Goal: Communication & Community: Answer question/provide support

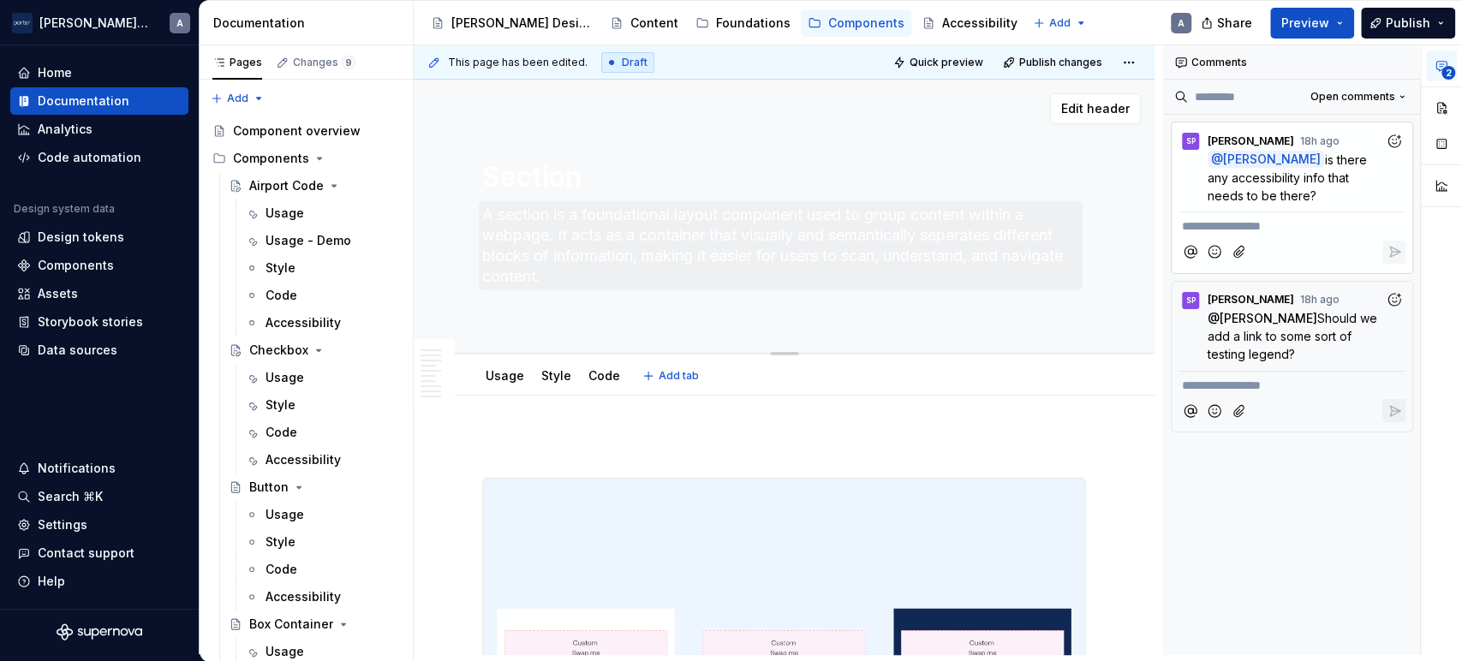
type textarea "*"
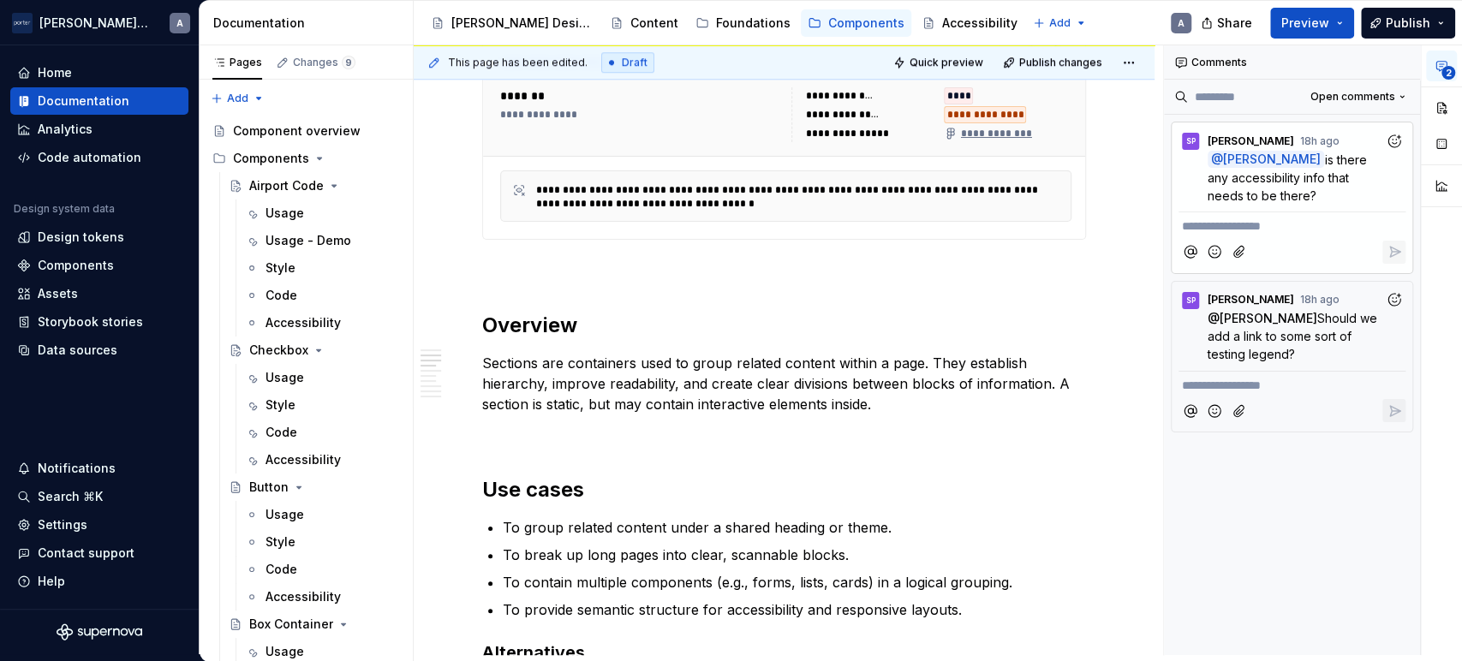
scroll to position [1110, 0]
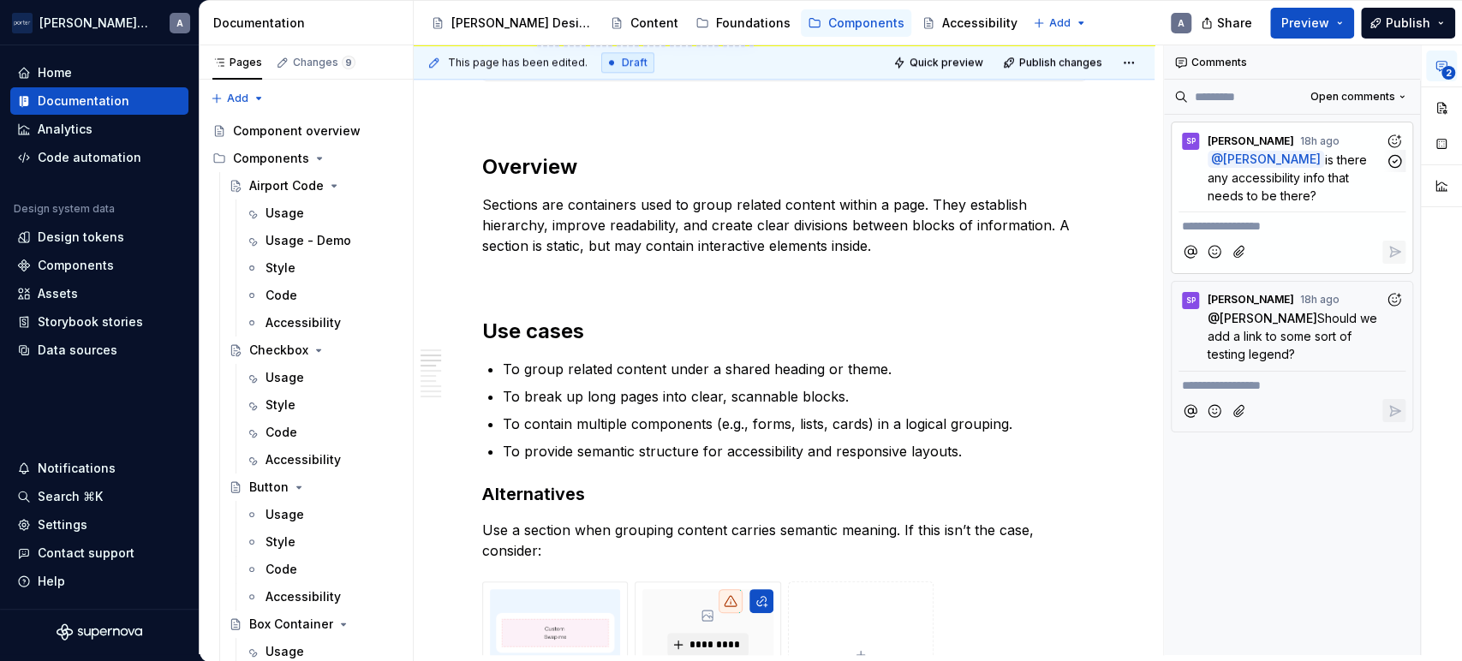
click at [1260, 185] on p "@ Alex is there any accessibility info that needs to be there?" at bounding box center [1296, 178] width 177 height 54
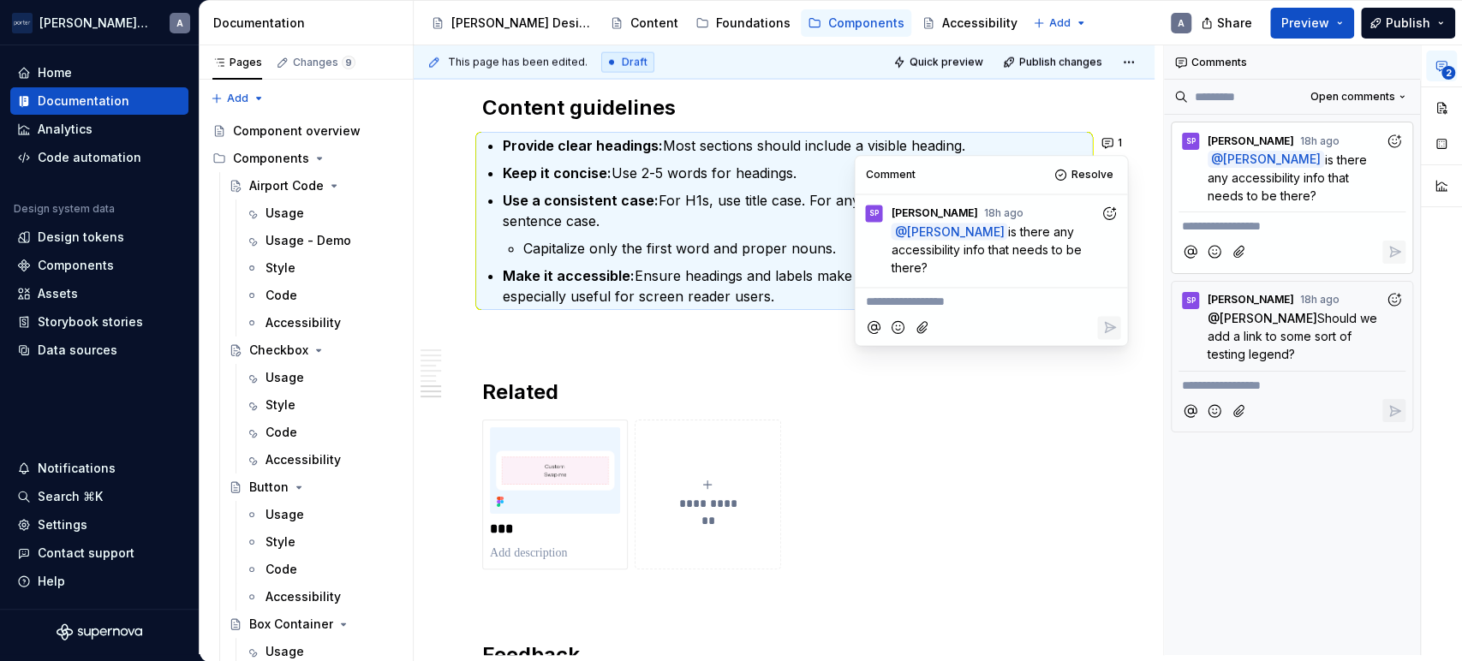
scroll to position [2573, 0]
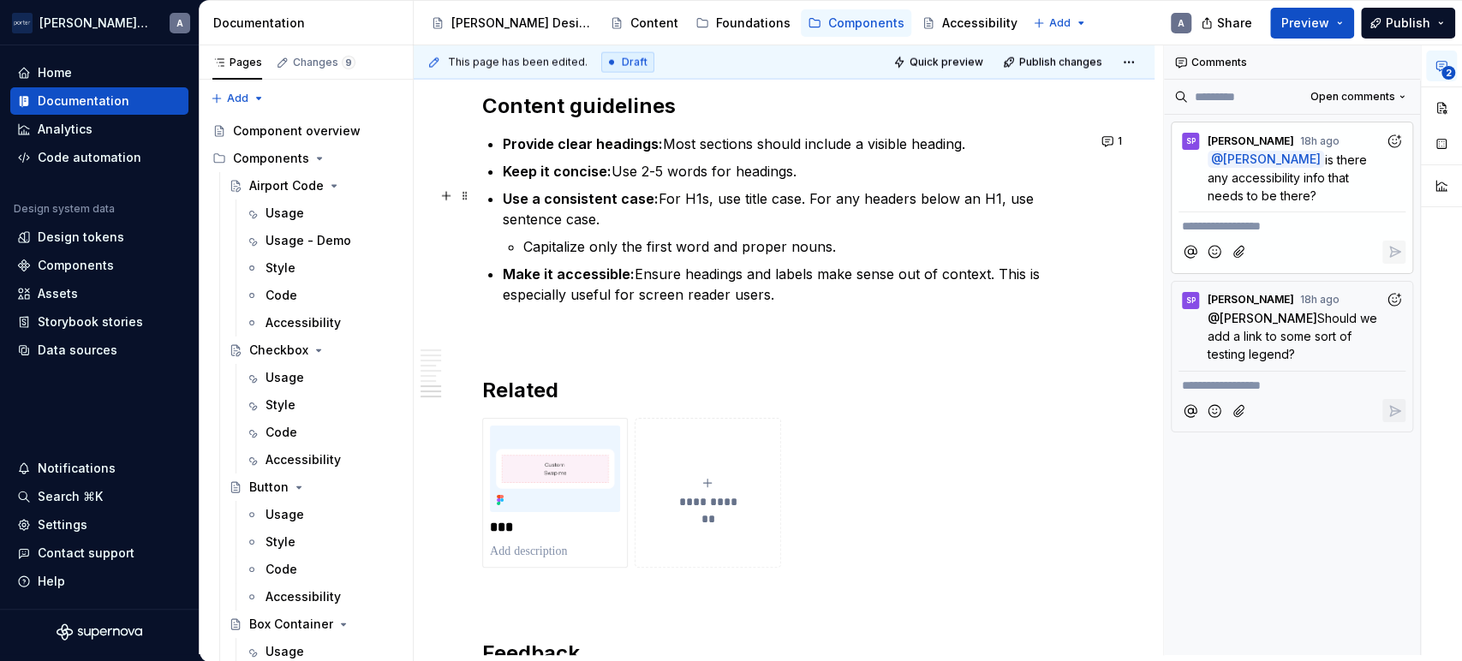
click at [905, 212] on p "Use a consistent case: For H1s, use title case. For any headers below an H1, us…" at bounding box center [794, 208] width 583 height 41
click at [1109, 145] on button "1" at bounding box center [1113, 141] width 33 height 24
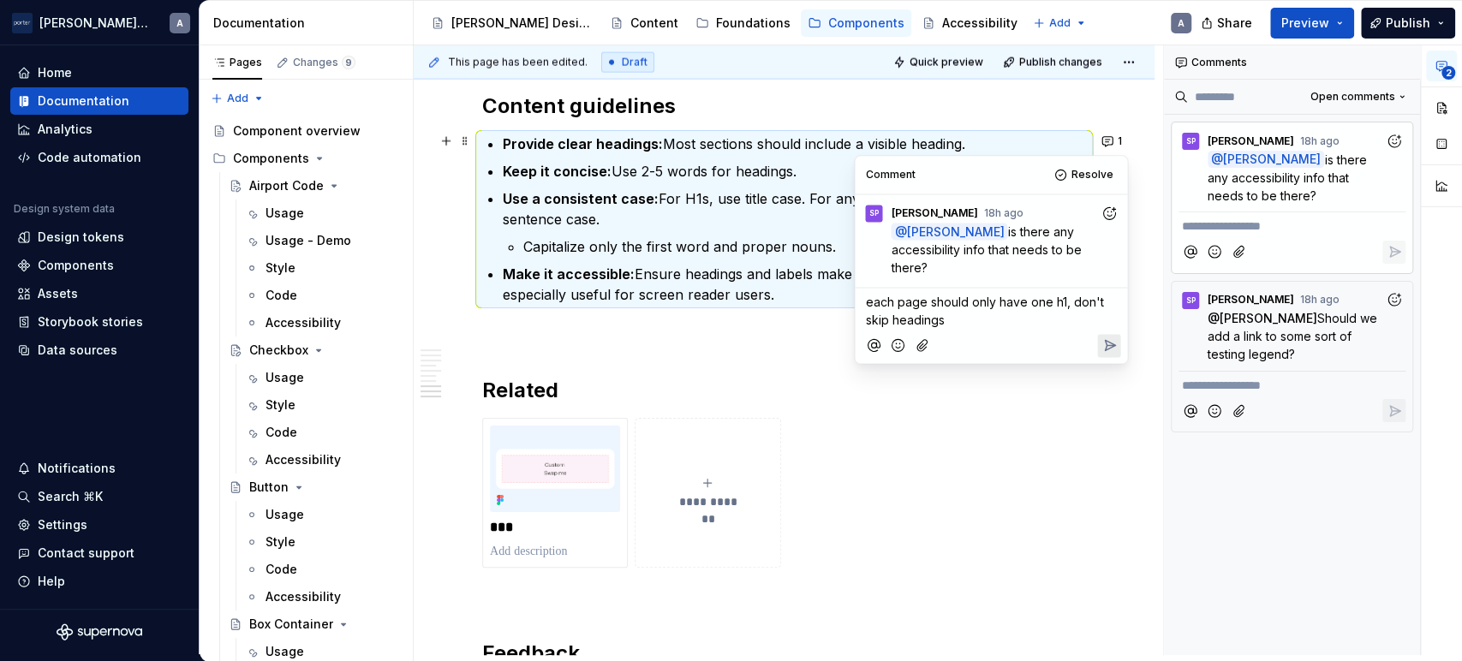
click at [726, 156] on ul "Provide clear headings: Most sections should include a visible heading. Keep it…" at bounding box center [794, 219] width 583 height 171
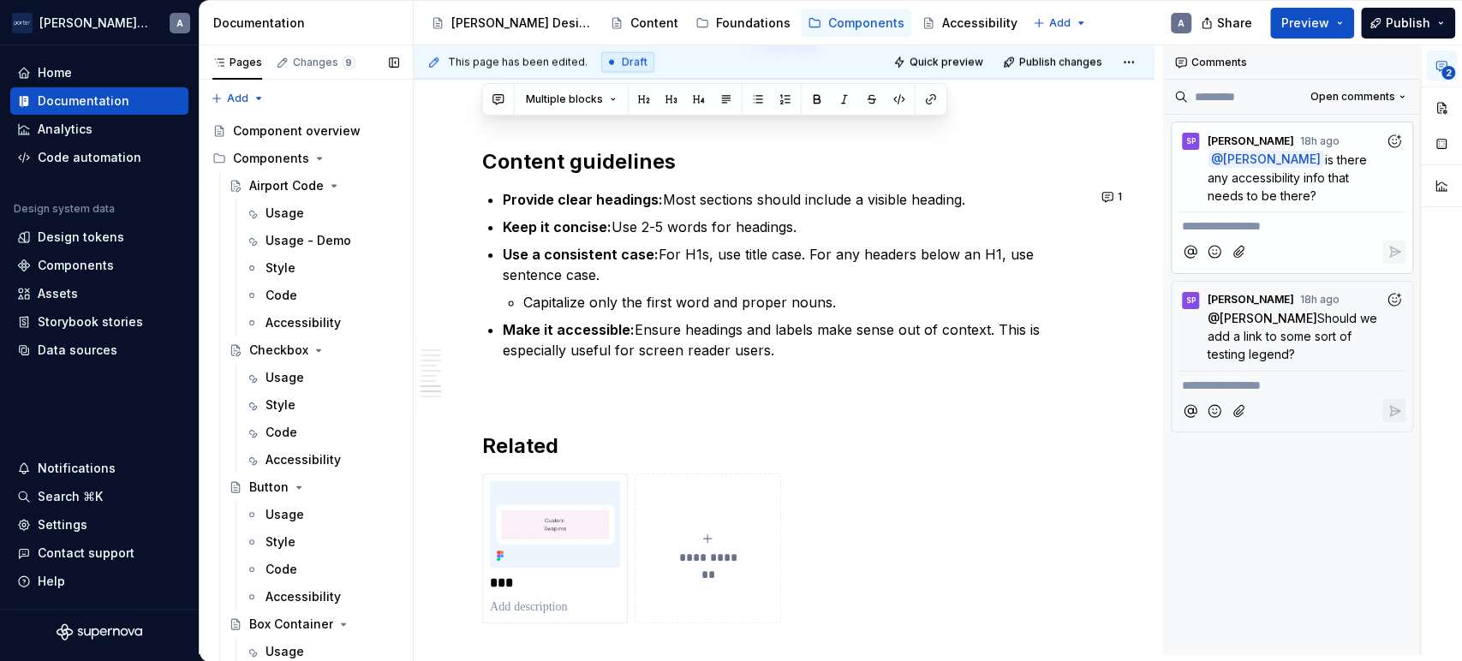
drag, startPoint x: 857, startPoint y: 300, endPoint x: 407, endPoint y: 126, distance: 482.2
click at [407, 126] on div "Pages Changes 9 Add Accessibility guide for tree Page tree. Navigate the tree w…" at bounding box center [831, 353] width 1263 height 617
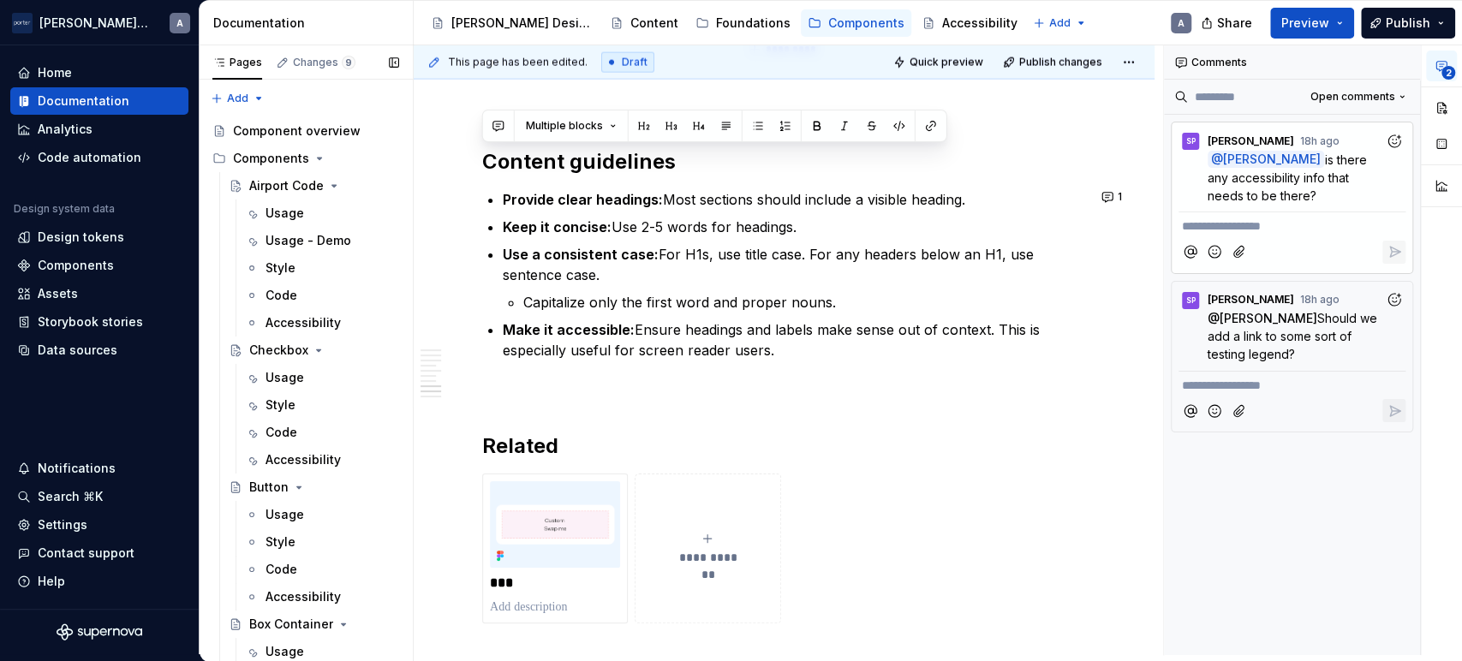
scroll to position [2514, 0]
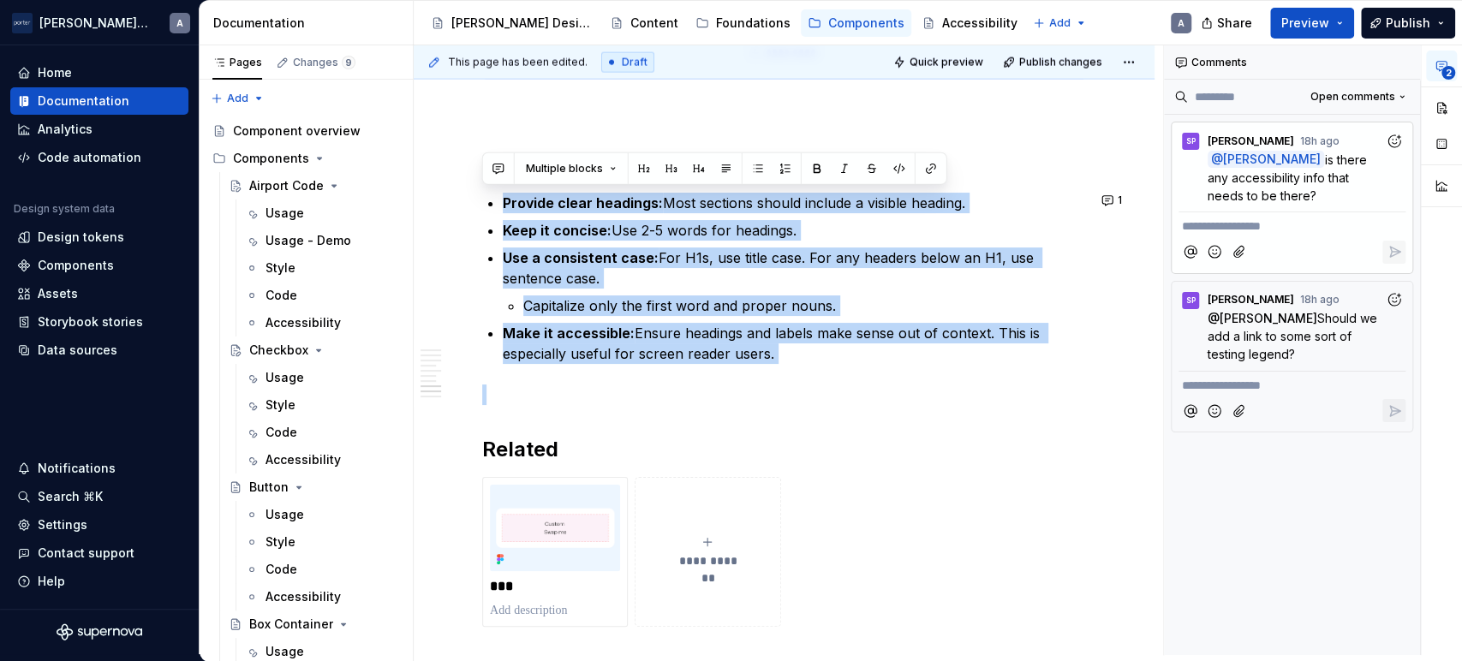
drag, startPoint x: 494, startPoint y: 189, endPoint x: 873, endPoint y: 364, distance: 417.0
copy ul "Provide clear headings: Most sections should include a visible heading. Keep it…"
type textarea "*"
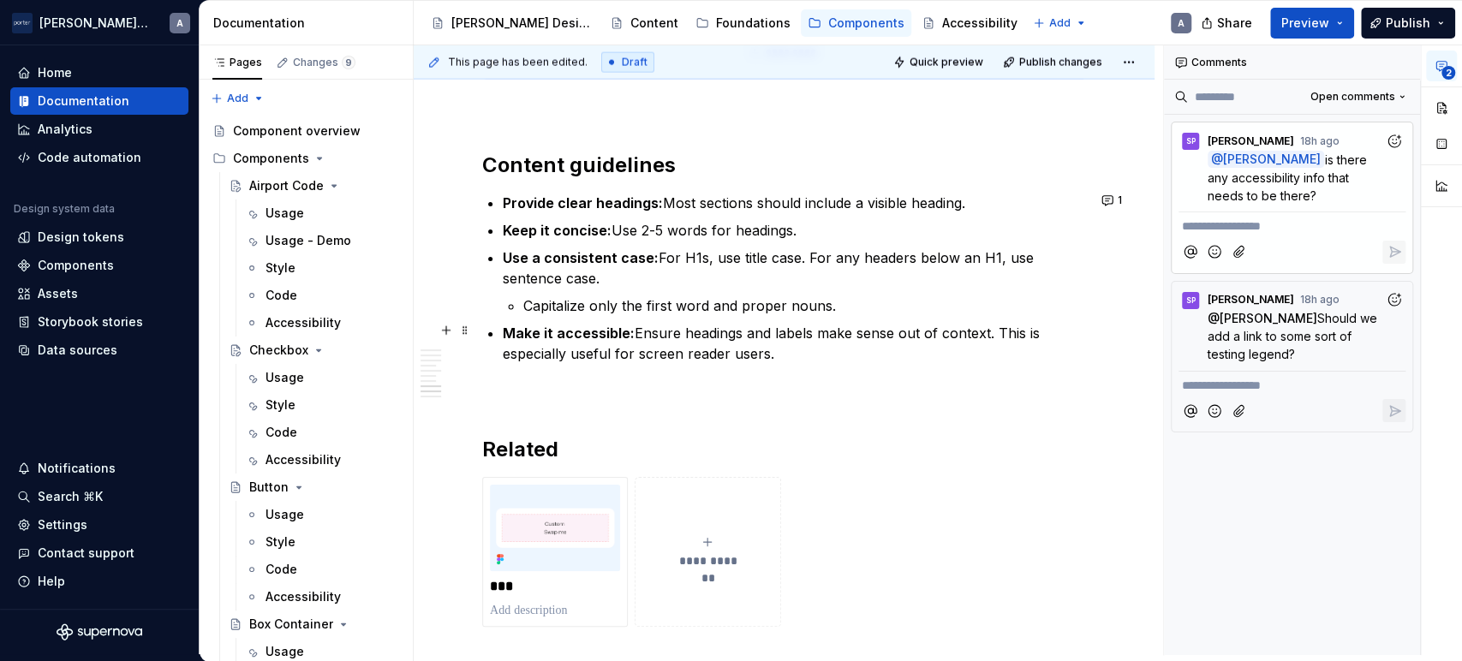
click at [896, 351] on p "Make it accessible: Ensure headings and labels make sense out of context. This …" at bounding box center [794, 343] width 583 height 41
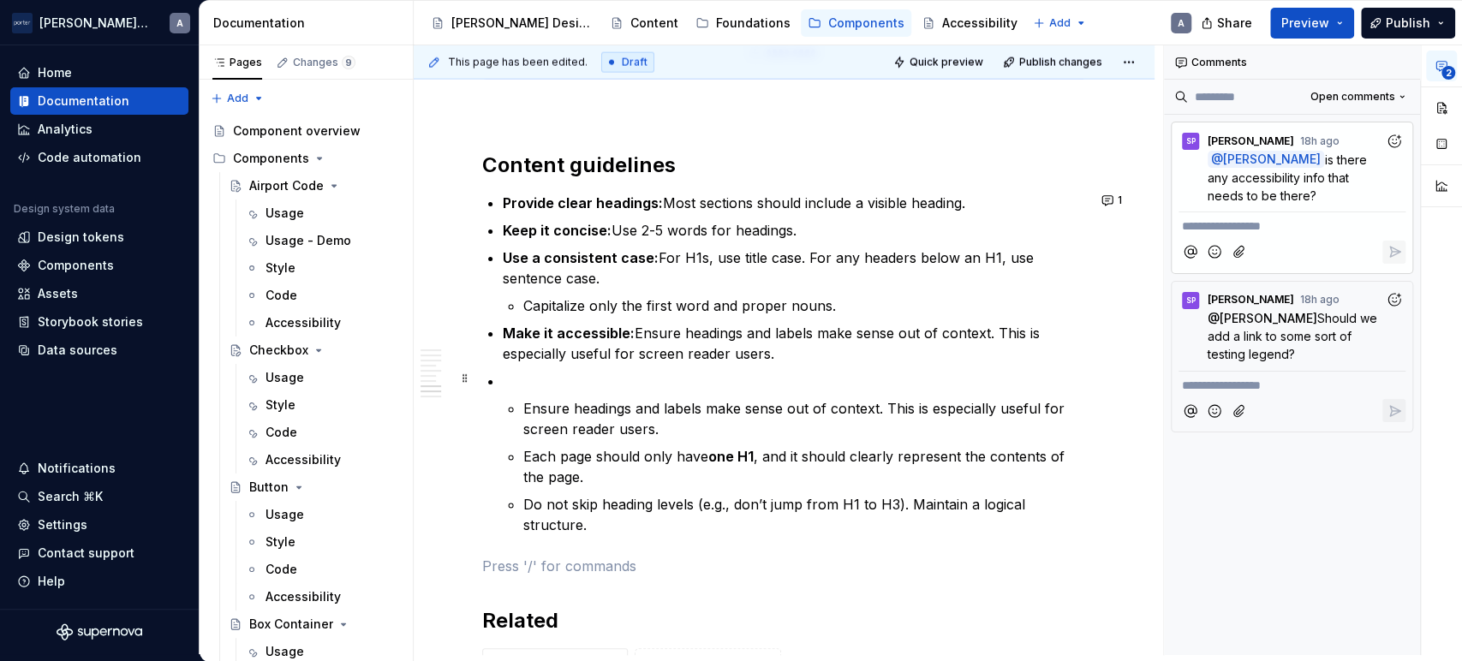
click at [520, 389] on li "Ensure headings and labels make sense out of context. This is especially useful…" at bounding box center [794, 453] width 583 height 164
click at [523, 380] on p at bounding box center [794, 381] width 583 height 21
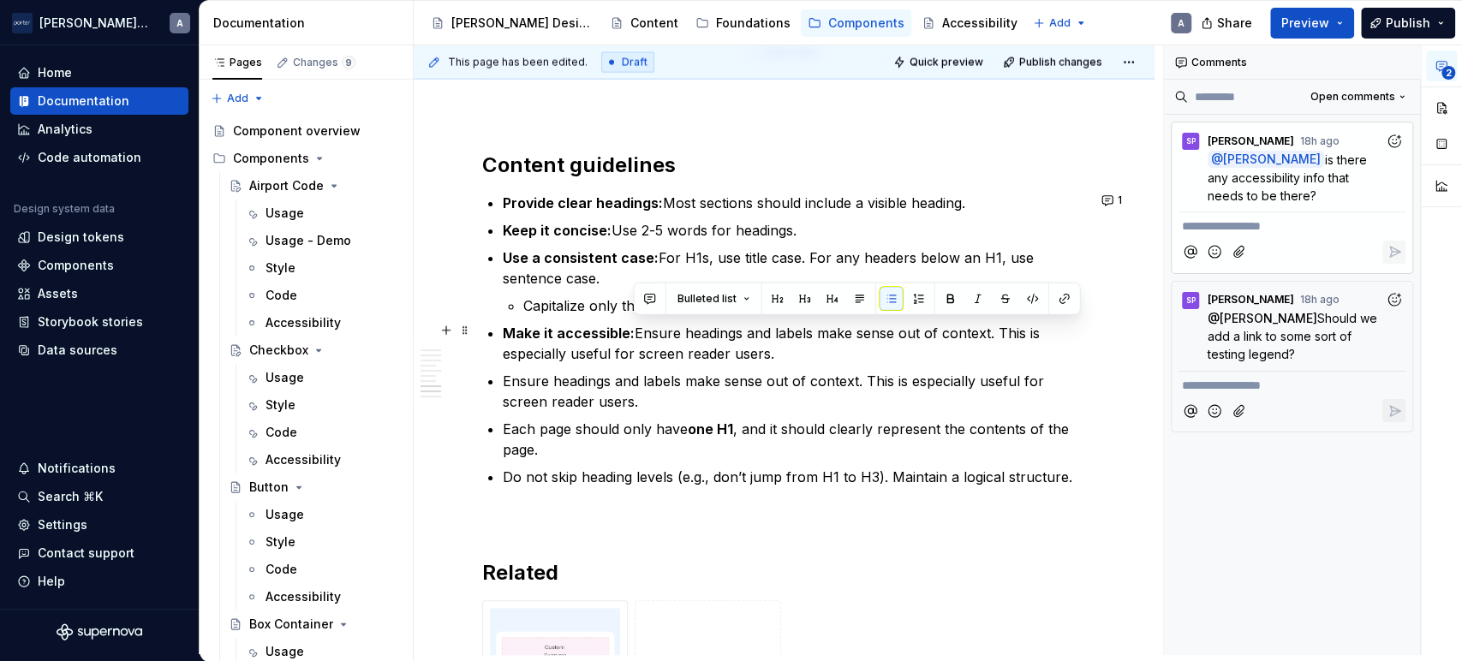
drag, startPoint x: 798, startPoint y: 346, endPoint x: 631, endPoint y: 322, distance: 167.9
click at [631, 323] on p "Make it accessible: Ensure headings and labels make sense out of context. This …" at bounding box center [794, 343] width 583 height 41
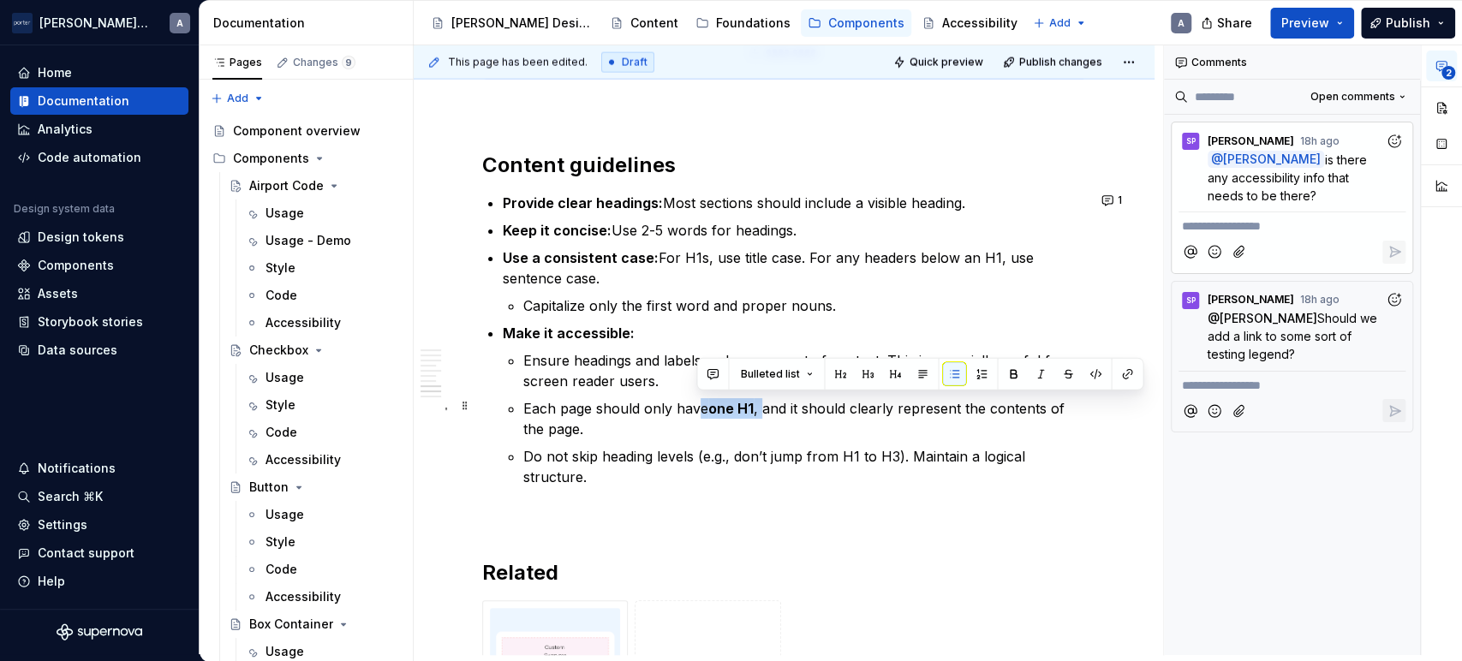
drag, startPoint x: 762, startPoint y: 403, endPoint x: 695, endPoint y: 408, distance: 67.9
click at [695, 408] on p "Each page should only have one H1 , and it should clearly represent the content…" at bounding box center [804, 418] width 563 height 41
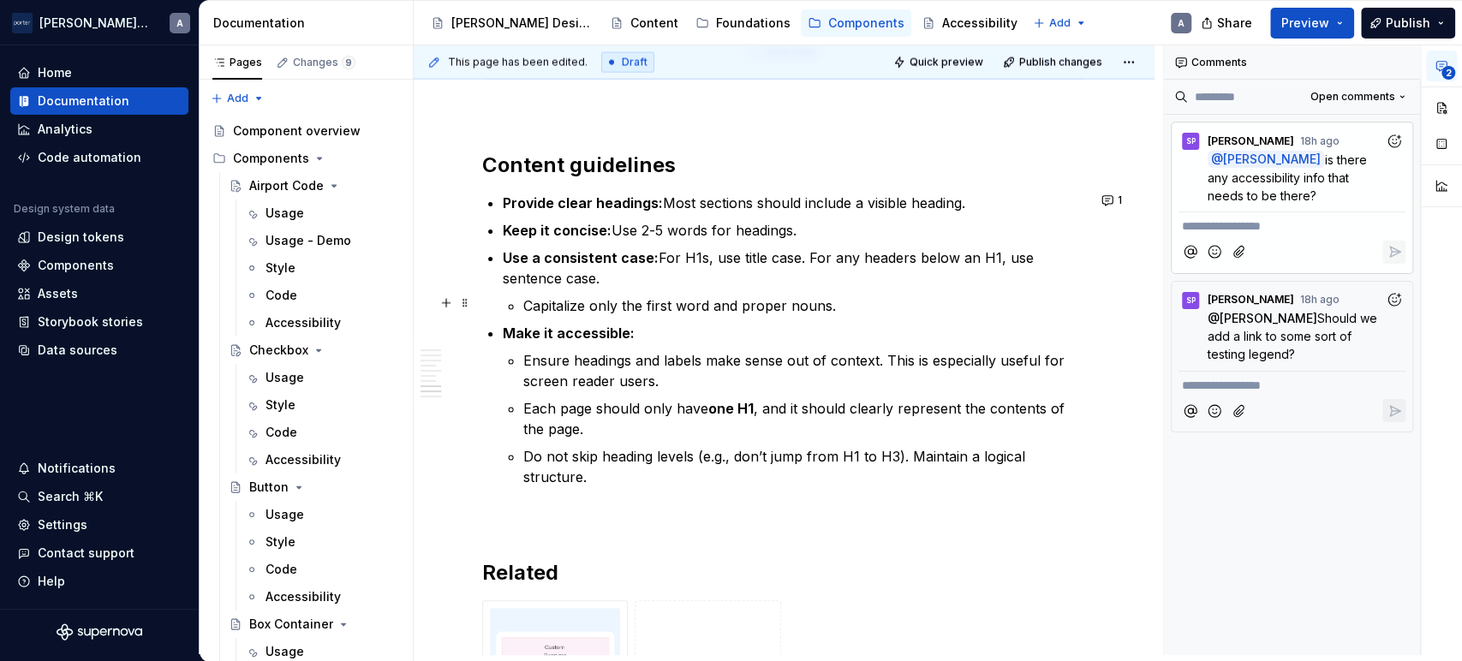
click at [607, 297] on p "Capitalize only the first word and proper nouns." at bounding box center [804, 306] width 563 height 21
click at [756, 406] on p "Each page should only have one H1 , and it should clearly represent the content…" at bounding box center [804, 418] width 563 height 41
click at [836, 449] on p "Do not skip heading levels (e.g., don’t jump from H1 to H3). Maintain a logical…" at bounding box center [804, 466] width 563 height 41
click at [1246, 229] on p "**********" at bounding box center [1292, 227] width 220 height 18
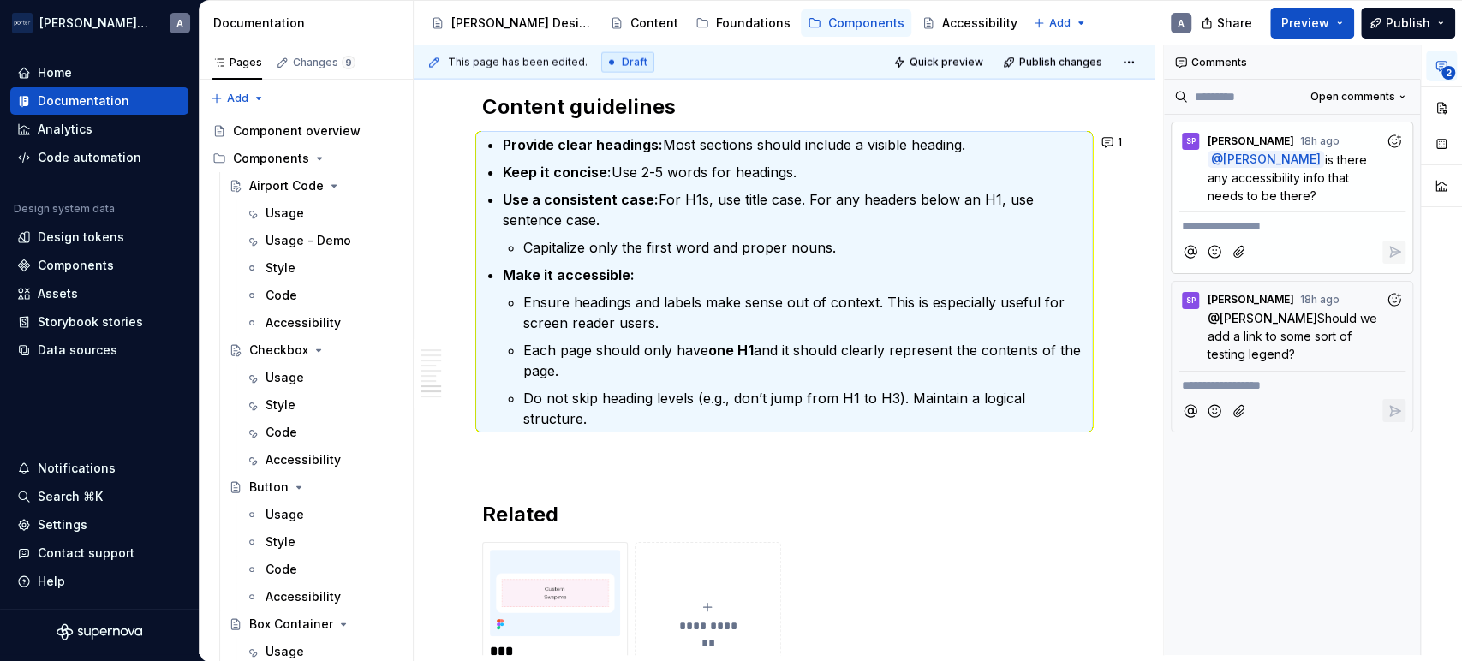
scroll to position [2573, 0]
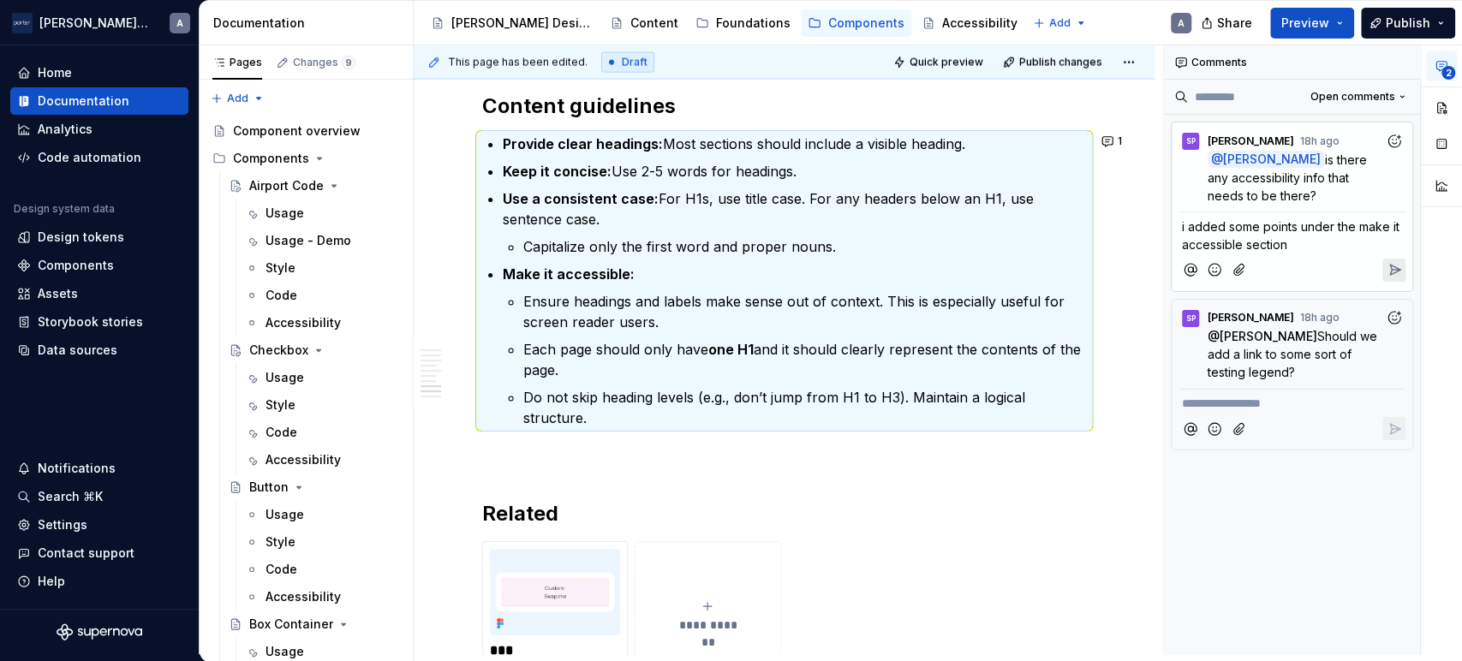
click at [1390, 270] on icon "Reply" at bounding box center [1394, 269] width 17 height 17
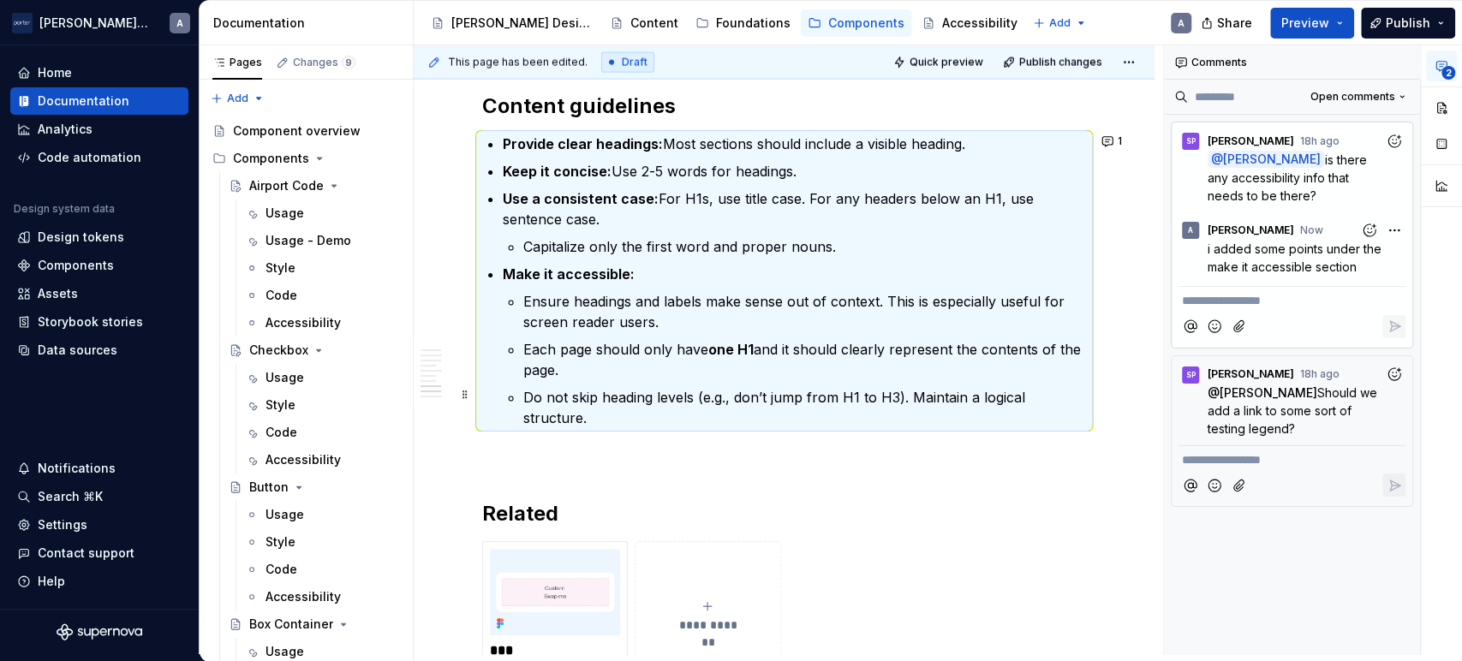
click at [920, 421] on p "Do not skip heading levels (e.g., don’t jump from H1 to H3). Maintain a logical…" at bounding box center [804, 407] width 563 height 41
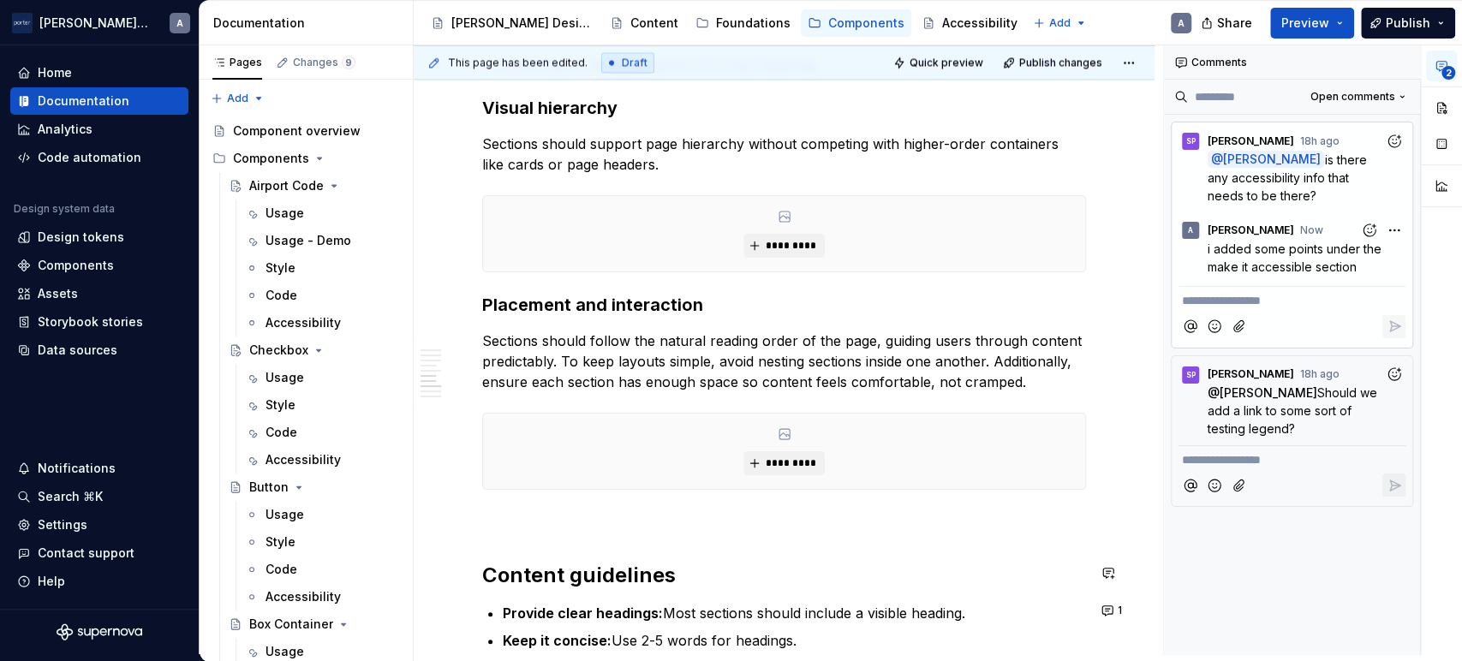
scroll to position [2097, 0]
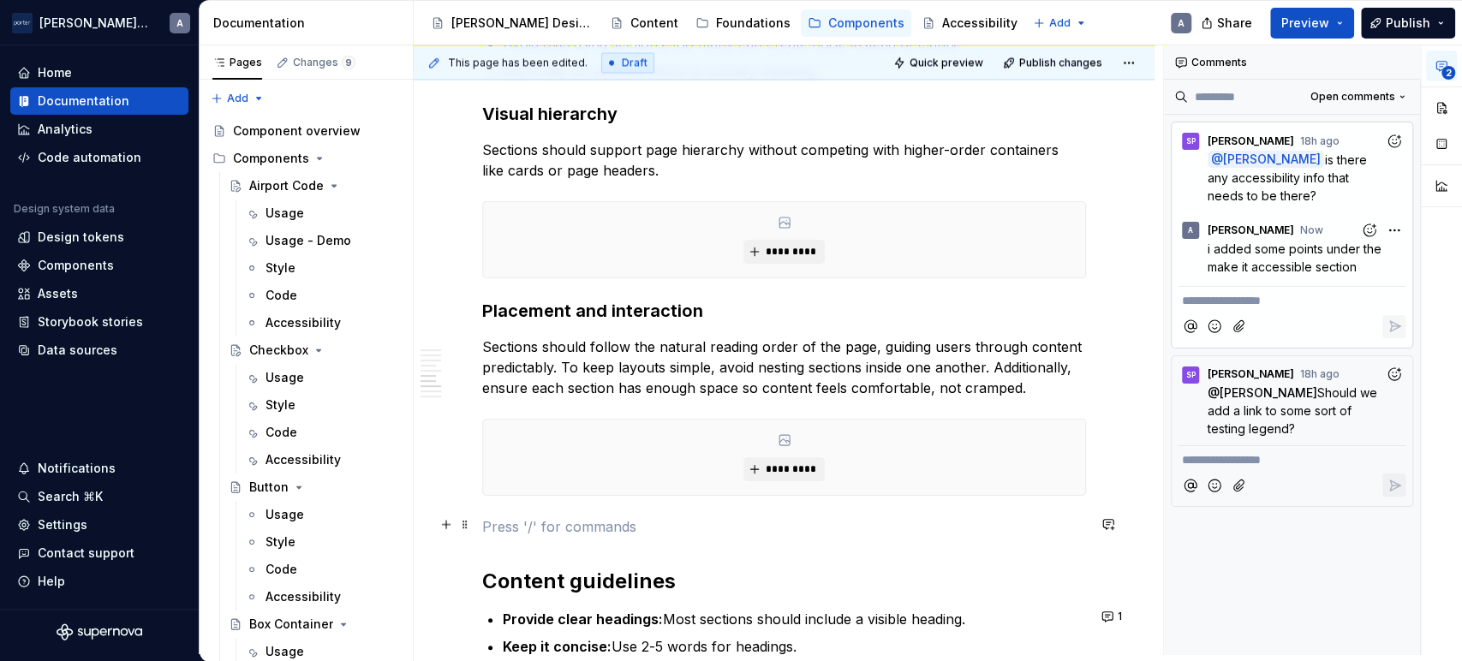
click at [583, 526] on p at bounding box center [784, 527] width 604 height 21
click at [725, 372] on p "Sections should follow the natural reading order of the page, guiding users thr…" at bounding box center [784, 368] width 604 height 62
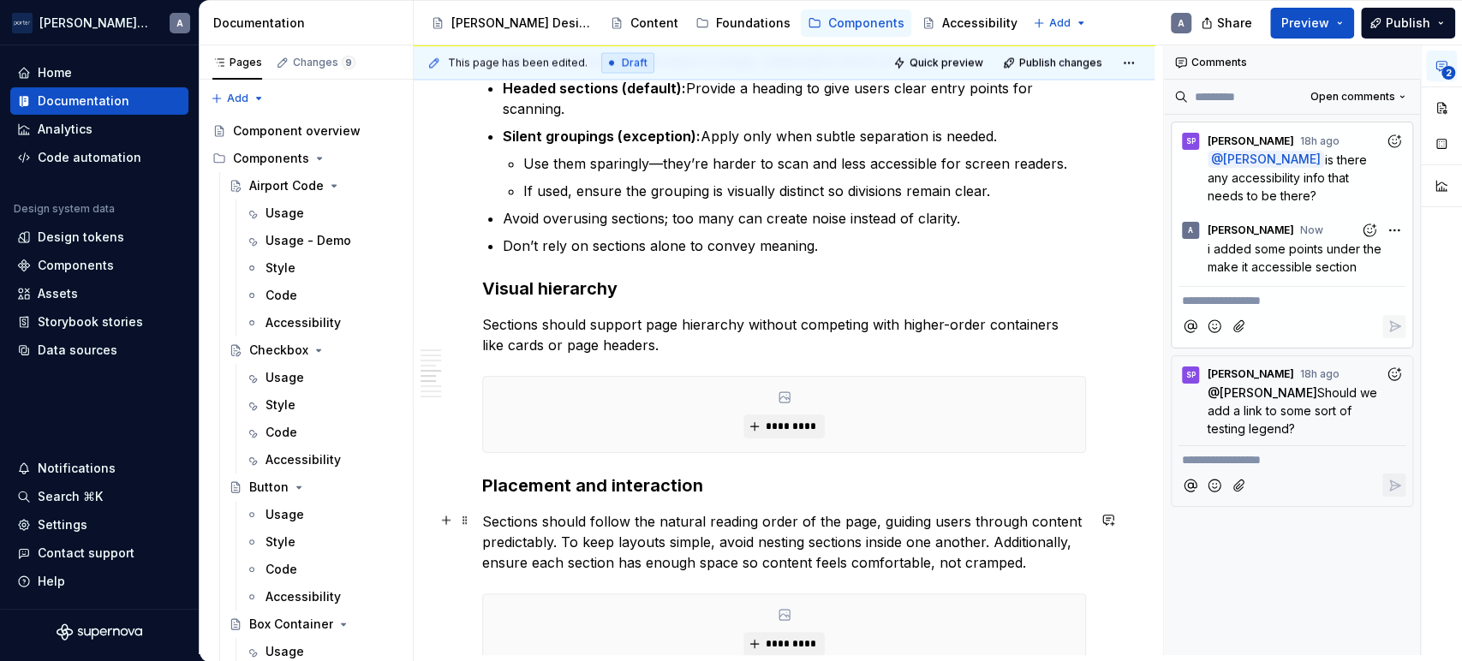
scroll to position [1780, 0]
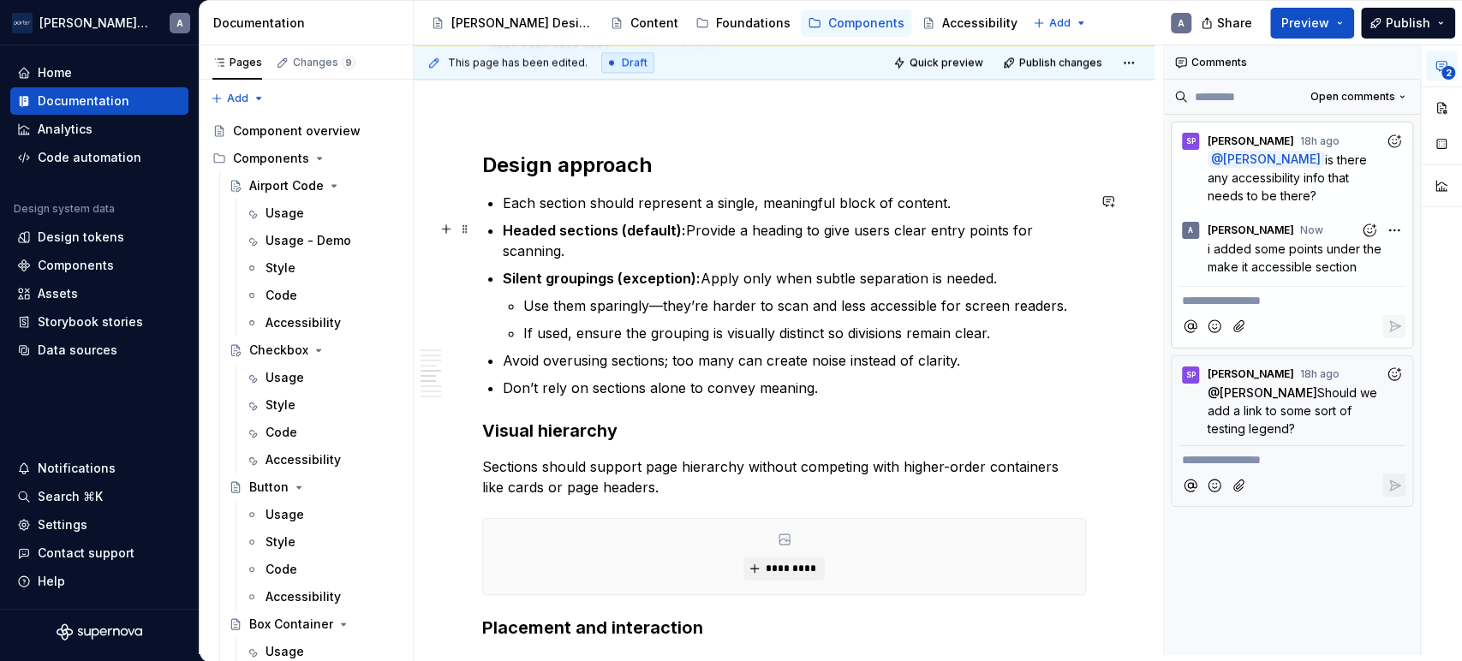
click at [614, 242] on p "Headed sections (default): Provide a heading to give users clear entry points f…" at bounding box center [794, 240] width 583 height 41
click at [840, 338] on p "If used, ensure the grouping is visually distinct so divisions remain clear." at bounding box center [804, 333] width 563 height 21
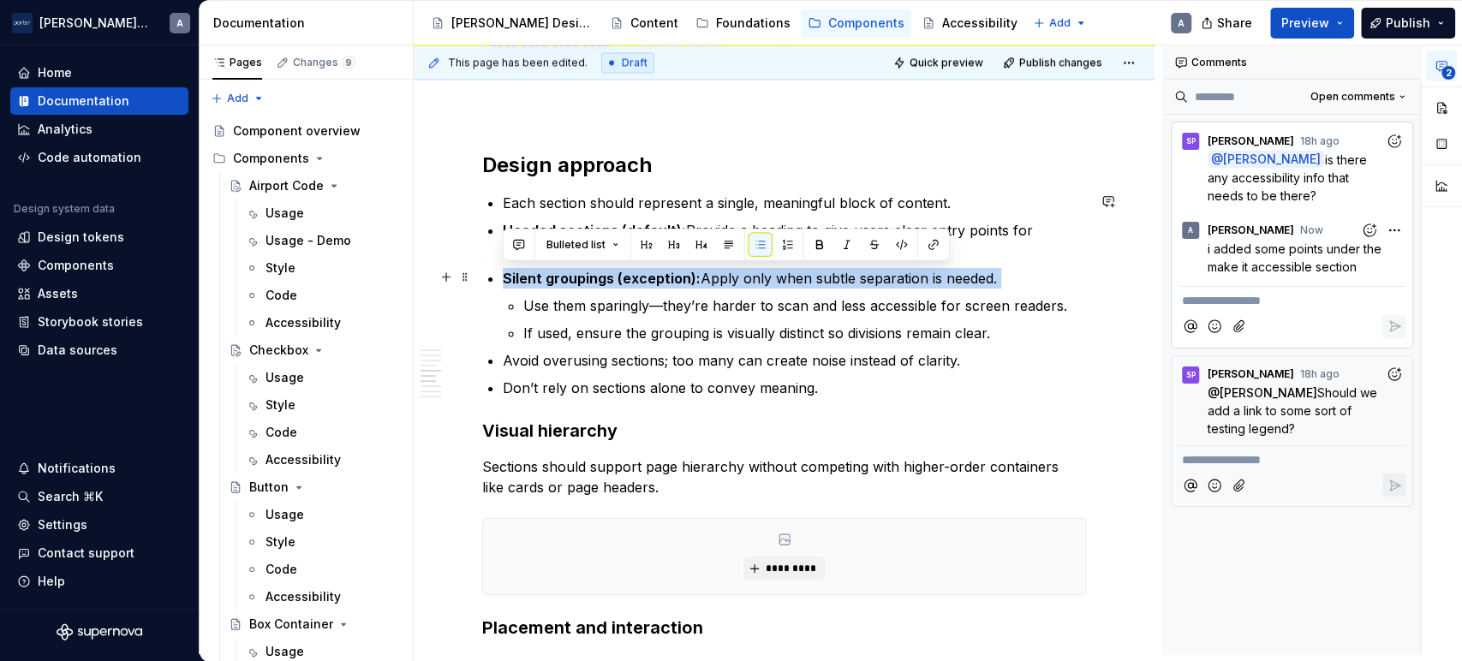
drag, startPoint x: 502, startPoint y: 269, endPoint x: 1018, endPoint y: 290, distance: 516.2
click at [1018, 290] on li "Silent groupings (exception): Apply only when subtle separation is needed. Use …" at bounding box center [794, 305] width 583 height 75
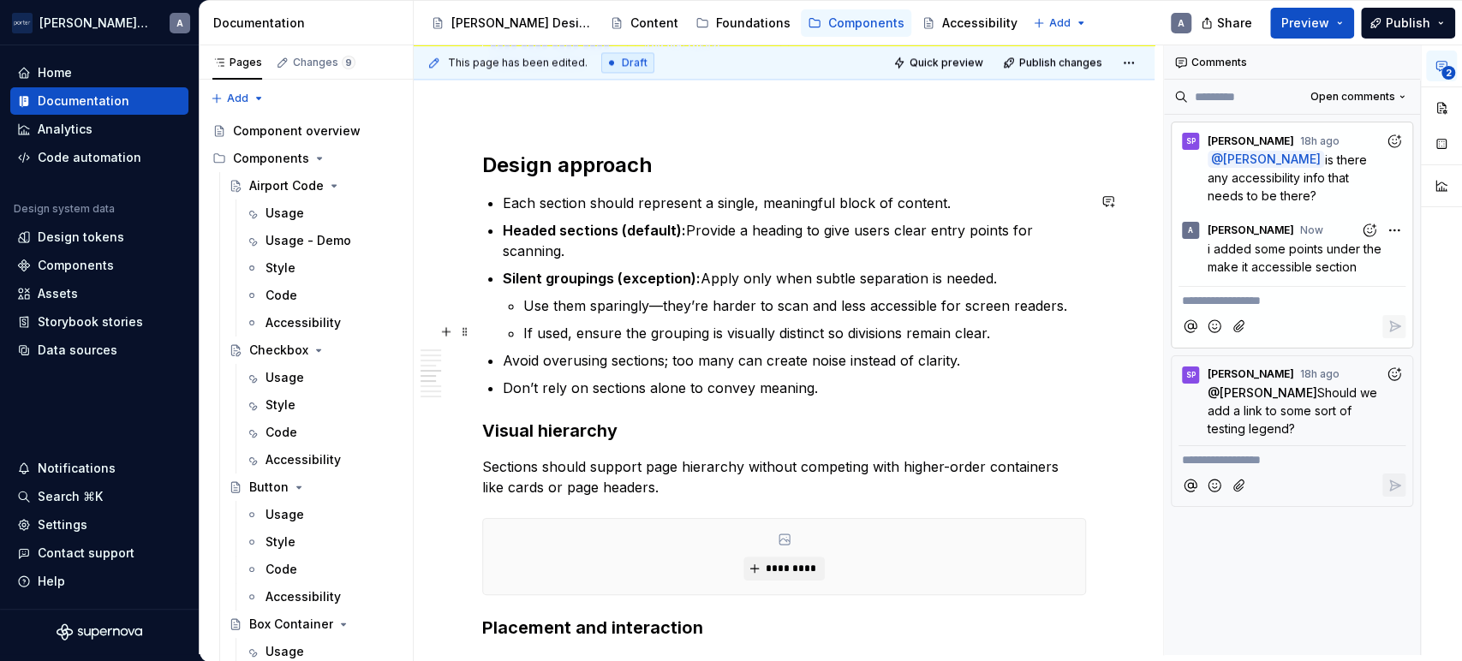
click at [939, 328] on p "If used, ensure the grouping is visually distinct so divisions remain clear." at bounding box center [804, 333] width 563 height 21
click at [824, 334] on p "If used, ensure the grouping is visually distinct so divisions remain clear." at bounding box center [804, 333] width 563 height 21
click at [1008, 328] on p "If used, ensure the grouping is visually distinct so divisions remain clear." at bounding box center [804, 333] width 563 height 21
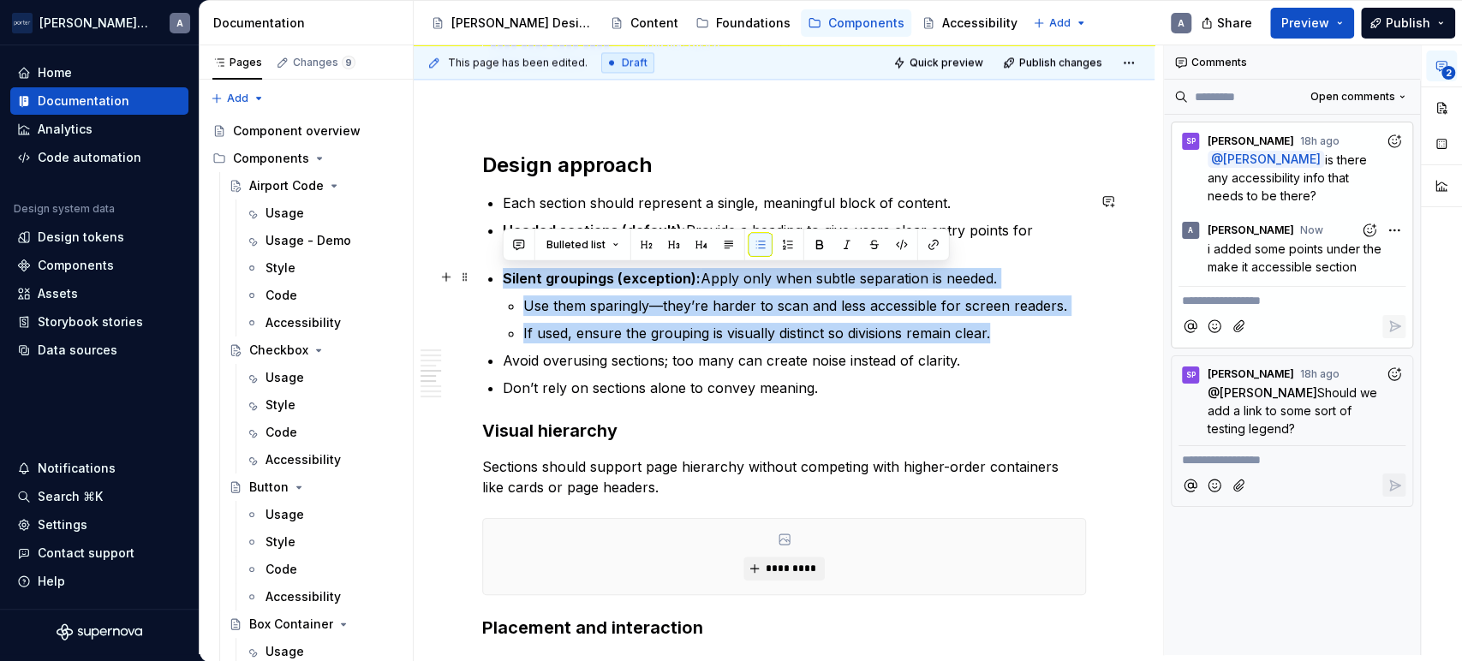
drag, startPoint x: 1008, startPoint y: 328, endPoint x: 473, endPoint y: 273, distance: 538.2
click at [473, 273] on div "**********" at bounding box center [784, 244] width 741 height 3257
click at [518, 250] on button "button" at bounding box center [519, 245] width 24 height 24
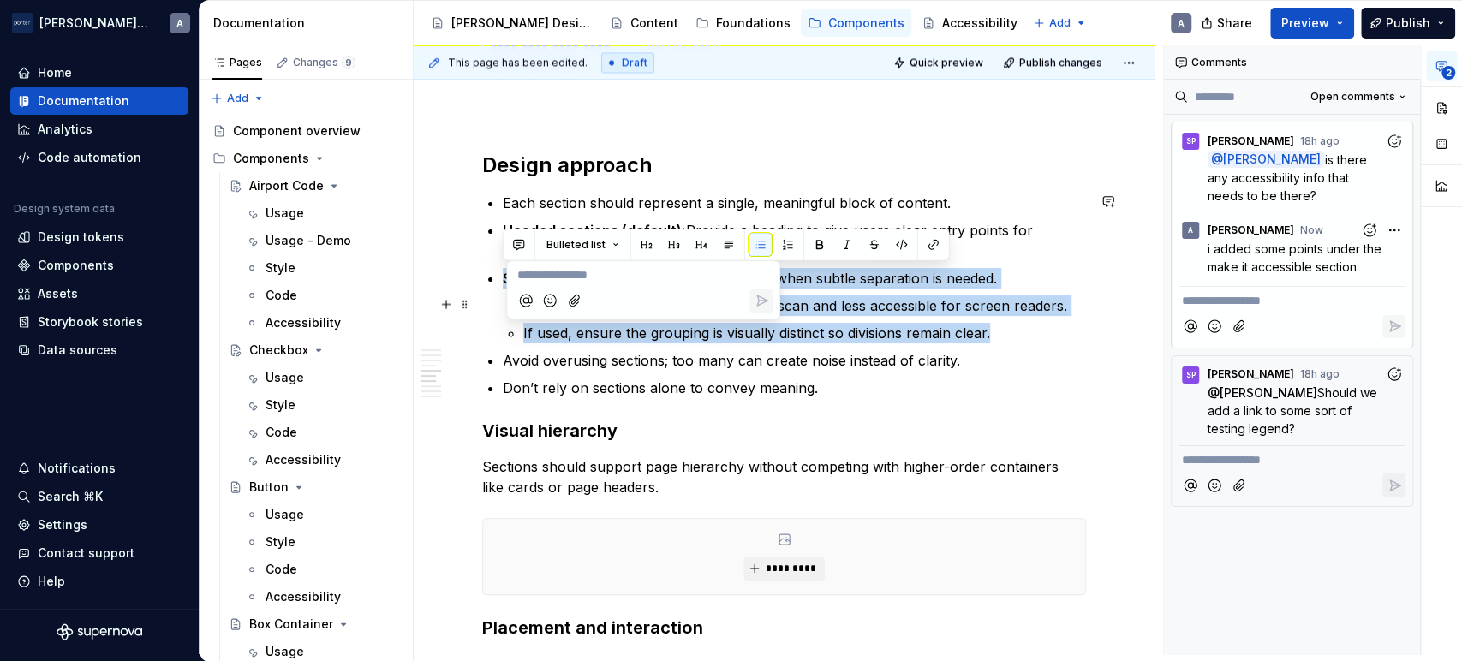
click at [924, 296] on p "Use them sparingly—they’re harder to scan and less accessible for screen reader…" at bounding box center [804, 306] width 563 height 21
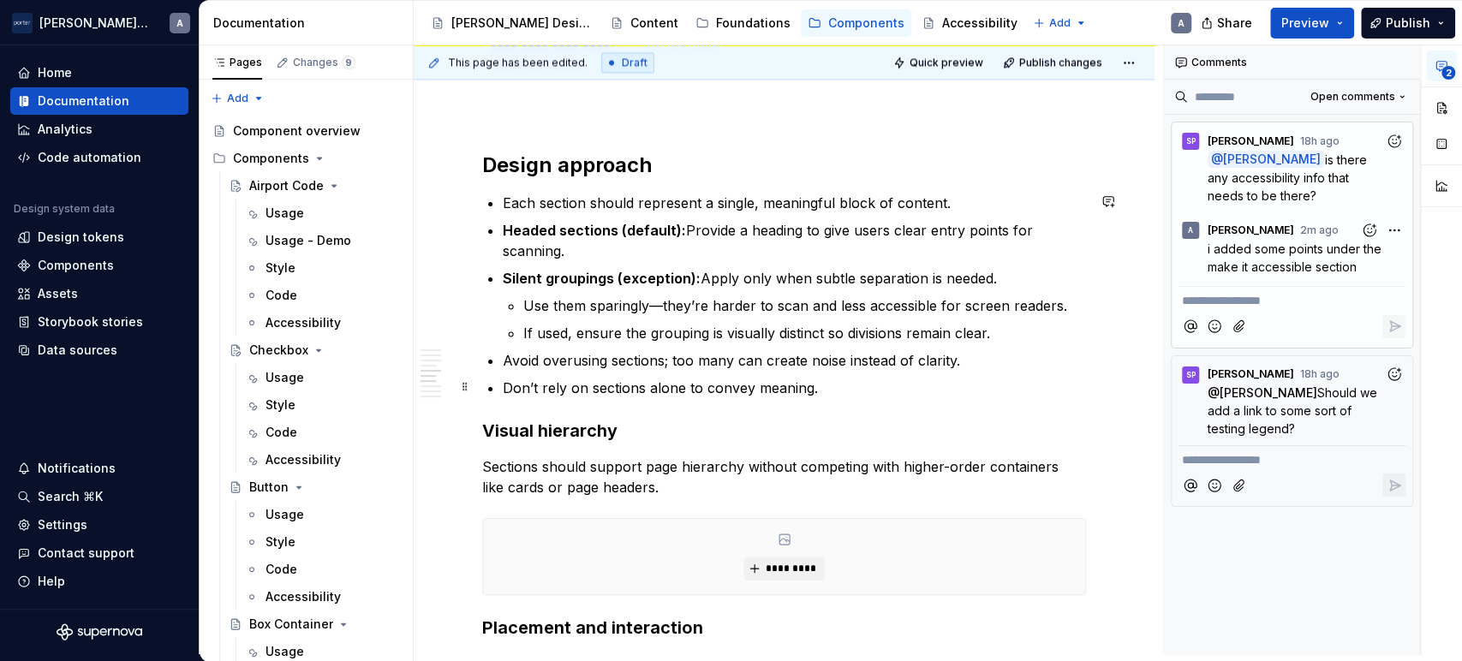
click at [918, 384] on p "Don’t rely on sections alone to convey meaning." at bounding box center [794, 388] width 583 height 21
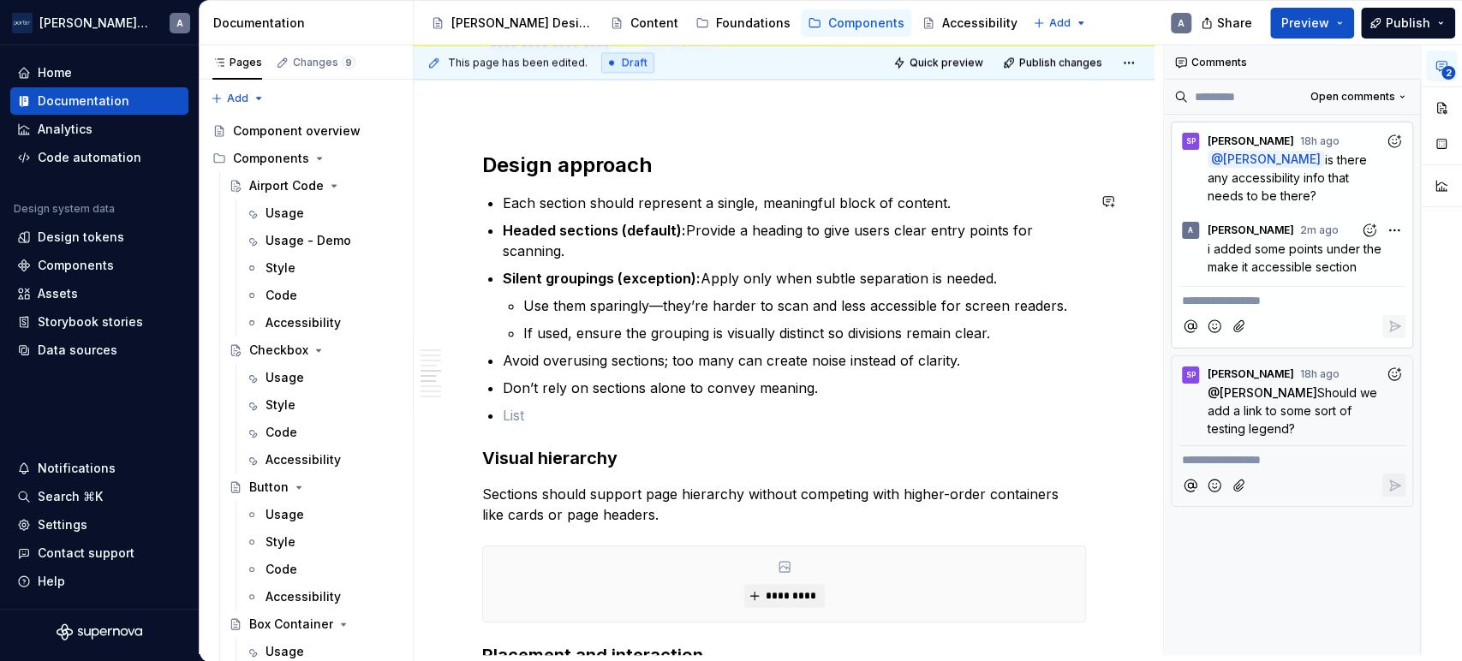
type textarea "*"
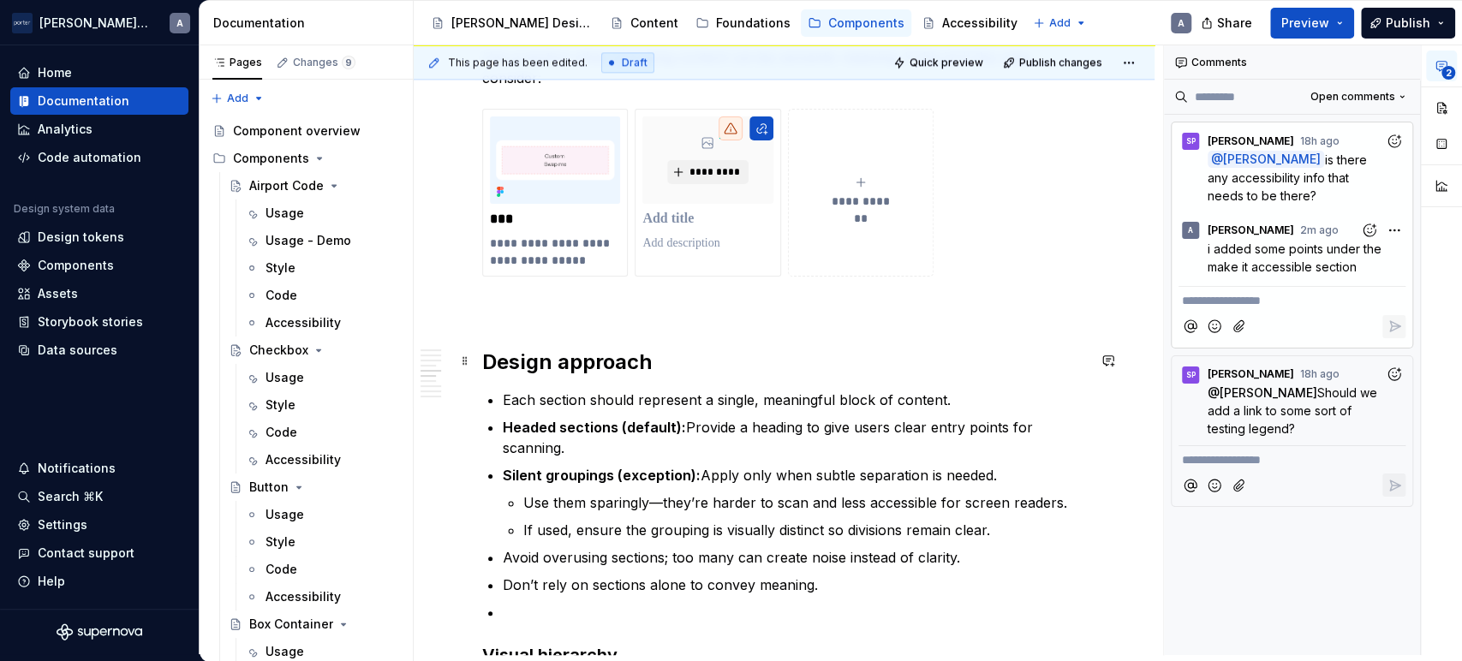
scroll to position [1743, 0]
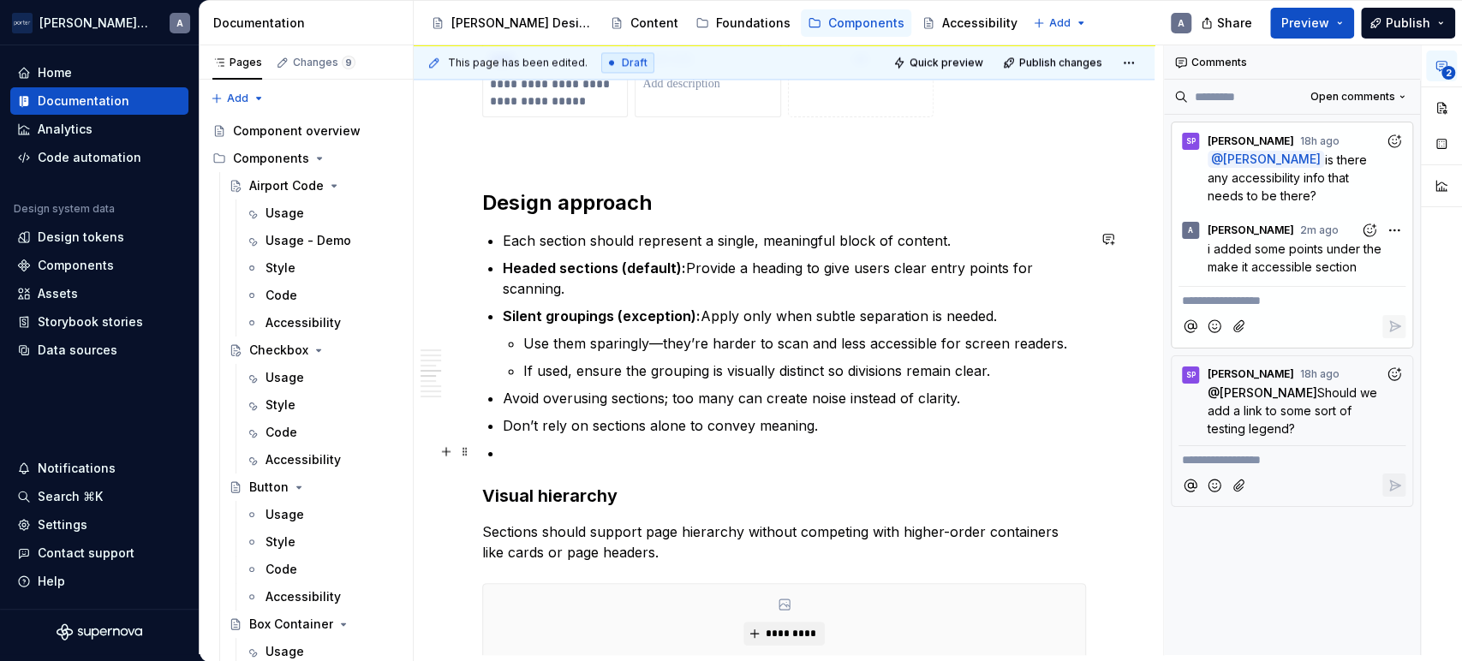
click at [595, 455] on p at bounding box center [794, 453] width 583 height 21
click at [597, 451] on p at bounding box center [794, 453] width 583 height 21
click at [561, 432] on p "Don’t rely on sections alone to convey meaning." at bounding box center [794, 425] width 583 height 21
click at [597, 432] on p "Don’t rely on sections alone to convey meaning." at bounding box center [794, 425] width 583 height 21
click at [592, 449] on p at bounding box center [794, 453] width 583 height 21
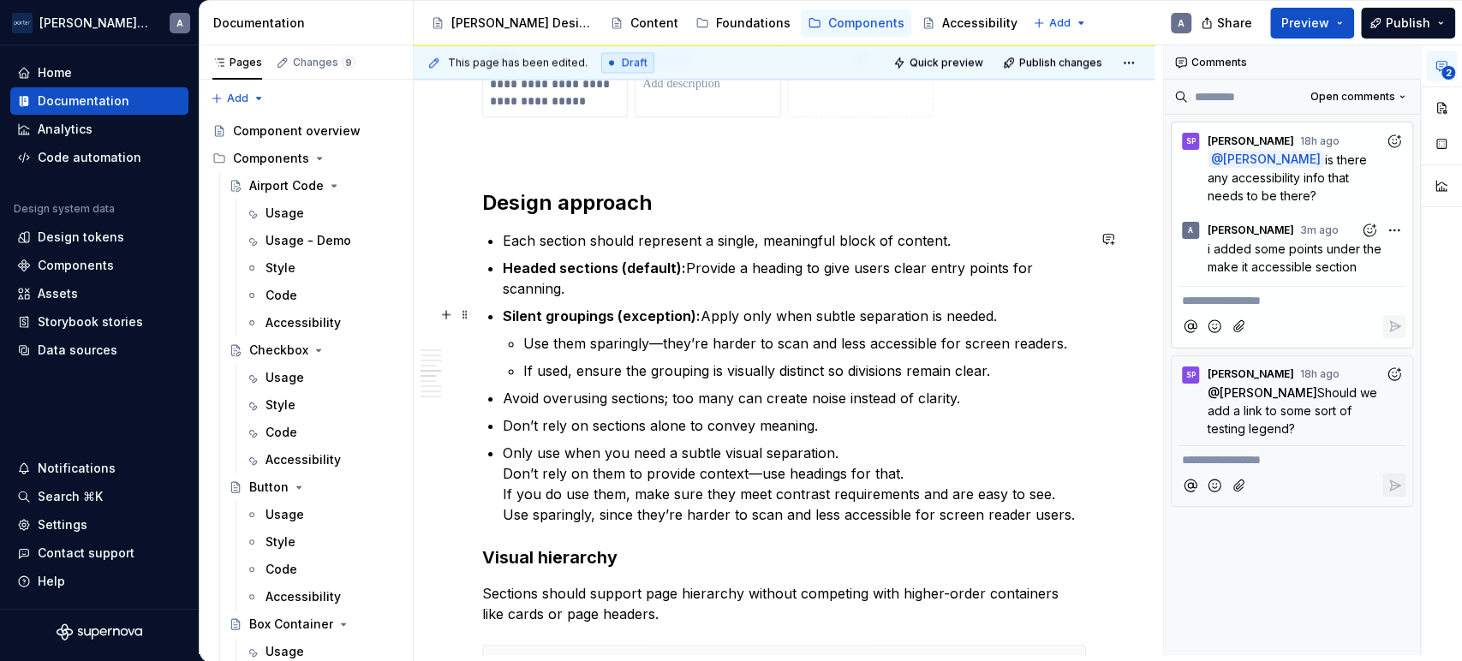
click at [850, 307] on p "Silent groupings (exception): Apply only when subtle separation is needed." at bounding box center [794, 316] width 583 height 21
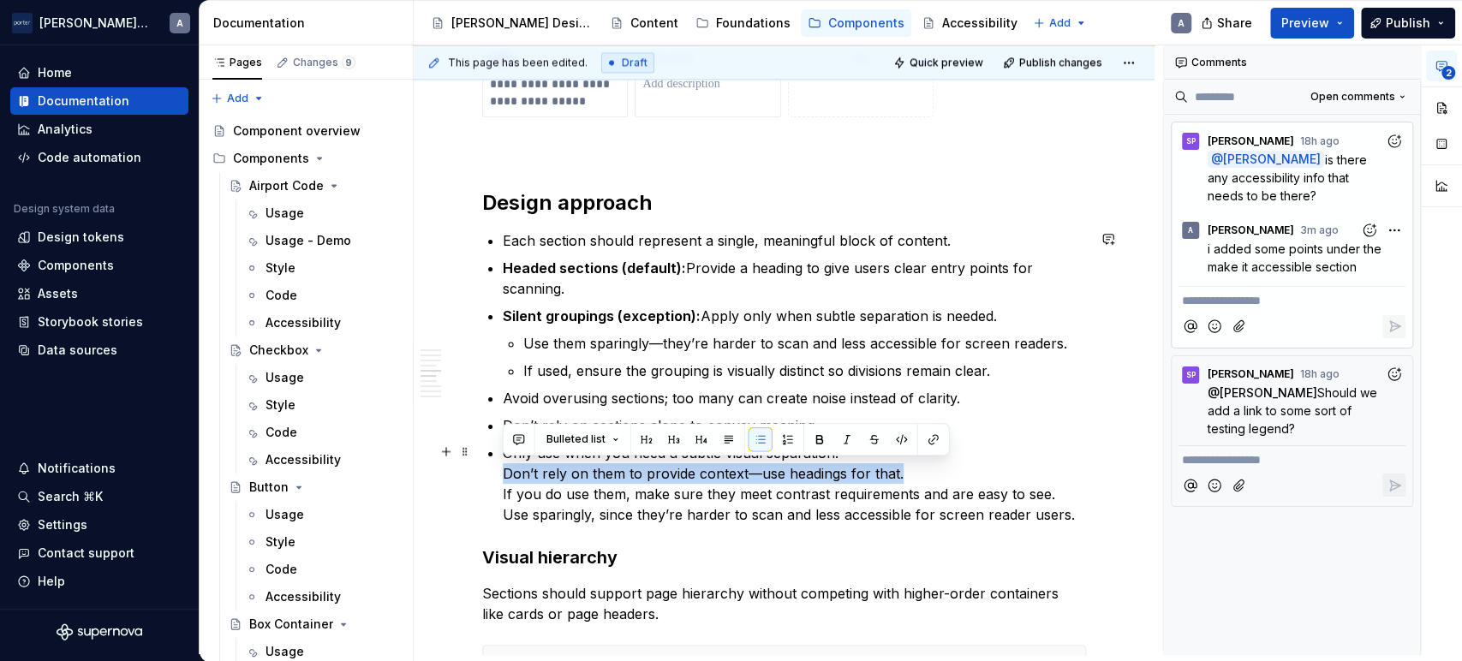
drag, startPoint x: 917, startPoint y: 465, endPoint x: 496, endPoint y: 471, distance: 420.7
click at [496, 471] on div "**********" at bounding box center [784, 237] width 604 height 3086
copy p "Don’t rely on them to provide context—use headings for that."
click at [1076, 310] on p "Silent groupings (exception): Apply only when subtle separation is needed." at bounding box center [794, 316] width 583 height 21
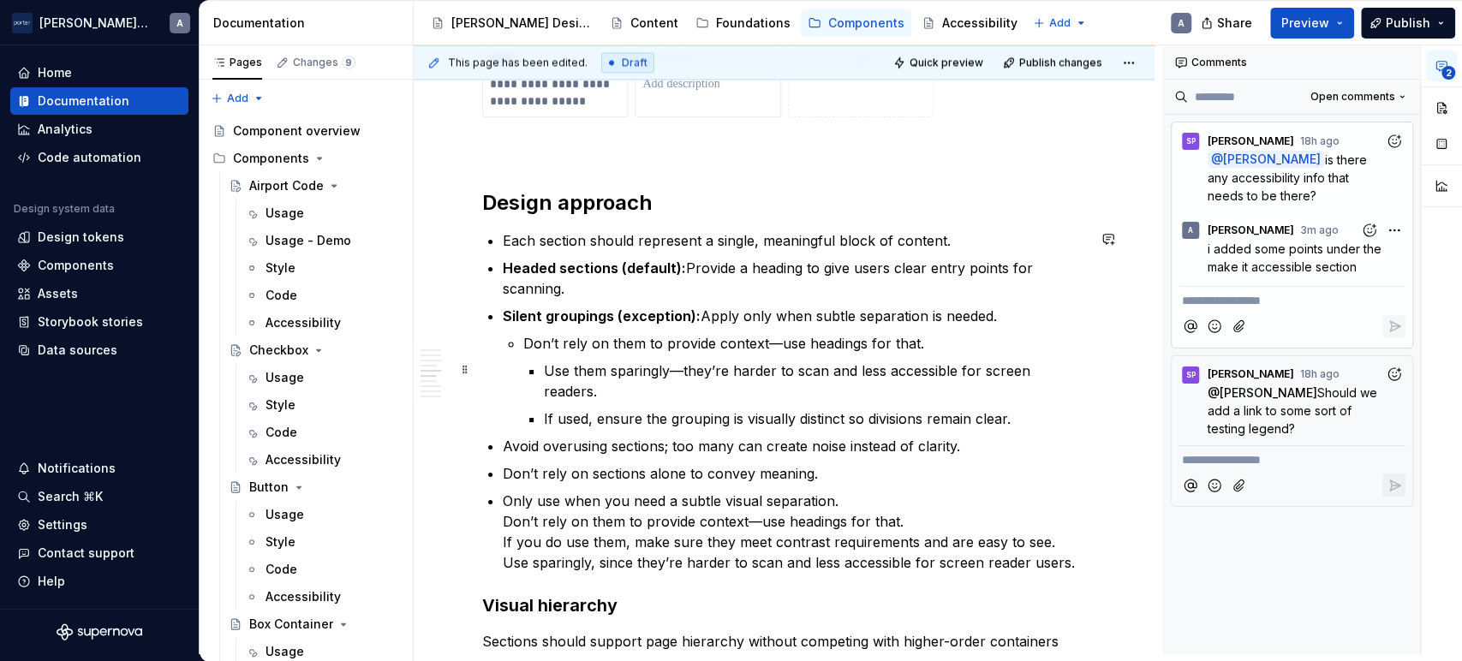
click at [540, 367] on li "Don’t rely on them to provide context—use headings for that. Use them sparingly…" at bounding box center [804, 381] width 563 height 96
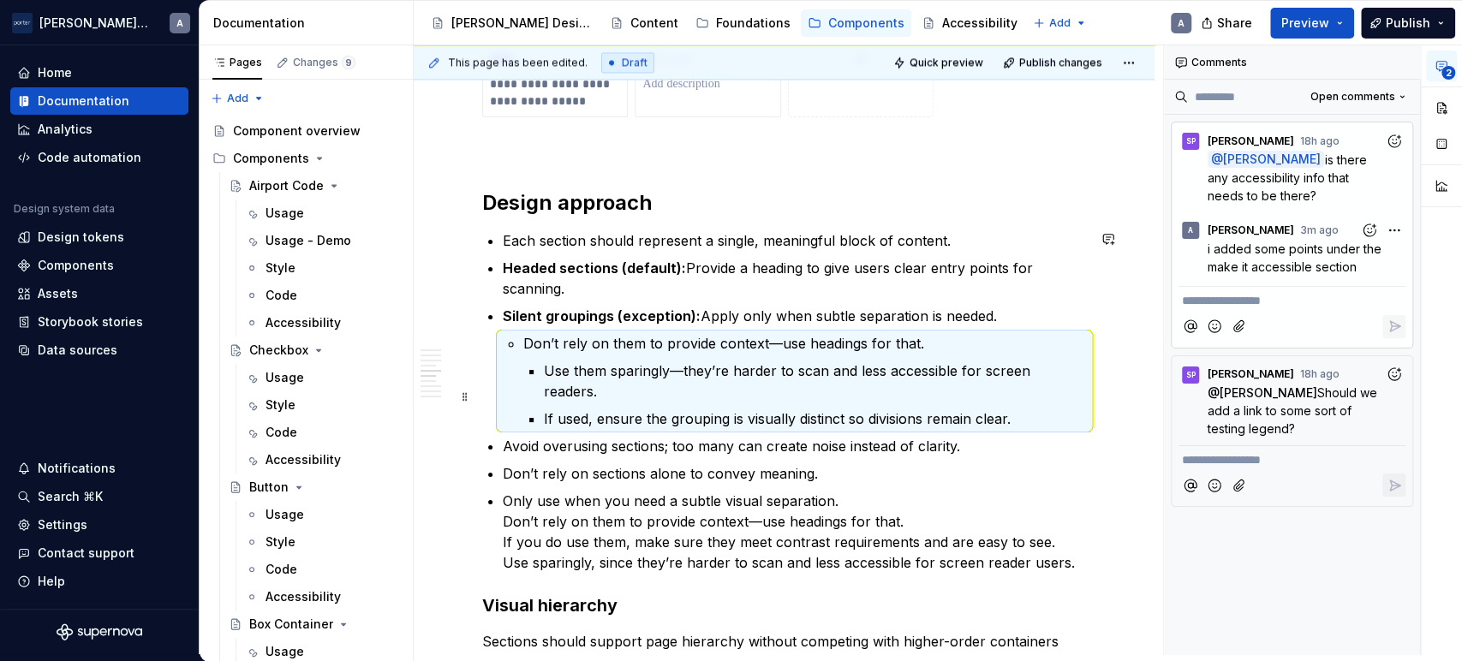
click at [583, 409] on p "If used, ensure the grouping is visually distinct so divisions remain clear." at bounding box center [815, 419] width 542 height 21
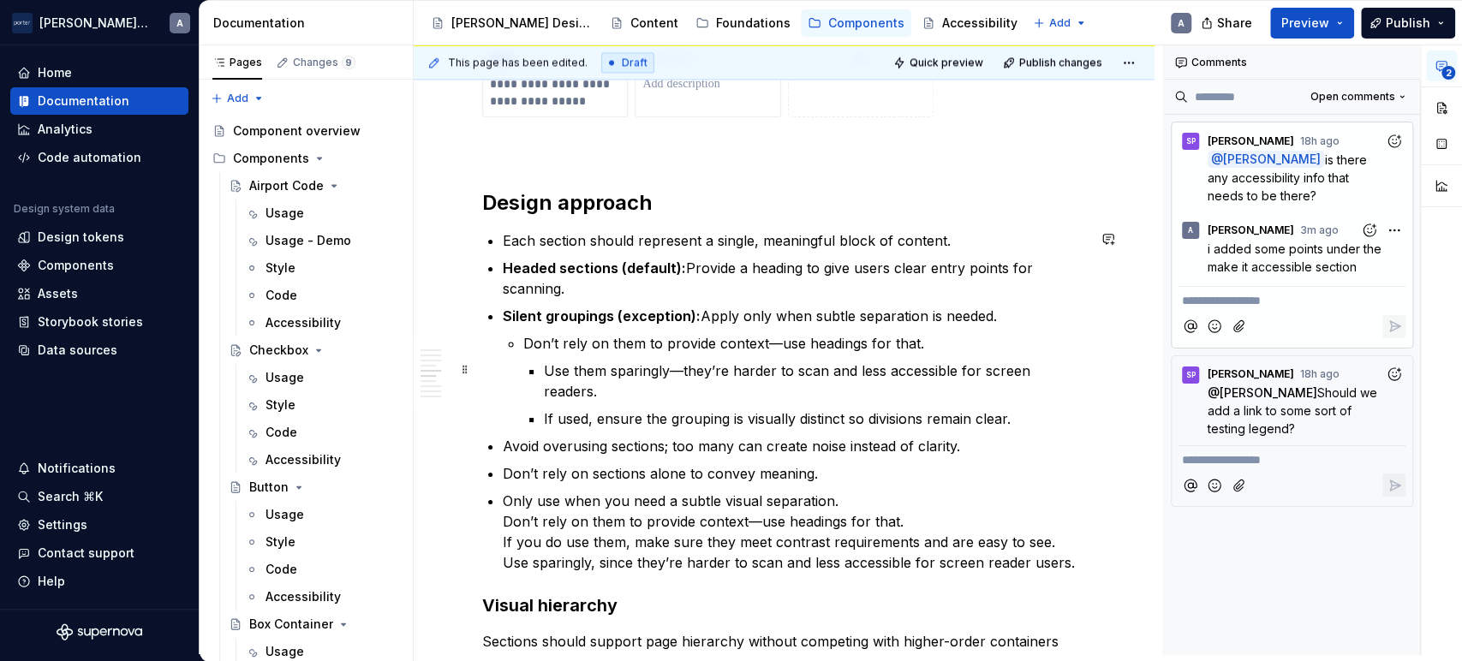
click at [547, 371] on p "Use them sparingly—they’re harder to scan and less accessible for screen reader…" at bounding box center [815, 381] width 542 height 41
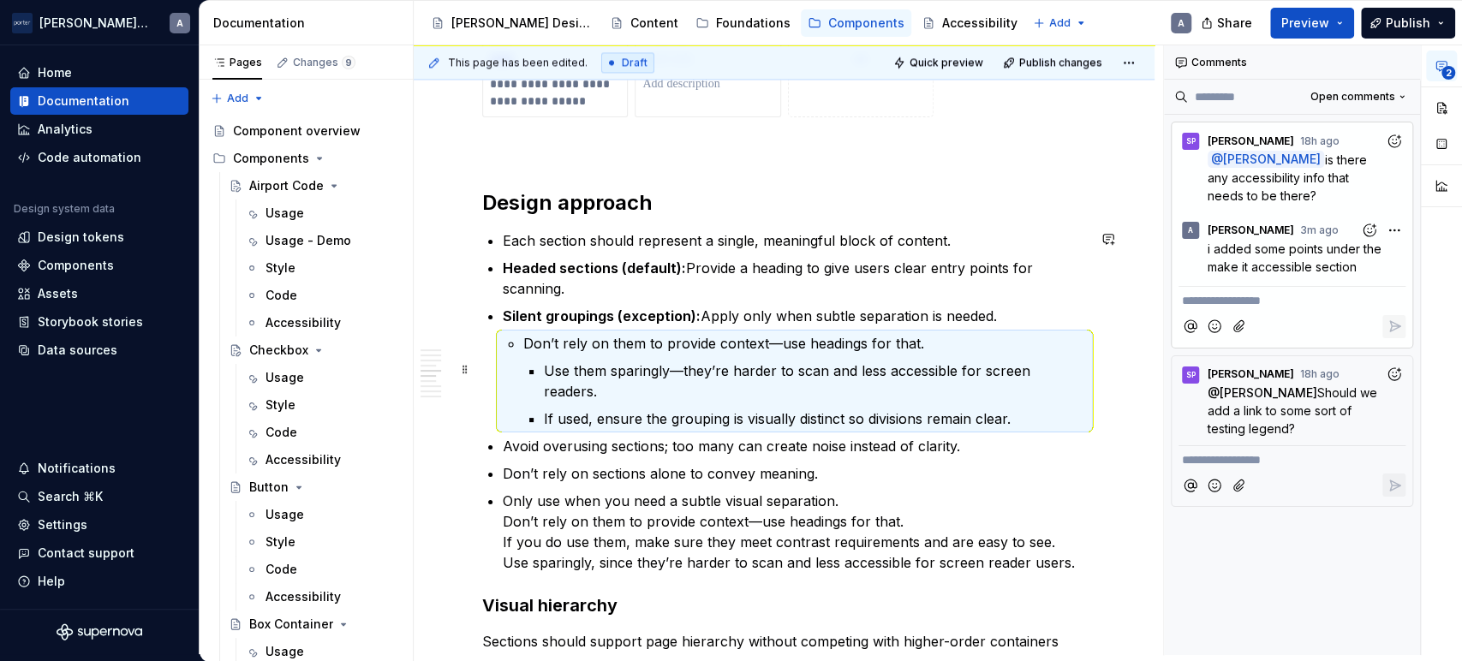
click at [785, 362] on p "Use them sparingly—they’re harder to scan and less accessible for screen reader…" at bounding box center [815, 381] width 542 height 41
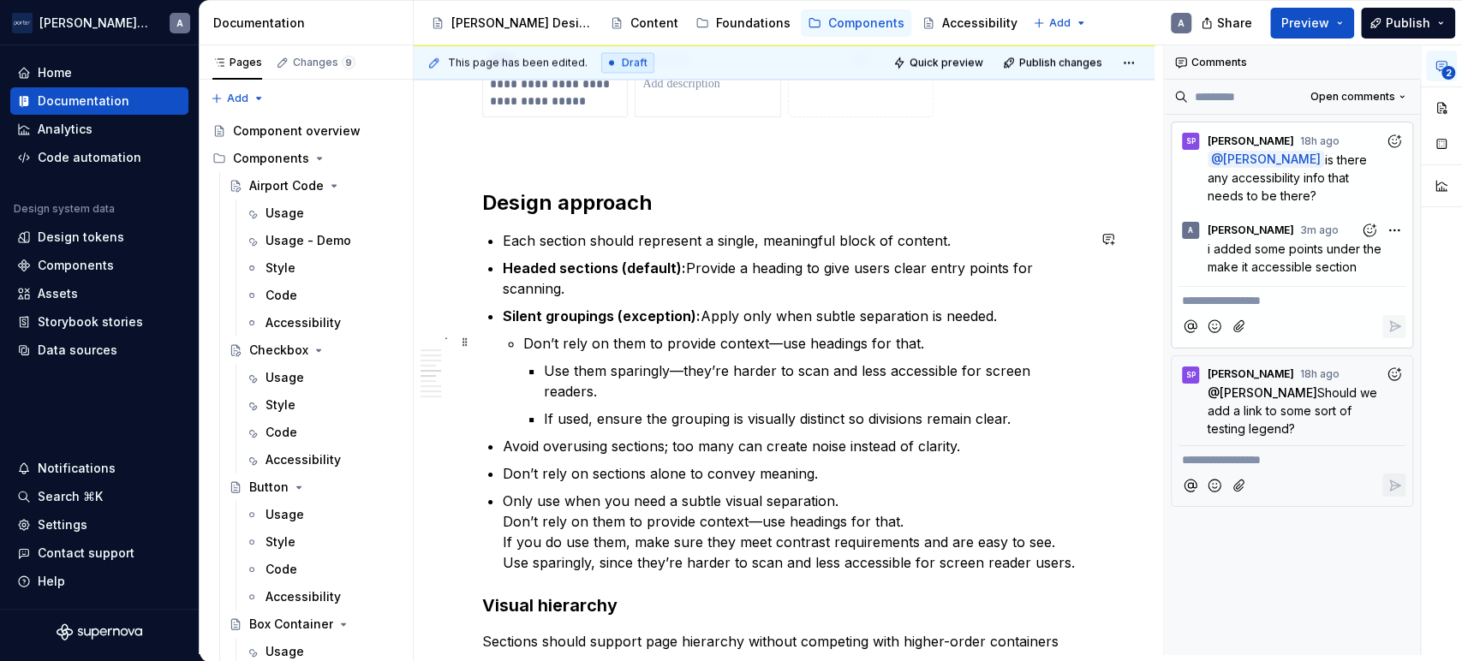
type textarea "*"
click at [777, 341] on p "Don’t rely on them to provide context—use headings for that." at bounding box center [804, 343] width 563 height 21
click at [568, 353] on li "Don’t rely on them to provide context - use headings for that. Use them sparing…" at bounding box center [804, 381] width 563 height 96
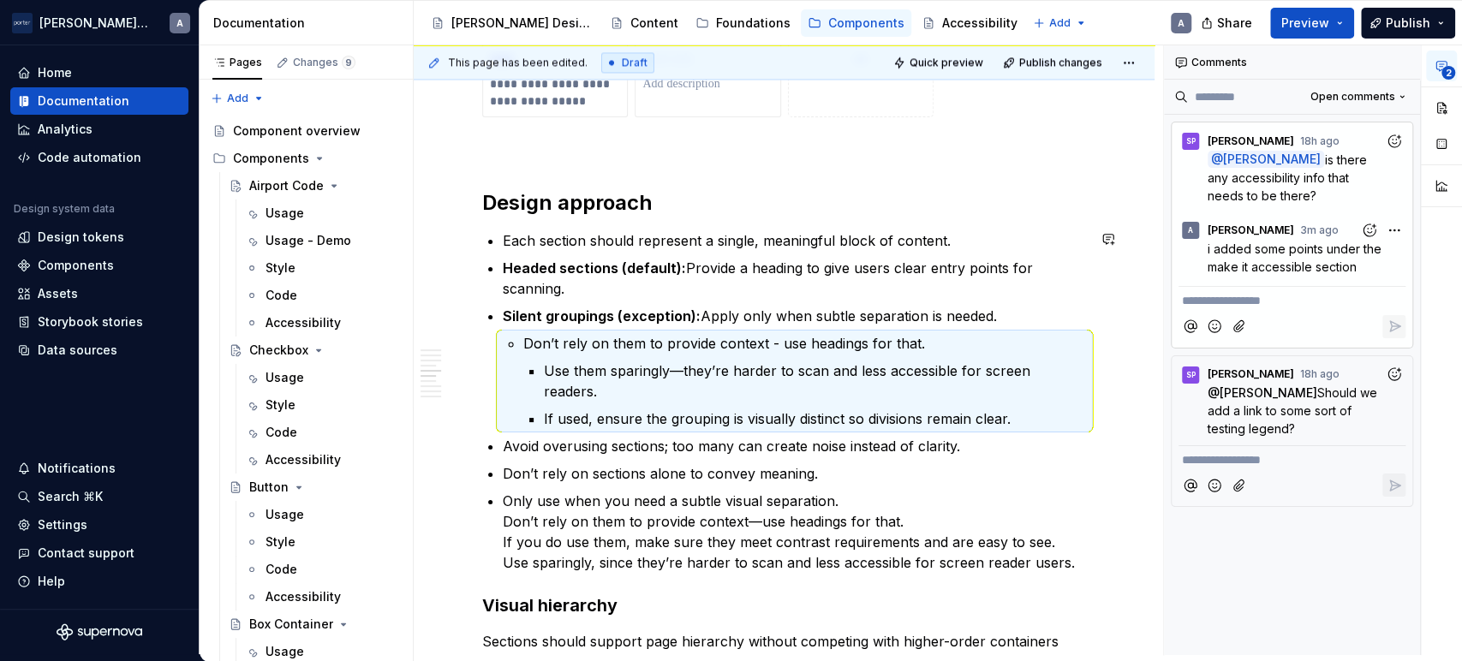
click at [651, 409] on p "If used, ensure the grouping is visually distinct so divisions remain clear." at bounding box center [815, 419] width 542 height 21
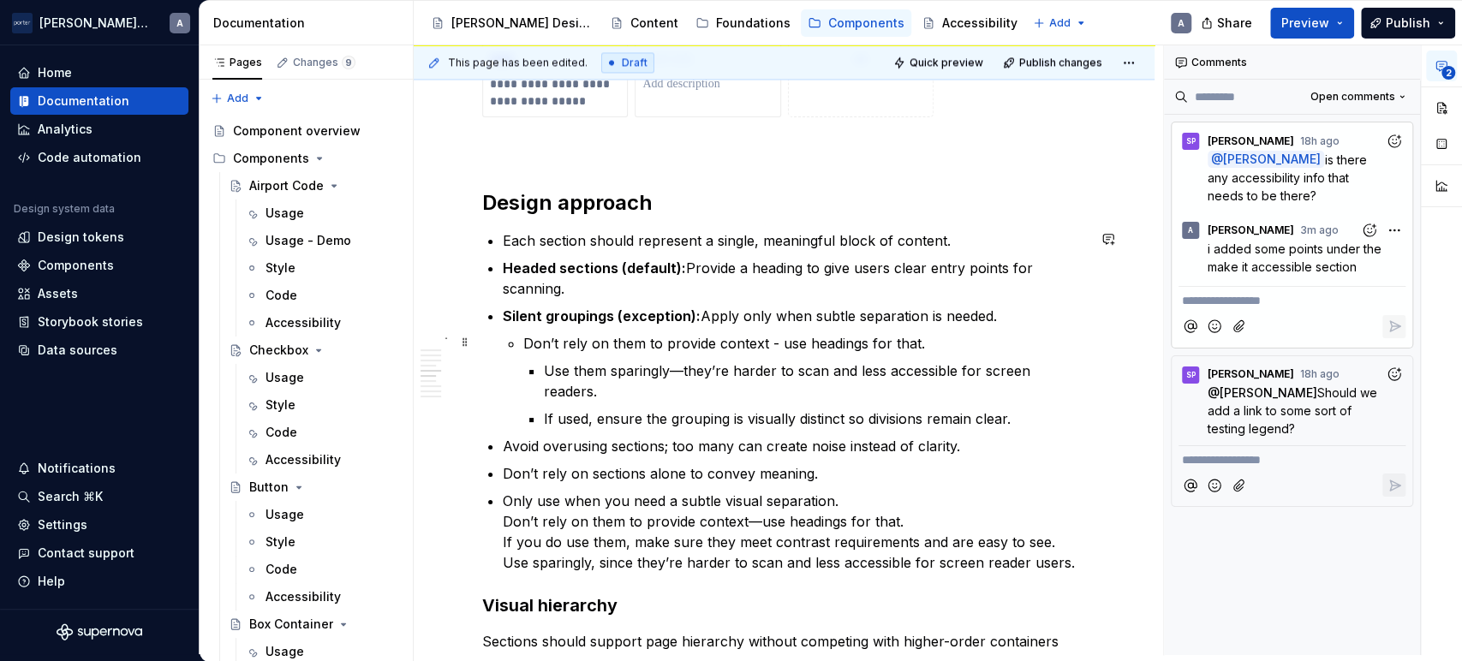
click at [531, 338] on p "Don’t rely on them to provide context - use headings for that." at bounding box center [804, 343] width 563 height 21
click at [956, 336] on p "Don’t rely on them to provide context - use headings for that." at bounding box center [804, 343] width 563 height 21
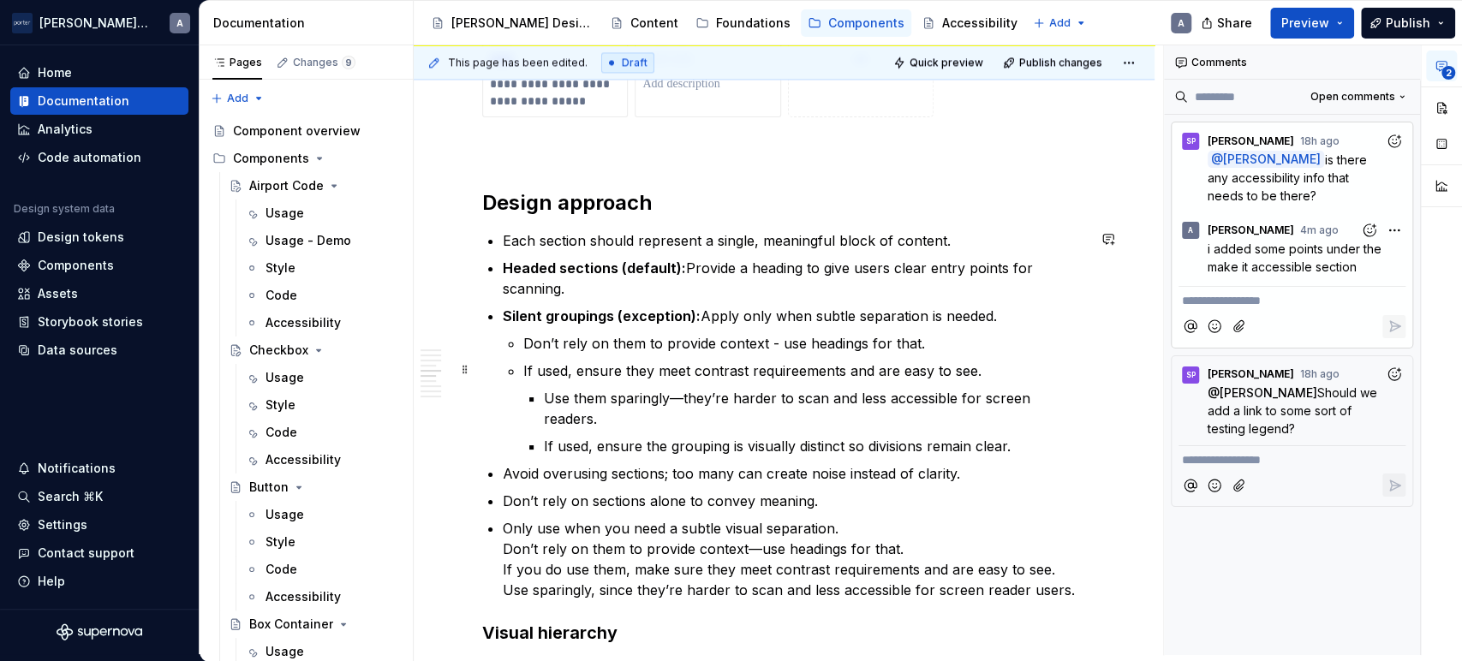
drag, startPoint x: 782, startPoint y: 380, endPoint x: 732, endPoint y: 354, distance: 56.3
click at [732, 354] on ul "Don’t rely on them to provide context - use headings for that. If used, ensure …" at bounding box center [804, 394] width 563 height 123
click at [1028, 361] on p "If used, ensure they meet contrast requirements and are easy to see." at bounding box center [804, 371] width 563 height 21
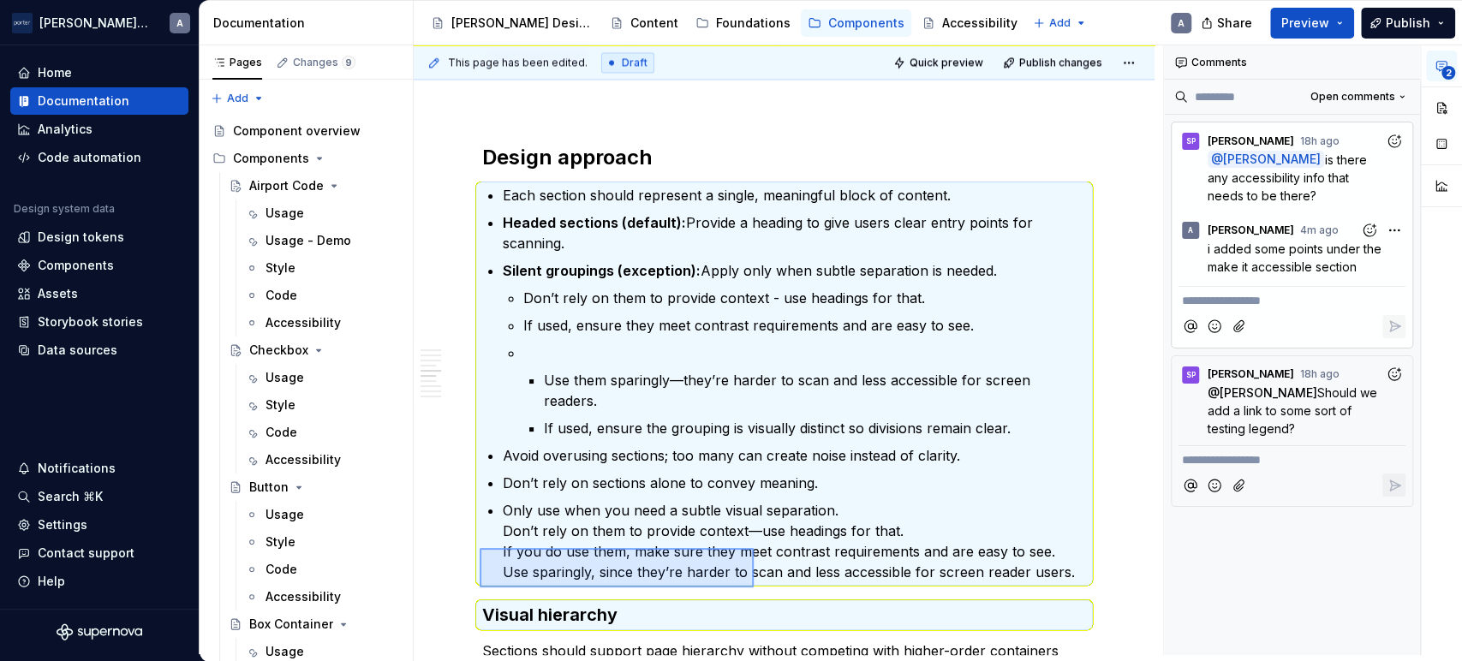
scroll to position [1791, 0]
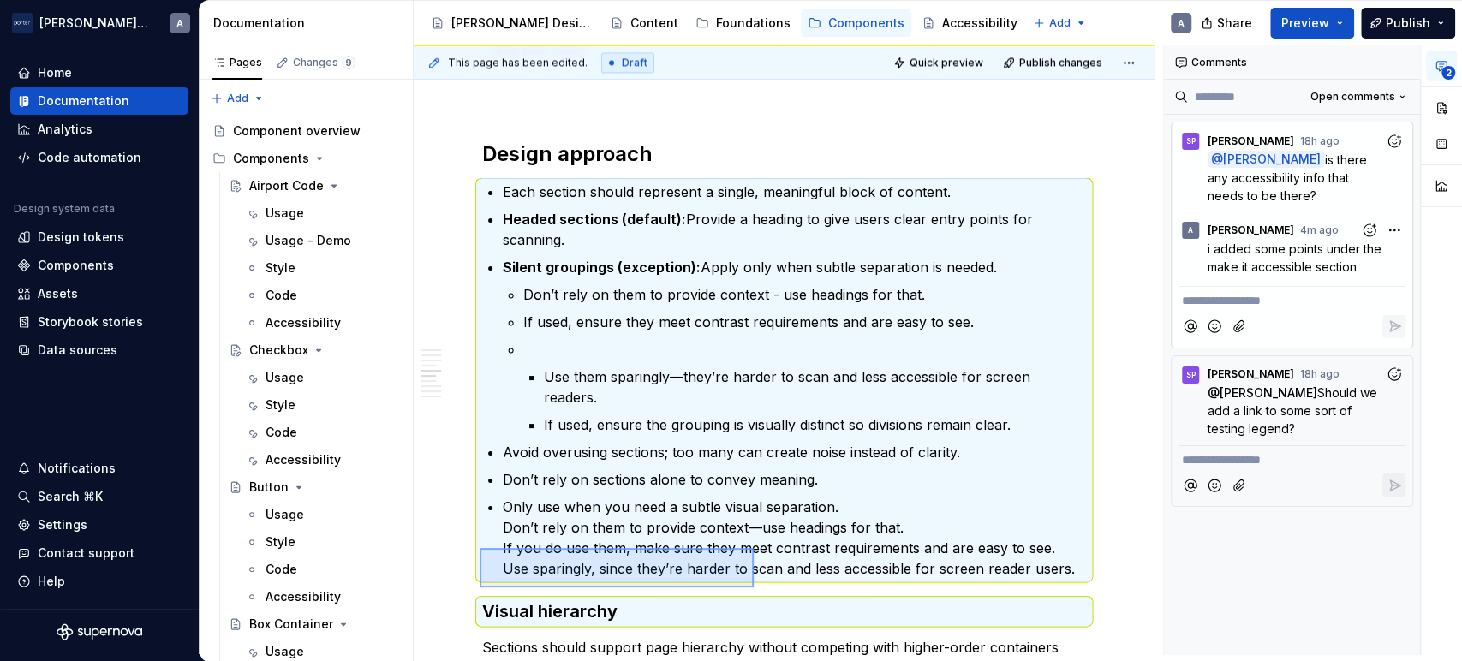
drag, startPoint x: 480, startPoint y: 589, endPoint x: 773, endPoint y: 564, distance: 294.1
click at [772, 565] on div "**********" at bounding box center [789, 350] width 750 height 610
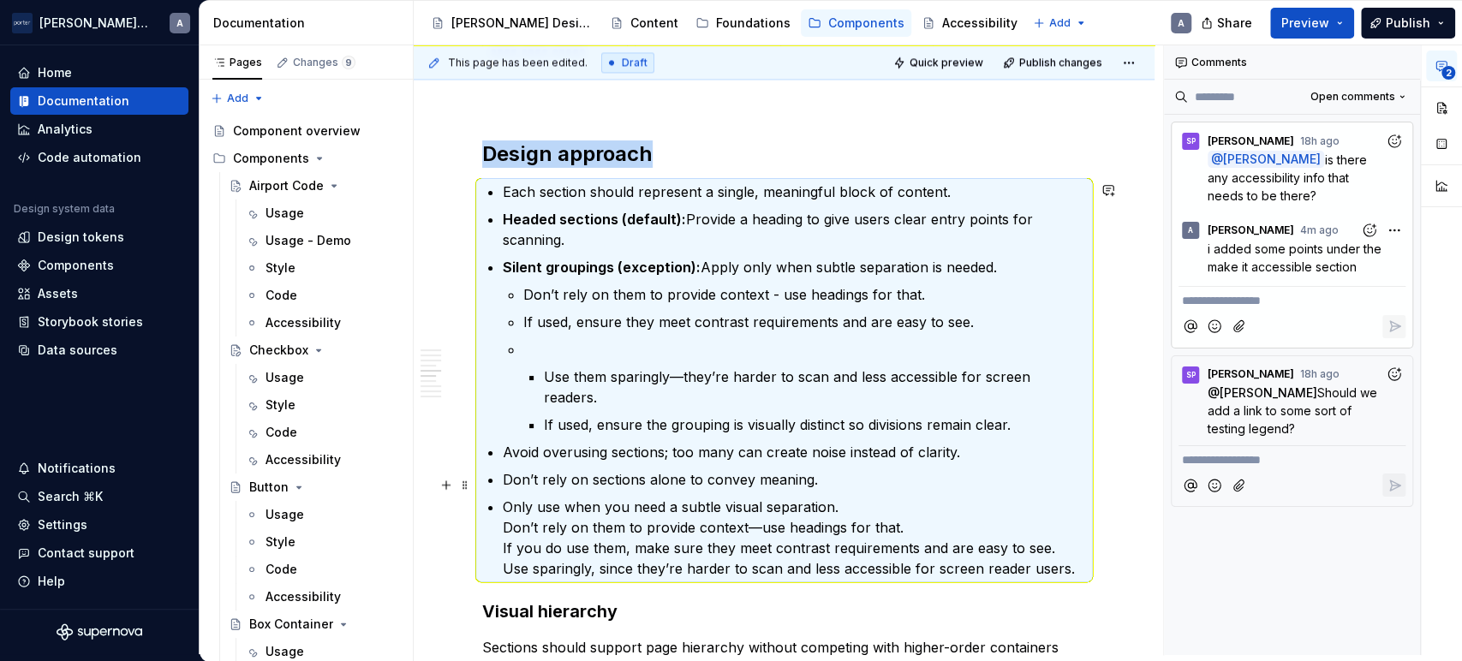
click at [789, 526] on p "Only use when you need a subtle visual separation. Don’t rely on them to provid…" at bounding box center [794, 538] width 583 height 82
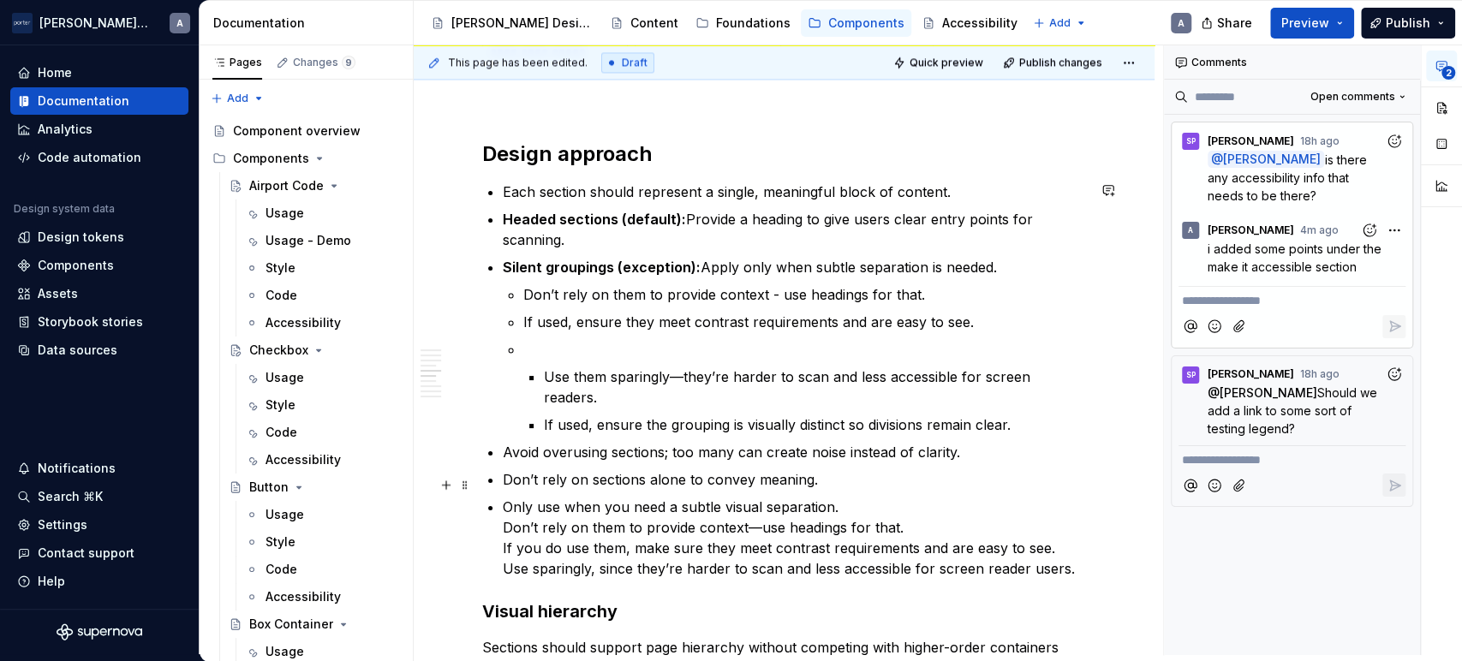
click at [912, 523] on p "Only use when you need a subtle visual separation. Don’t rely on them to provid…" at bounding box center [794, 538] width 583 height 82
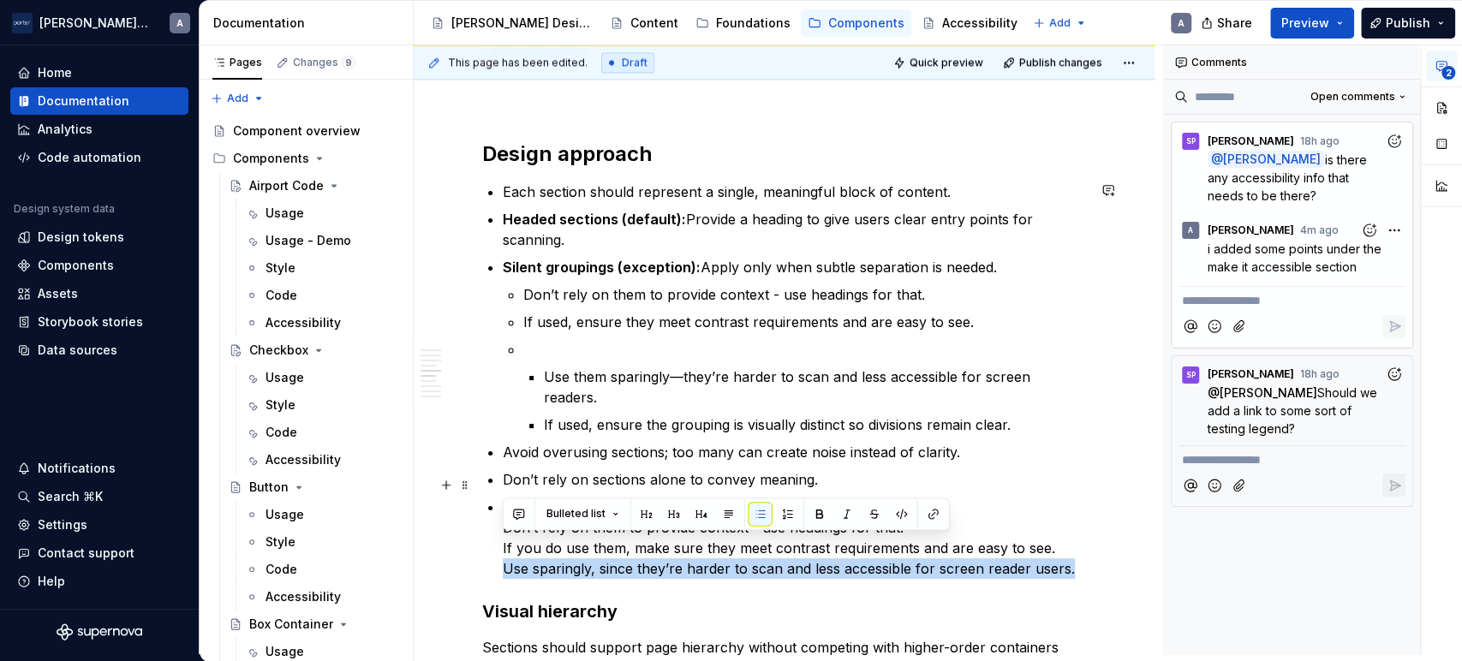
drag, startPoint x: 1076, startPoint y: 546, endPoint x: 493, endPoint y: 546, distance: 583.4
click at [493, 546] on div "**********" at bounding box center [784, 240] width 604 height 3189
copy p "Use sparingly, since they’re harder to scan and less accessible for screen read…"
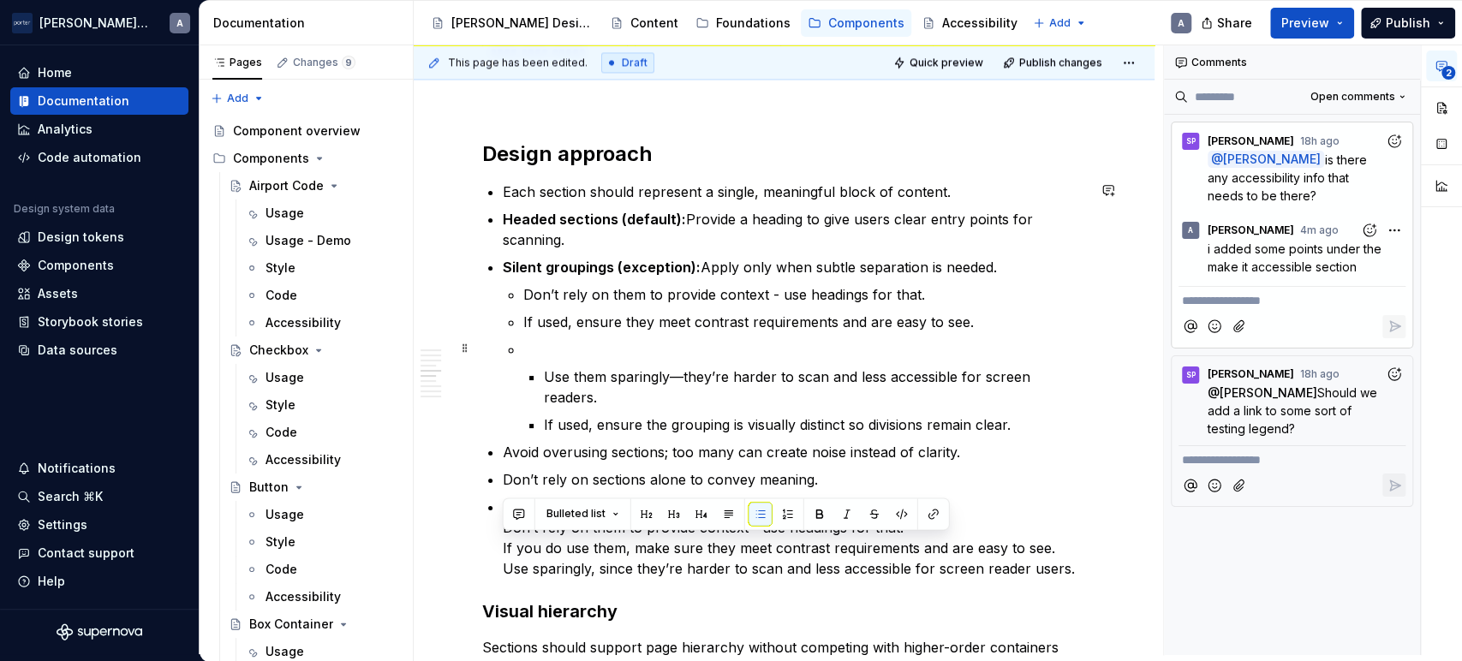
click at [613, 347] on p at bounding box center [804, 349] width 563 height 21
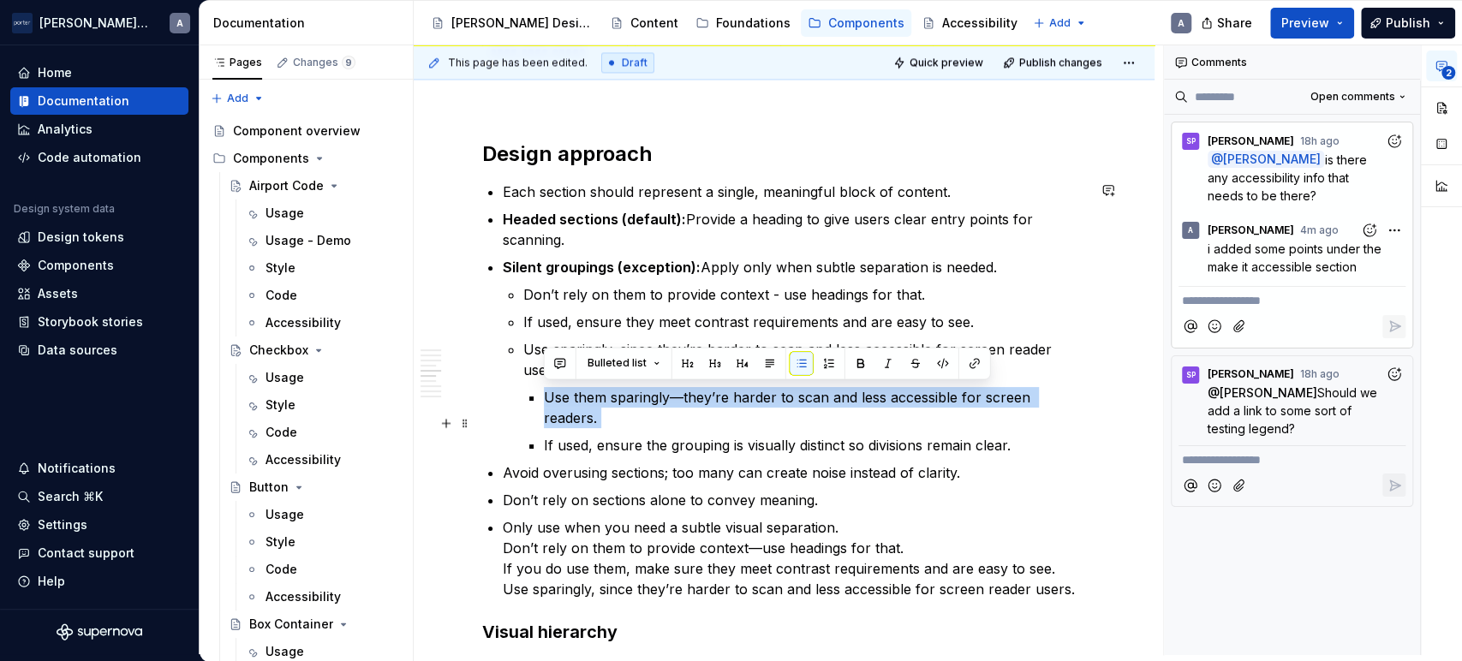
drag, startPoint x: 530, startPoint y: 403, endPoint x: 784, endPoint y: 407, distance: 253.6
click at [784, 407] on ul "Use them sparingly—they’re harder to scan and less accessible for screen reader…" at bounding box center [815, 421] width 542 height 69
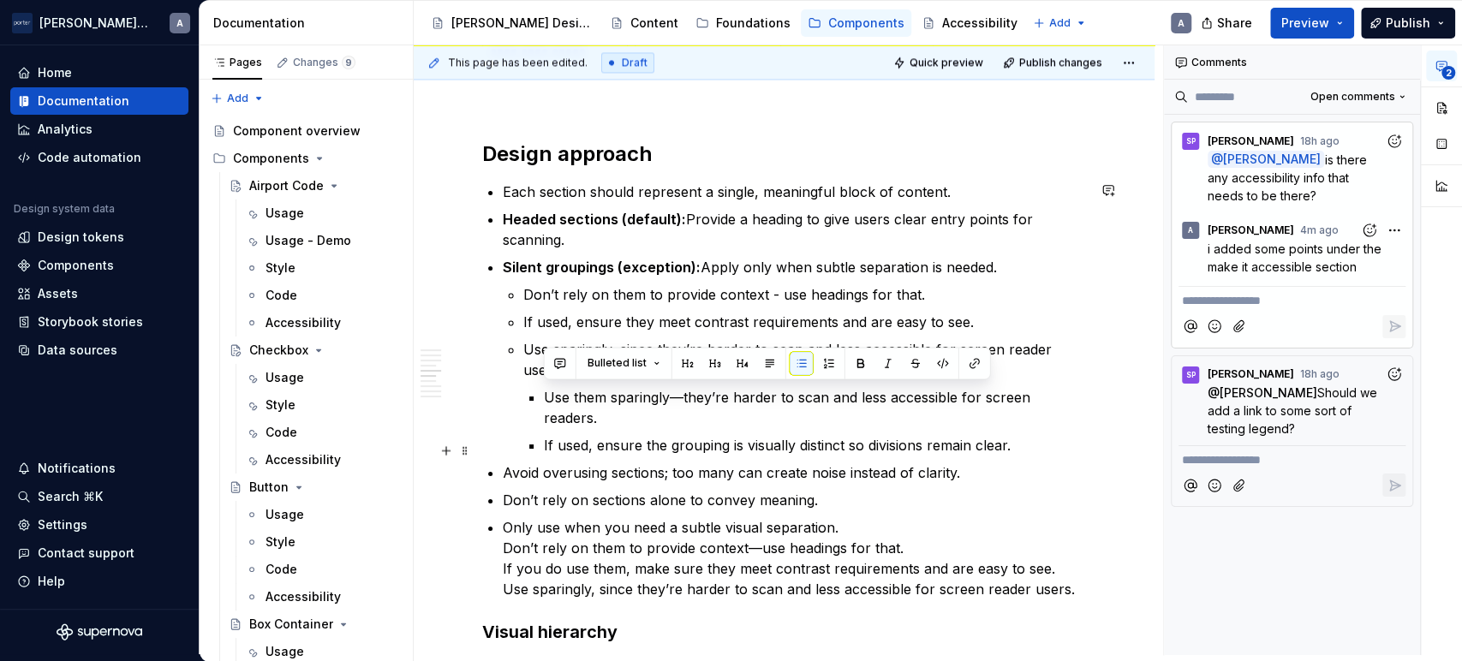
click at [659, 490] on p "Don’t rely on sections alone to convey meaning." at bounding box center [794, 500] width 583 height 21
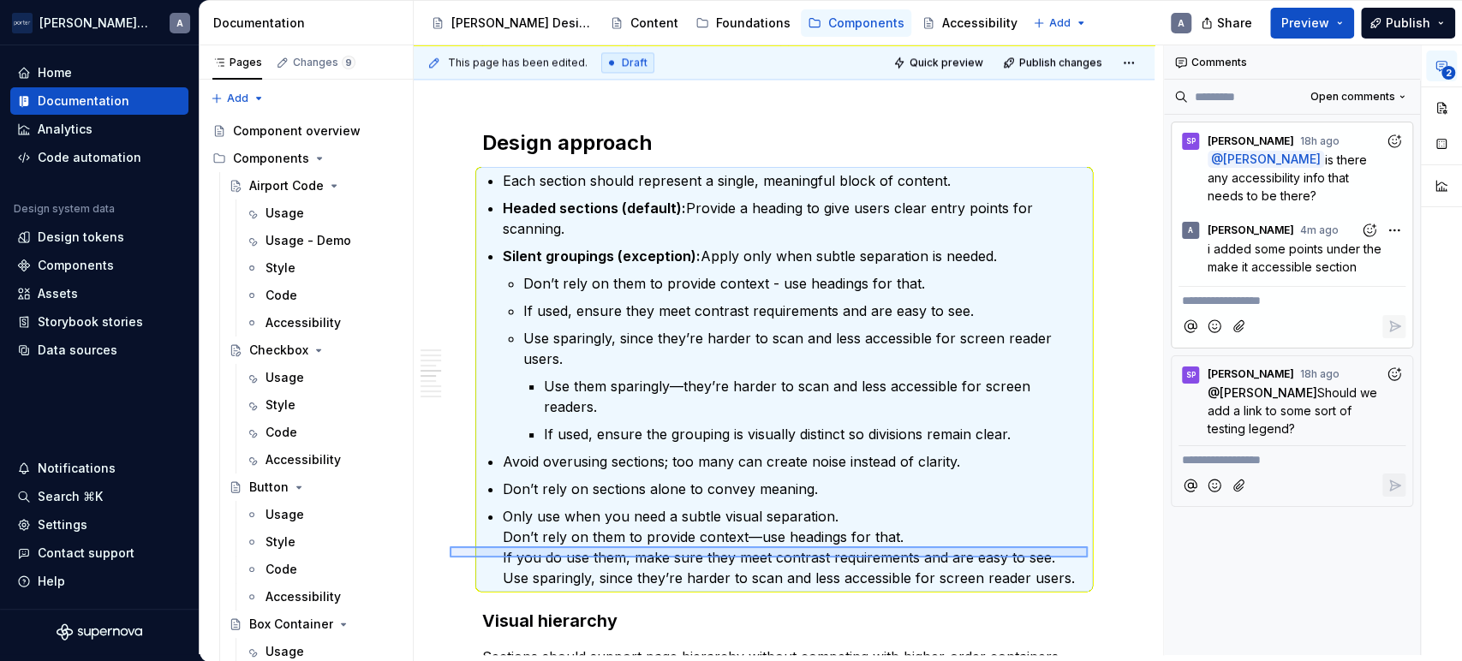
scroll to position [1803, 0]
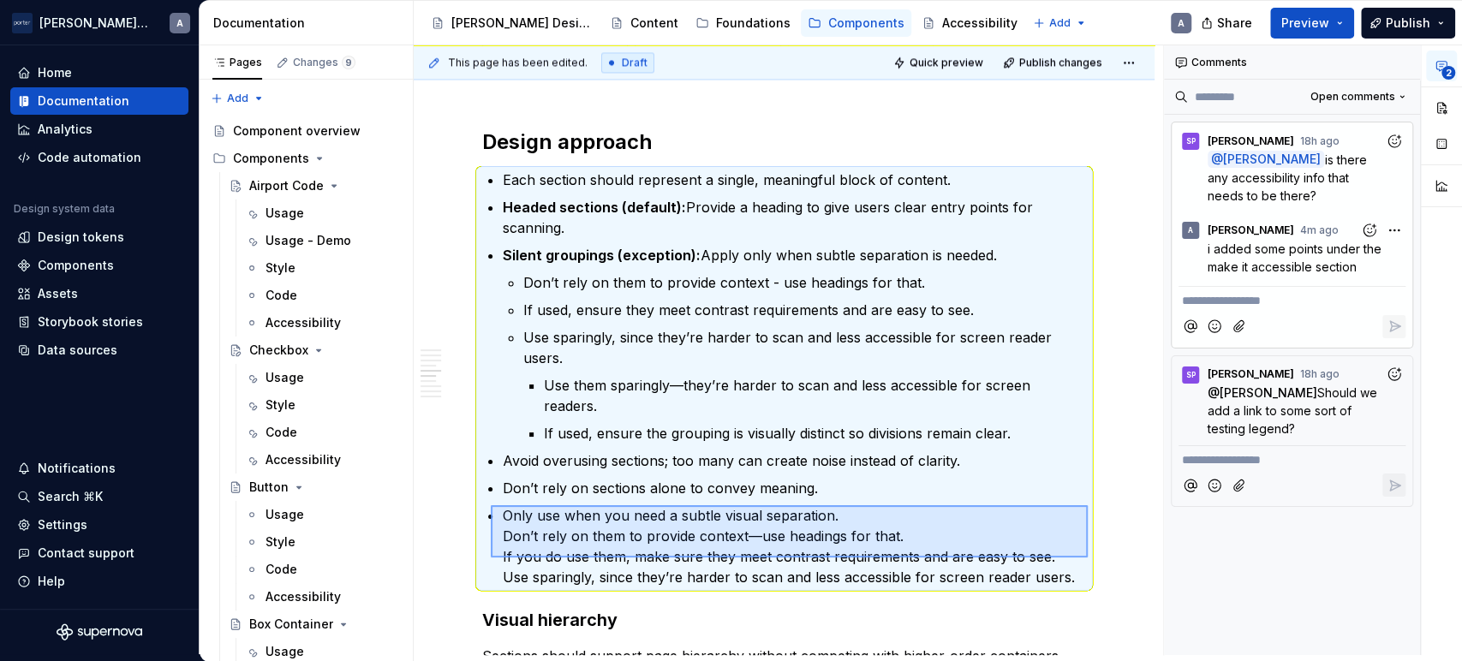
drag, startPoint x: 1088, startPoint y: 570, endPoint x: 507, endPoint y: 497, distance: 585.4
click at [507, 497] on div "**********" at bounding box center [789, 350] width 750 height 610
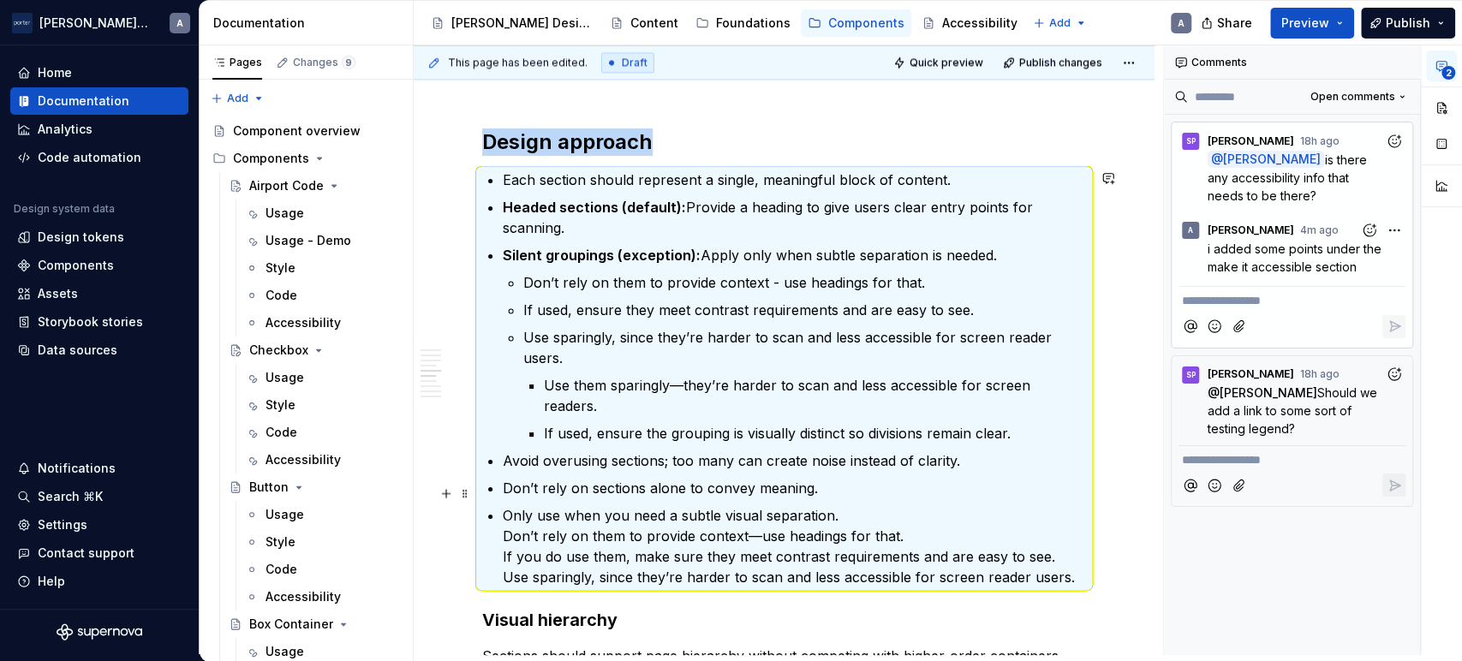
click at [555, 512] on p "Only use when you need a subtle visual separation. Don’t rely on them to provid…" at bounding box center [794, 546] width 583 height 82
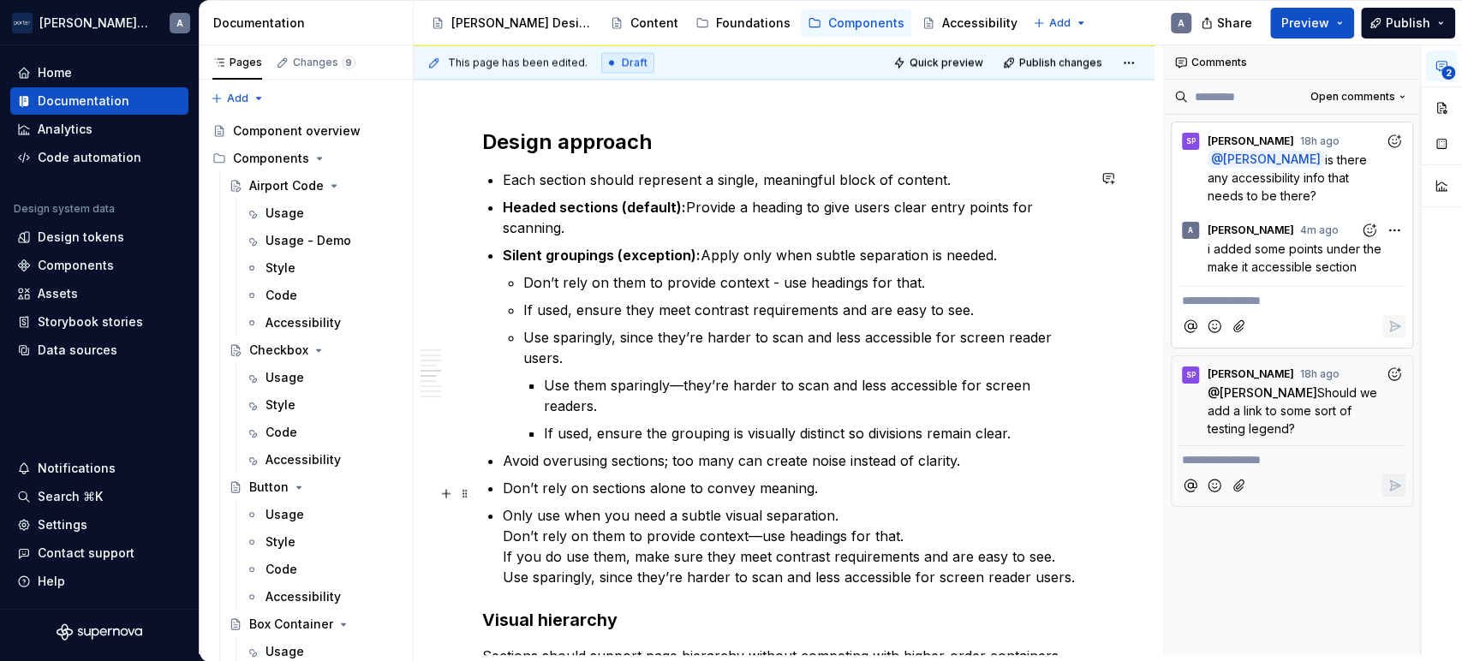
click at [556, 529] on p "Only use when you need a subtle visual separation. Don’t rely on them to provid…" at bounding box center [794, 546] width 583 height 82
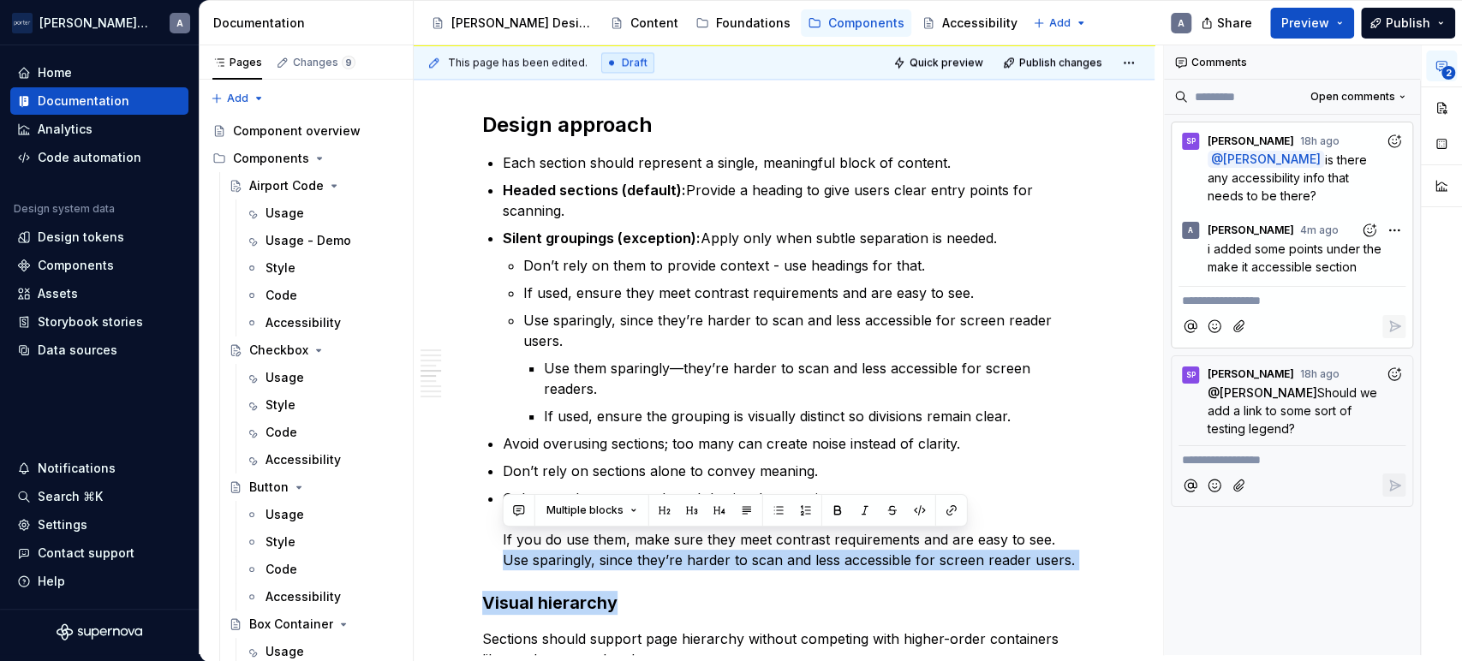
scroll to position [1826, 0]
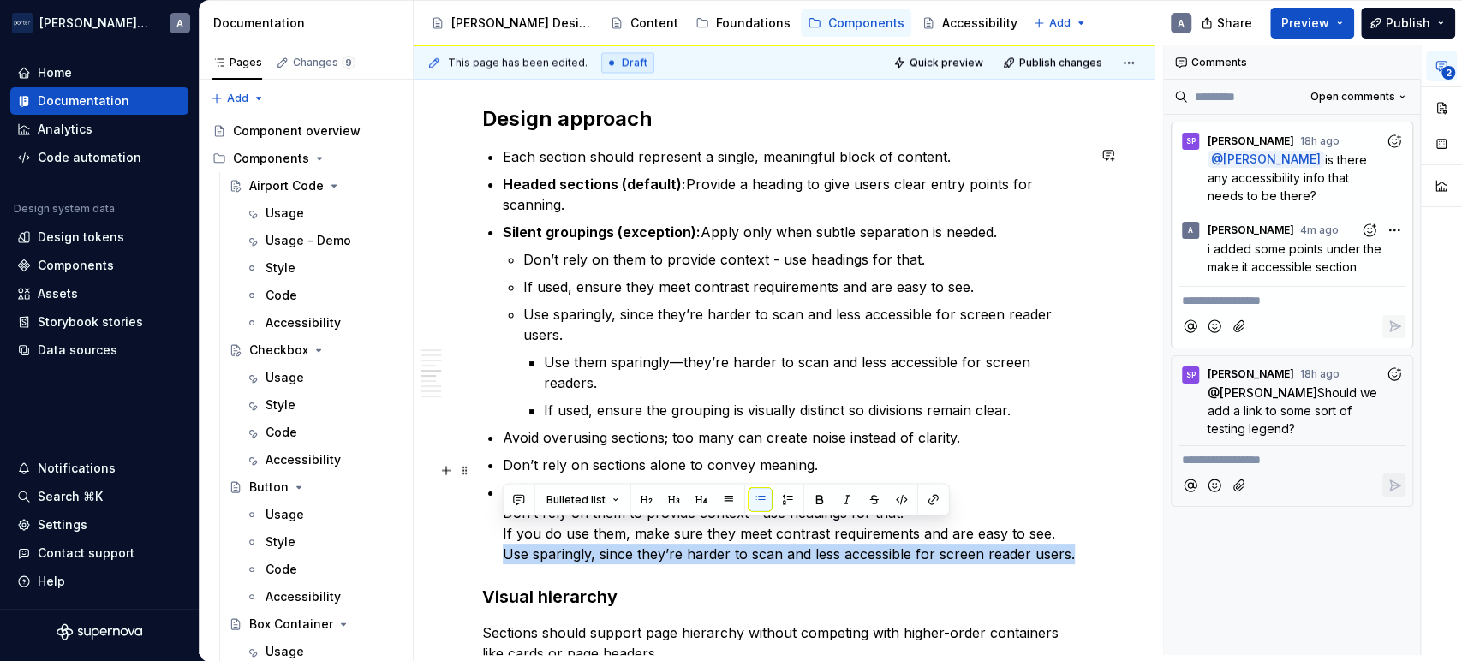
drag, startPoint x: 489, startPoint y: 551, endPoint x: 1080, endPoint y: 531, distance: 591.5
click at [1080, 531] on div "**********" at bounding box center [784, 214] width 604 height 3209
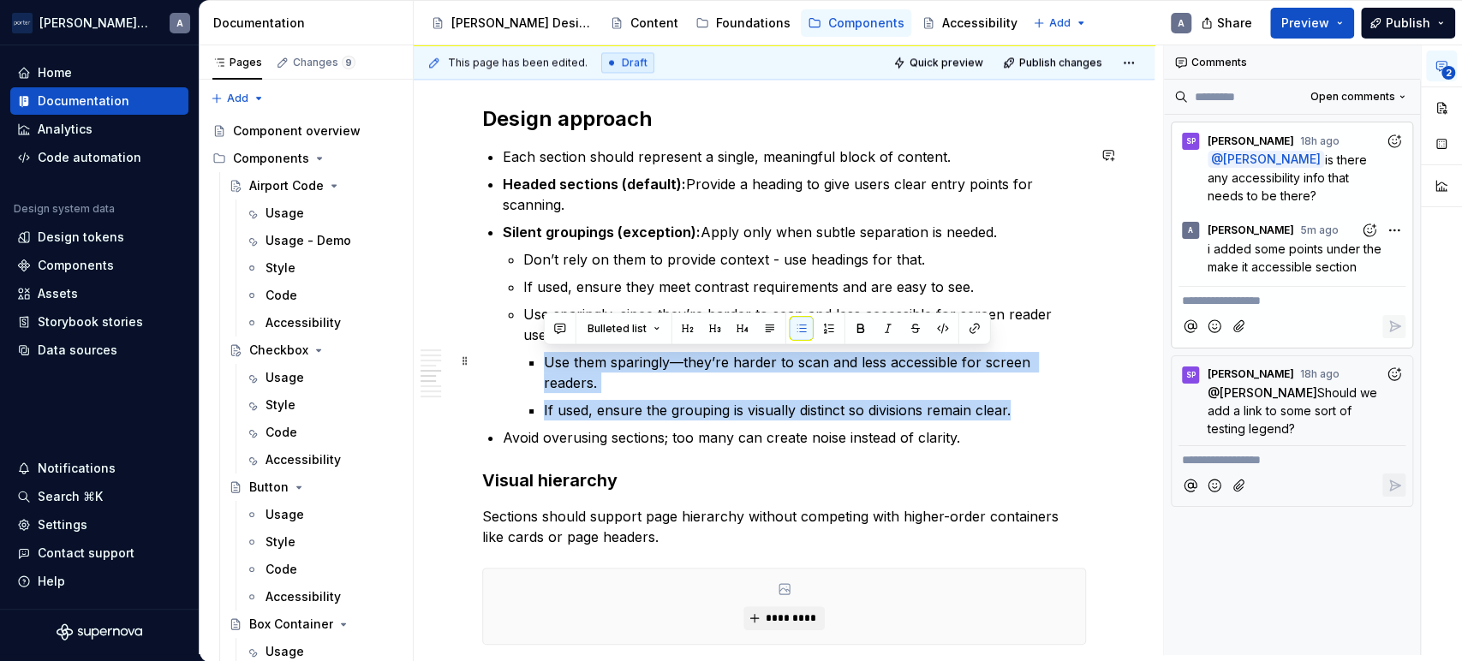
drag, startPoint x: 1031, startPoint y: 379, endPoint x: 513, endPoint y: 351, distance: 518.2
click at [513, 351] on li "Silent groupings (exception): Apply only when subtle separation is needed. Don’…" at bounding box center [794, 321] width 583 height 199
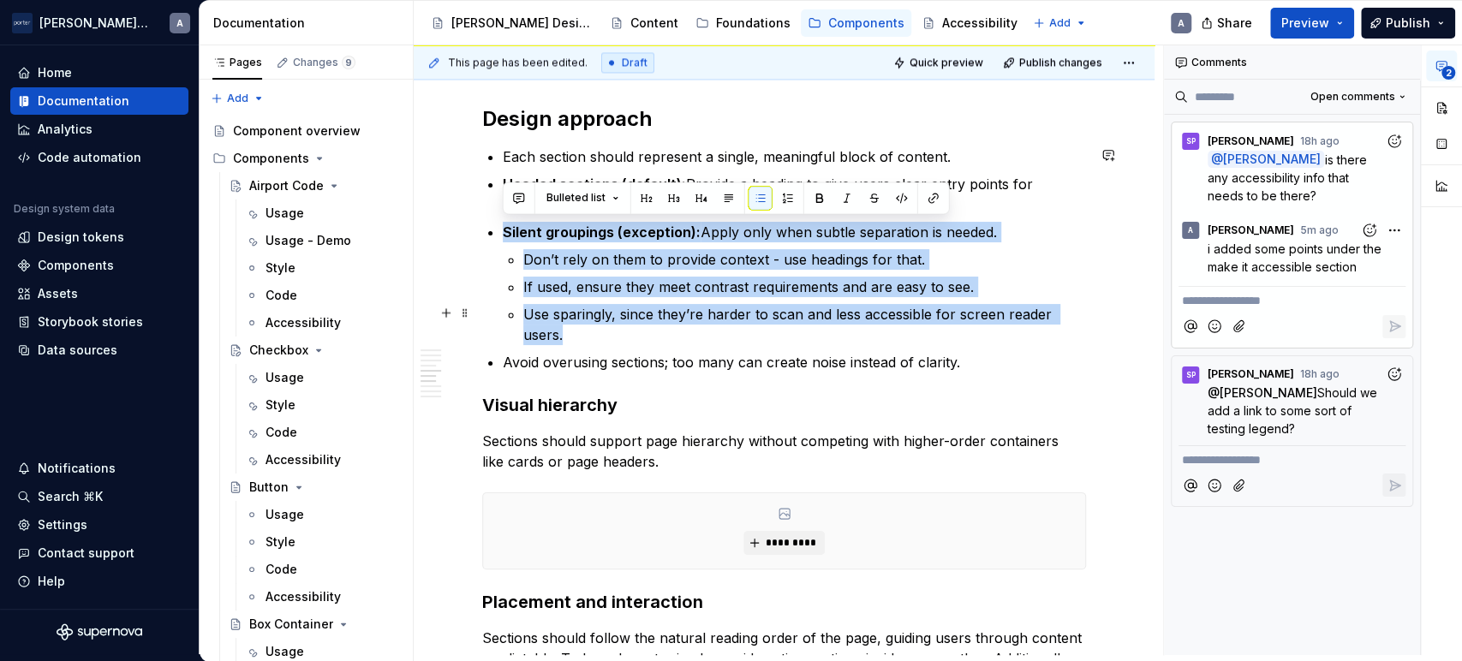
drag, startPoint x: 499, startPoint y: 230, endPoint x: 713, endPoint y: 326, distance: 234.3
click at [713, 326] on div "**********" at bounding box center [784, 118] width 604 height 3017
click at [523, 204] on button "button" at bounding box center [519, 198] width 24 height 24
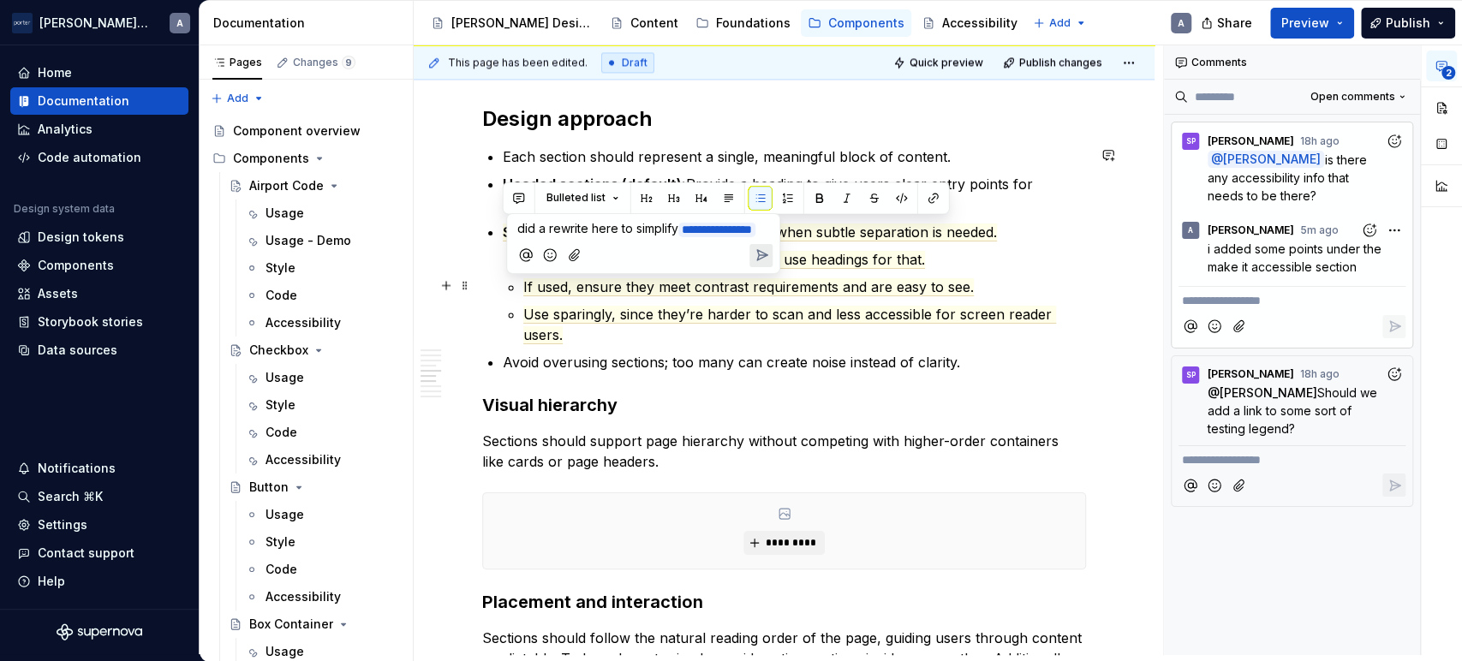
click at [762, 264] on icon "Send" at bounding box center [761, 255] width 17 height 17
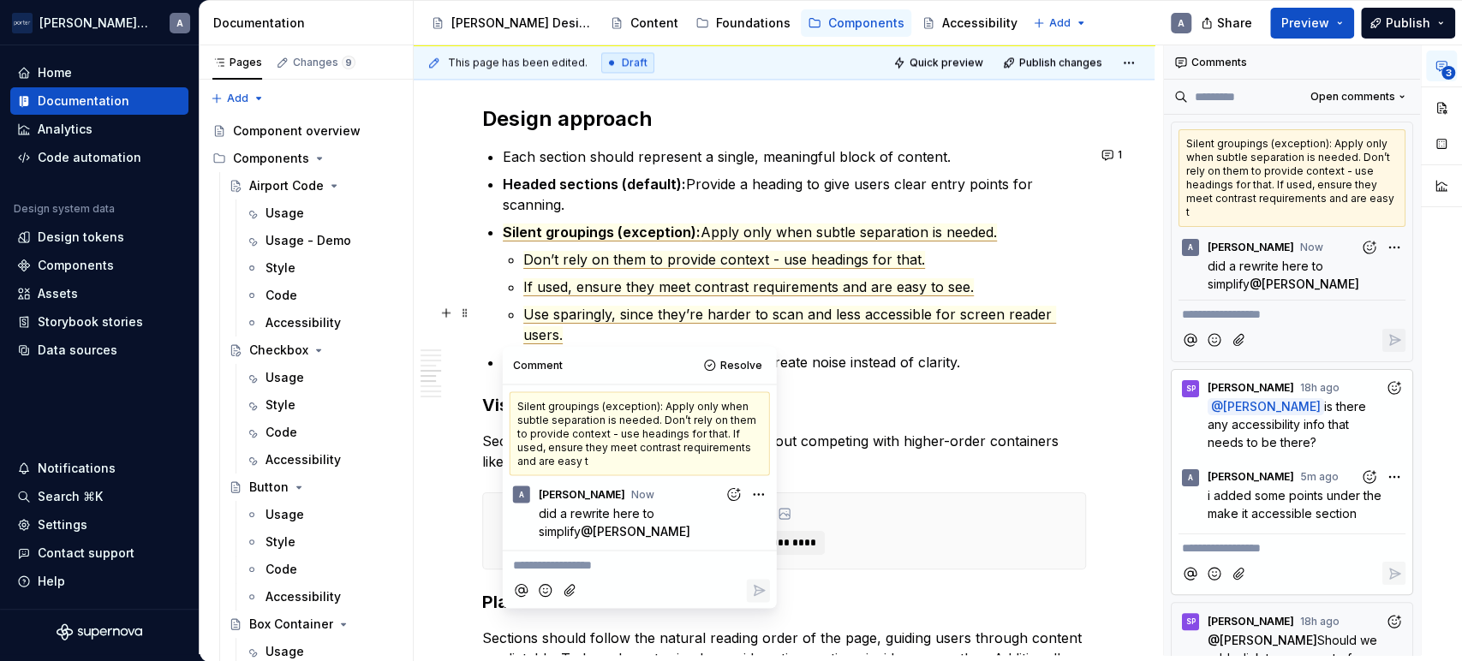
click at [960, 312] on span "Use sparingly, since they’re harder to scan and less accessible for screen read…" at bounding box center [789, 325] width 533 height 39
click at [932, 352] on p "Avoid overusing sections; too many can create noise instead of clarity." at bounding box center [794, 362] width 583 height 21
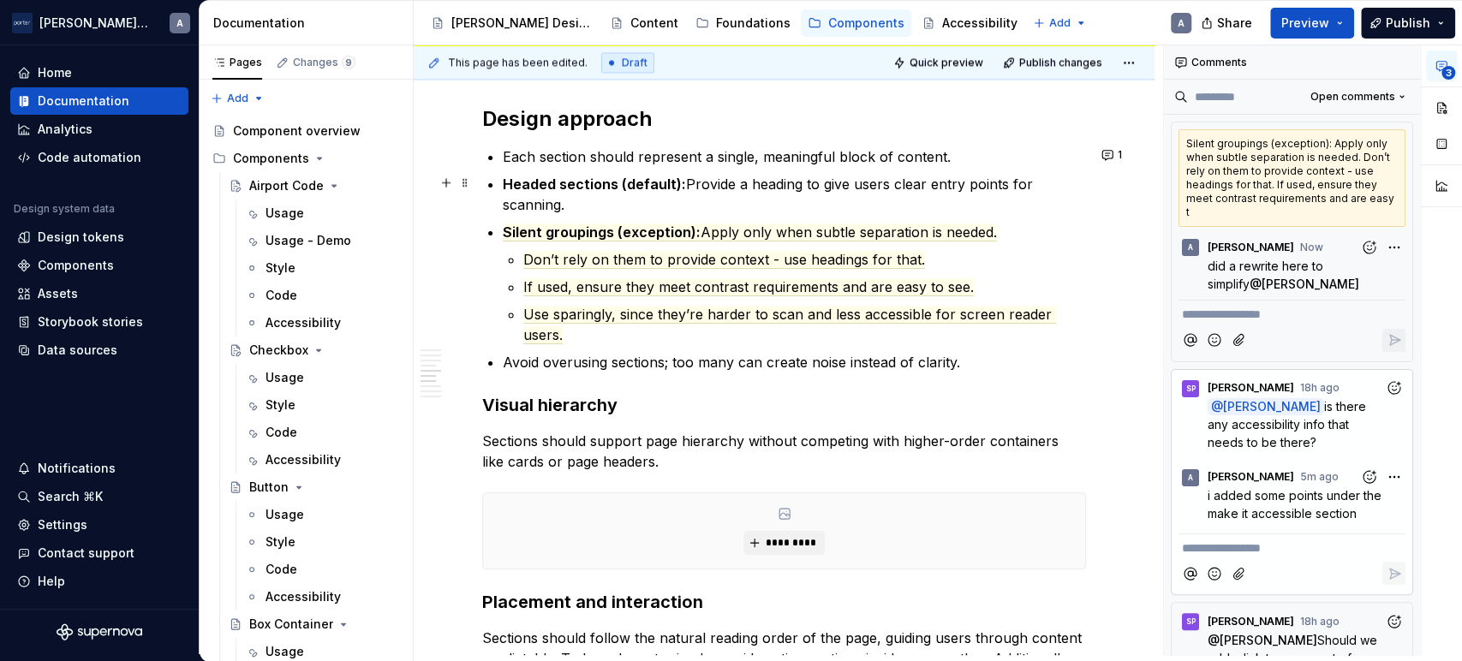
click at [943, 187] on p "Headed sections (default): Provide a heading to give users clear entry points f…" at bounding box center [794, 194] width 583 height 41
click at [1106, 154] on button "1" at bounding box center [1113, 155] width 33 height 24
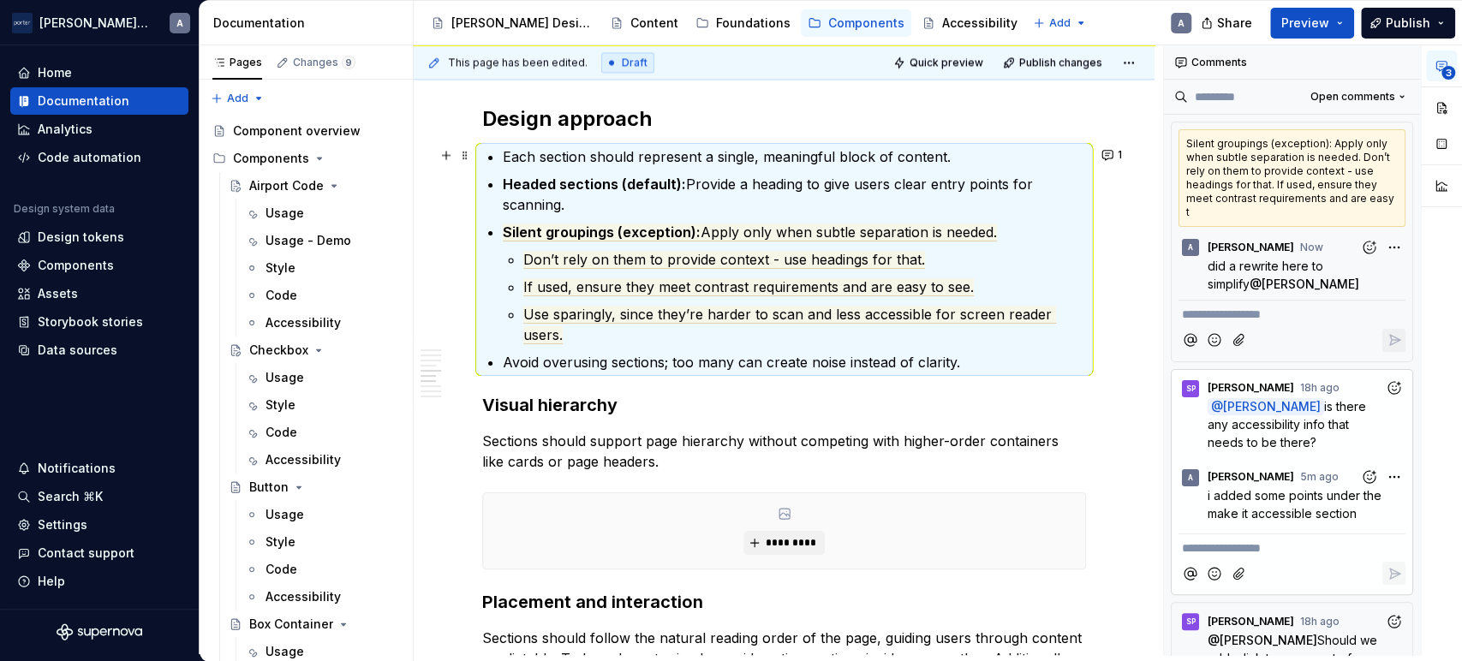
click at [1002, 137] on div "**********" at bounding box center [784, 118] width 604 height 3017
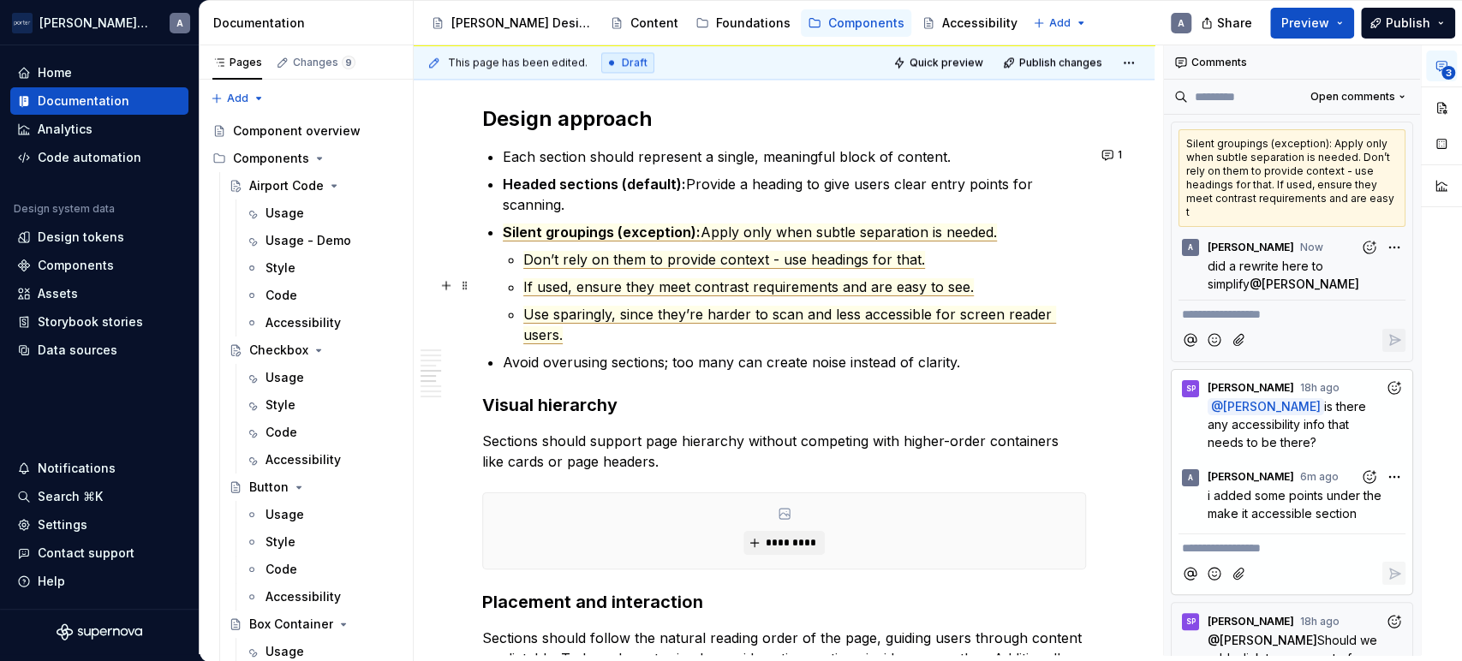
click at [568, 284] on span "If used, ensure they meet contrast requirements and are easy to see." at bounding box center [748, 287] width 451 height 18
click at [599, 327] on p "Use sparingly, since they’re harder to scan and less accessible for screen read…" at bounding box center [804, 324] width 563 height 41
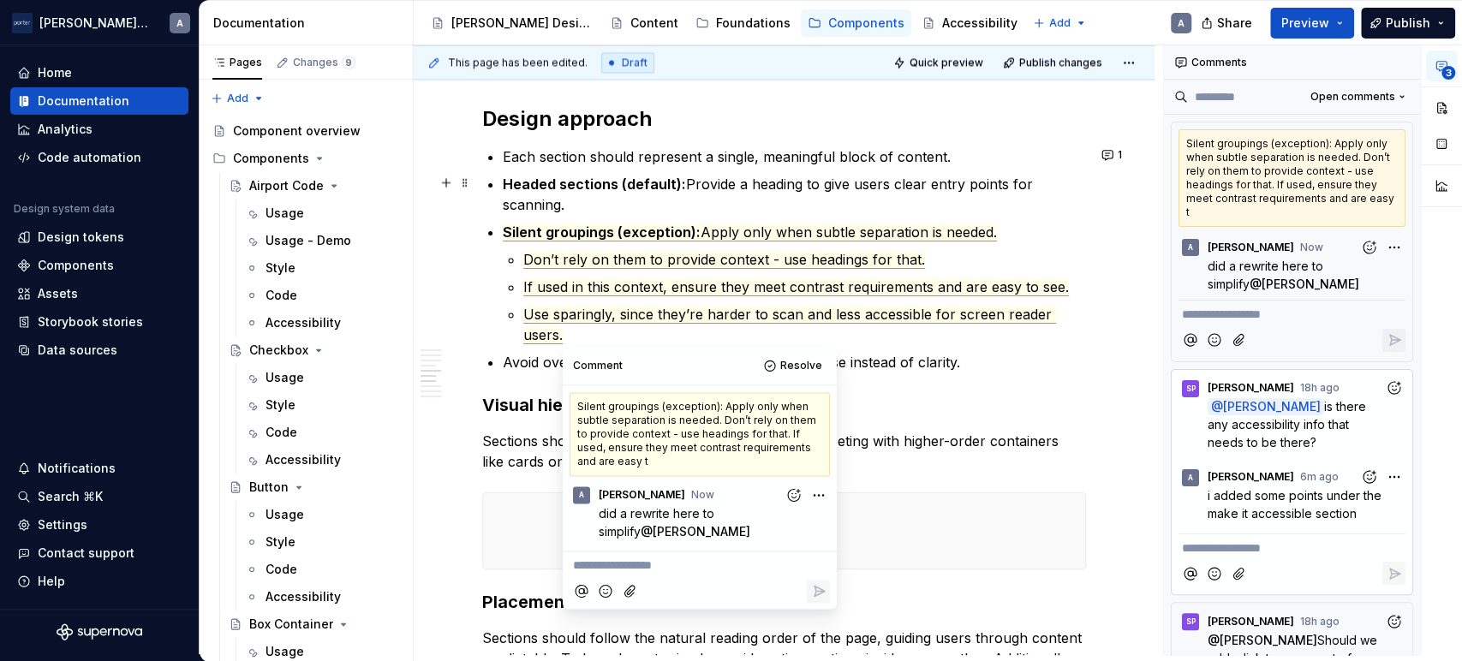
click at [592, 190] on p "Headed sections (default): Provide a heading to give users clear entry points f…" at bounding box center [794, 194] width 583 height 41
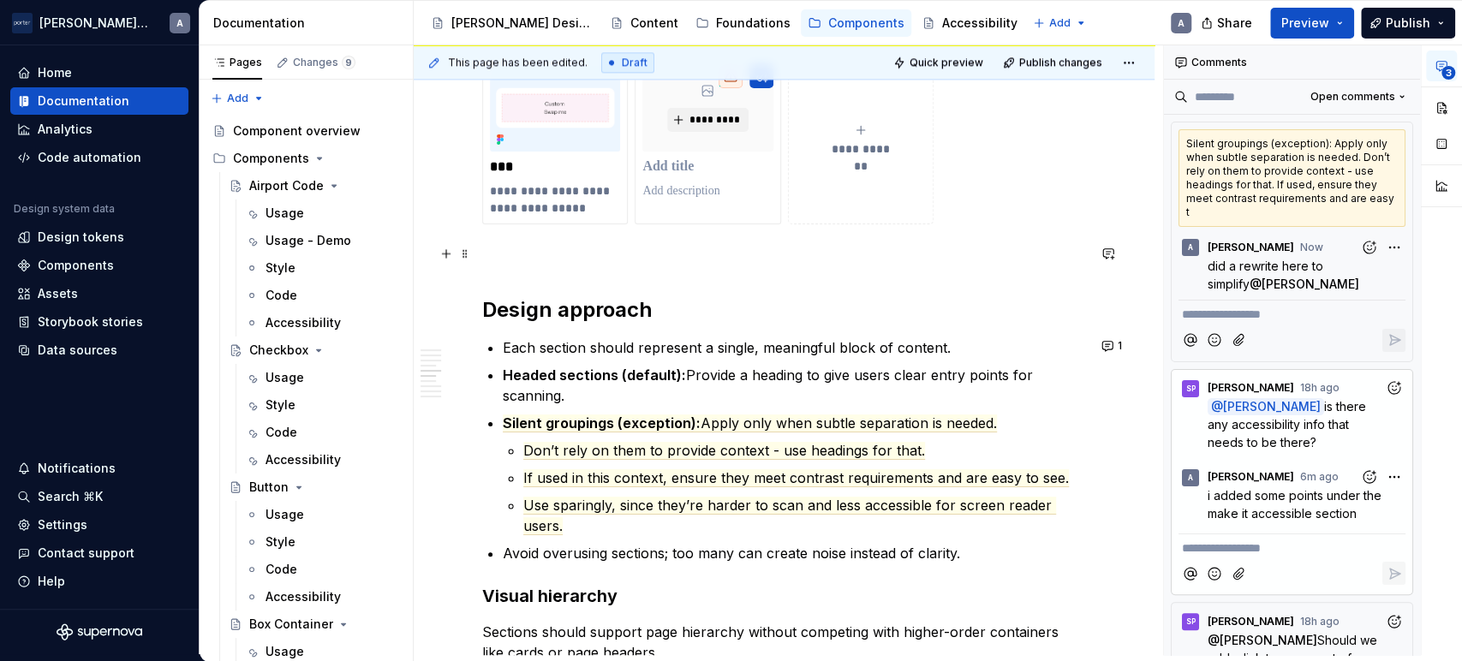
scroll to position [1667, 0]
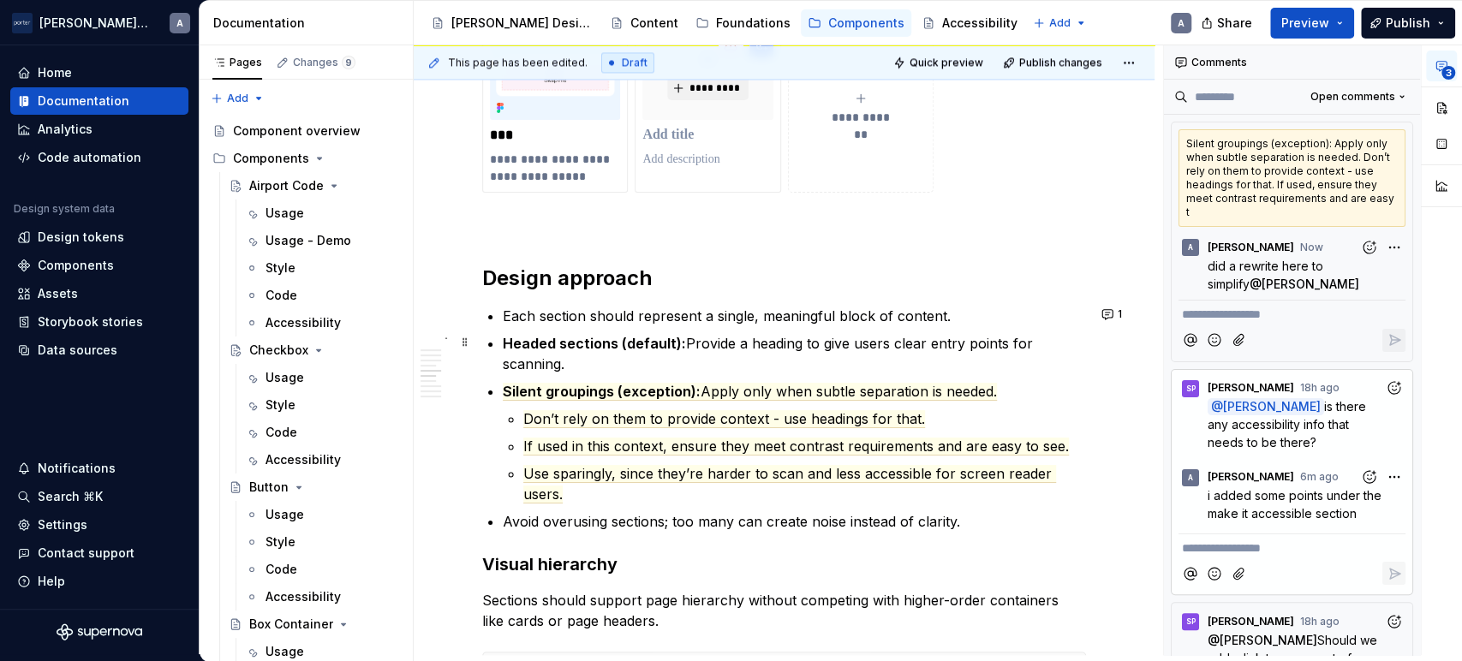
click at [661, 357] on p "Headed sections (default): Provide a heading to give users clear entry points f…" at bounding box center [794, 353] width 583 height 41
click at [625, 490] on p "Use sparingly, since they’re harder to scan and less accessible for screen read…" at bounding box center [804, 483] width 563 height 41
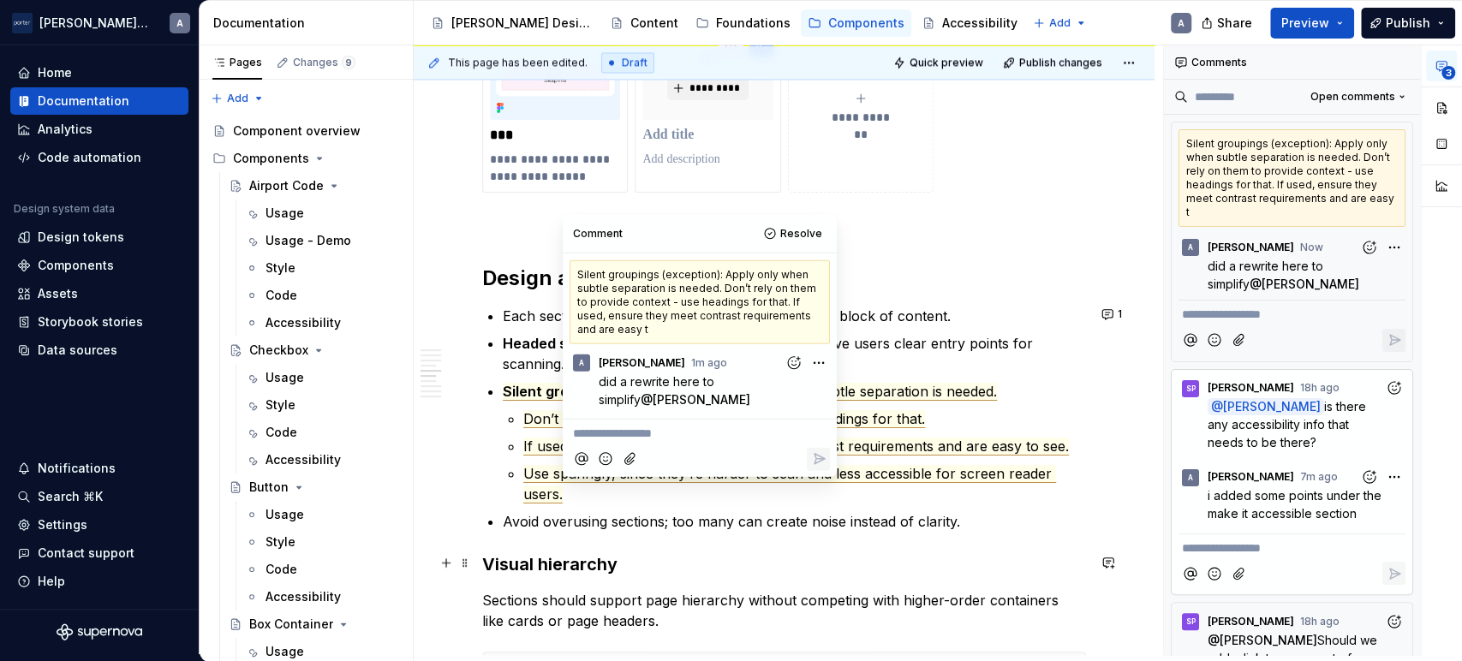
click at [1056, 558] on h3 "Visual hierarchy" at bounding box center [784, 565] width 604 height 24
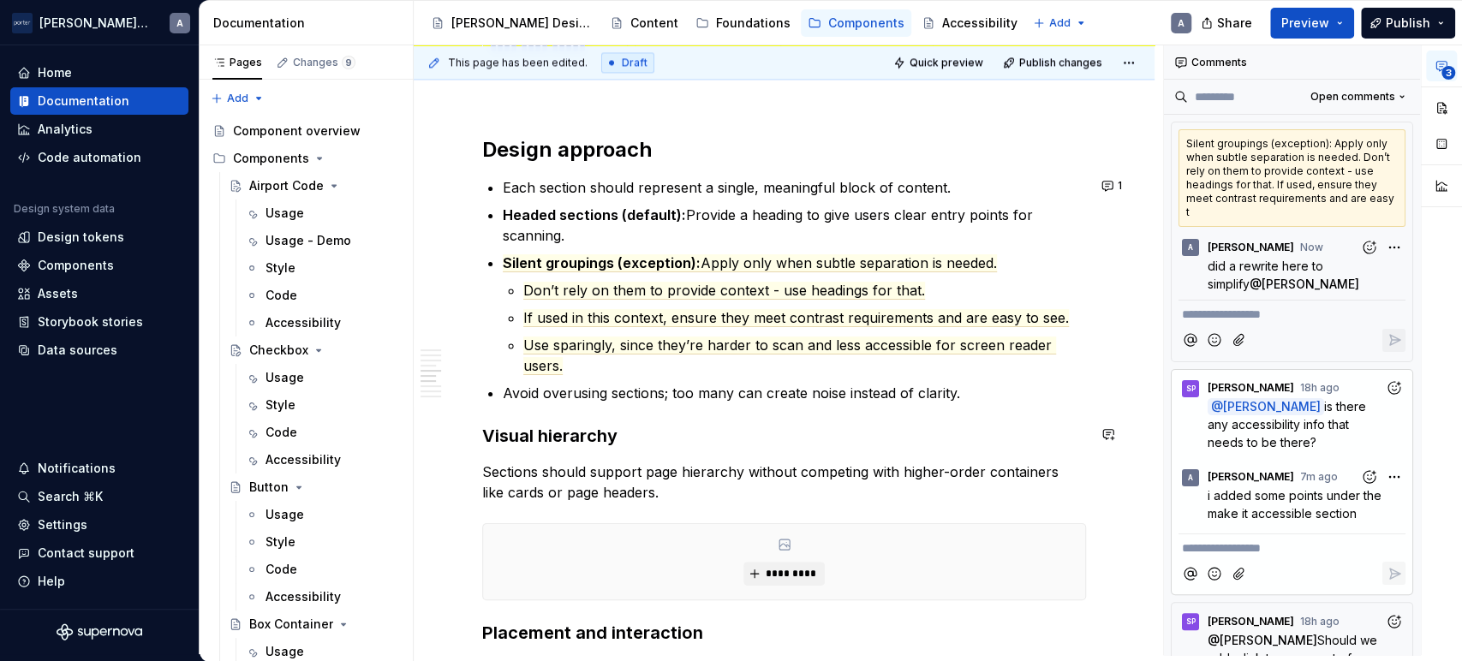
scroll to position [1826, 0]
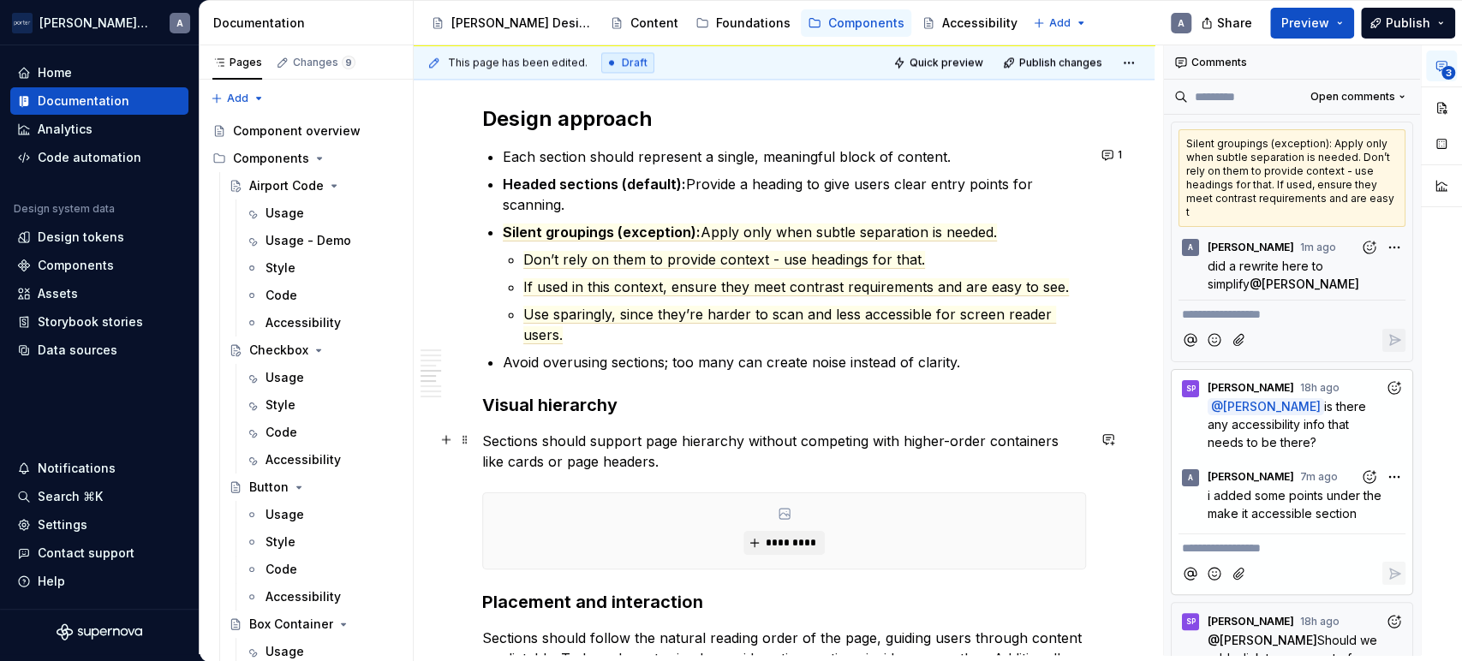
drag, startPoint x: 862, startPoint y: 463, endPoint x: 861, endPoint y: 471, distance: 8.6
click at [861, 471] on div "**********" at bounding box center [784, 118] width 604 height 3017
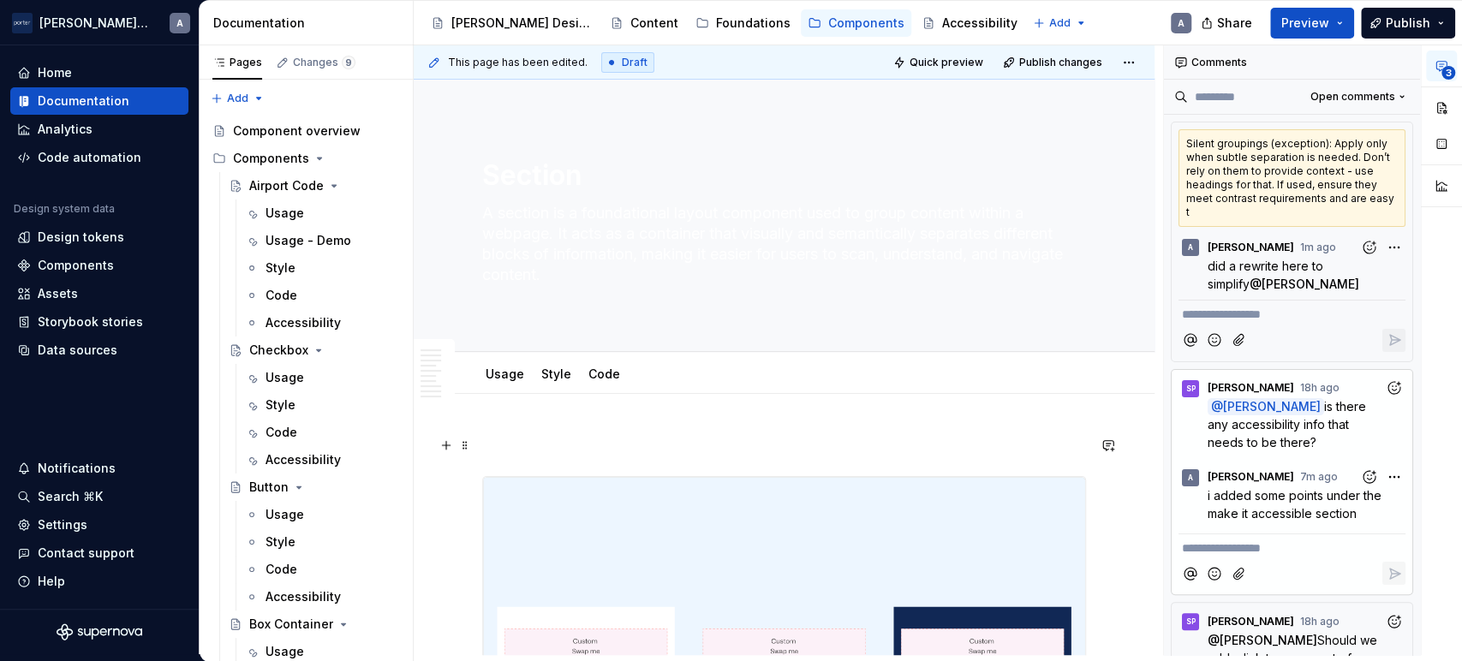
scroll to position [0, 0]
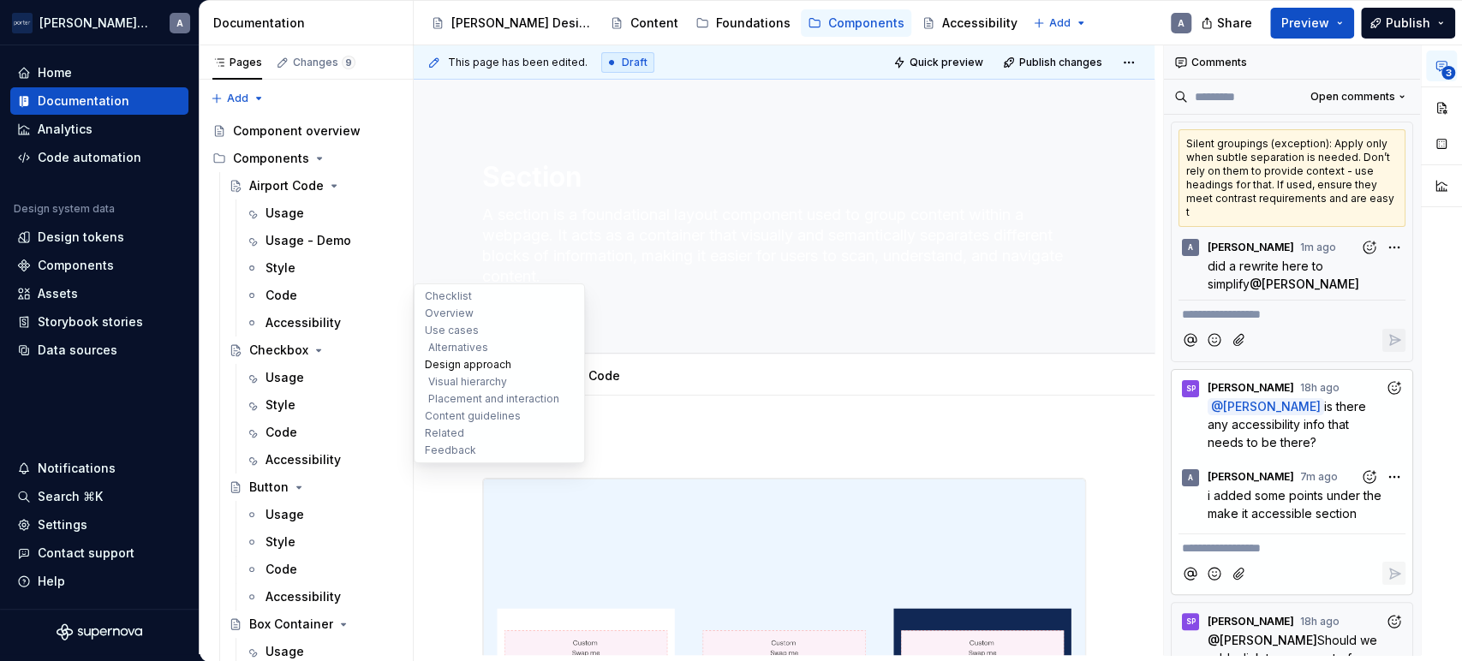
click at [562, 371] on button "Design approach" at bounding box center [499, 364] width 163 height 17
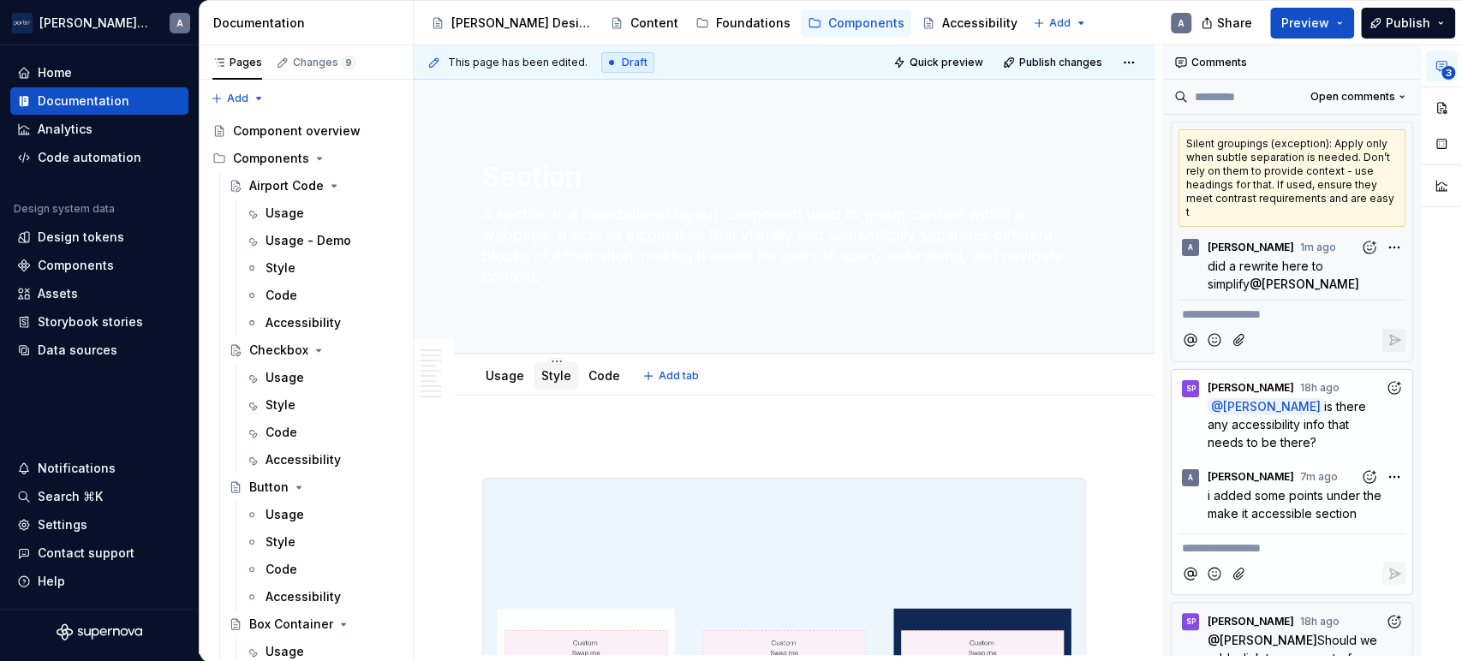
click at [569, 377] on div "Style" at bounding box center [557, 375] width 44 height 27
click at [562, 380] on link "Style" at bounding box center [556, 375] width 30 height 15
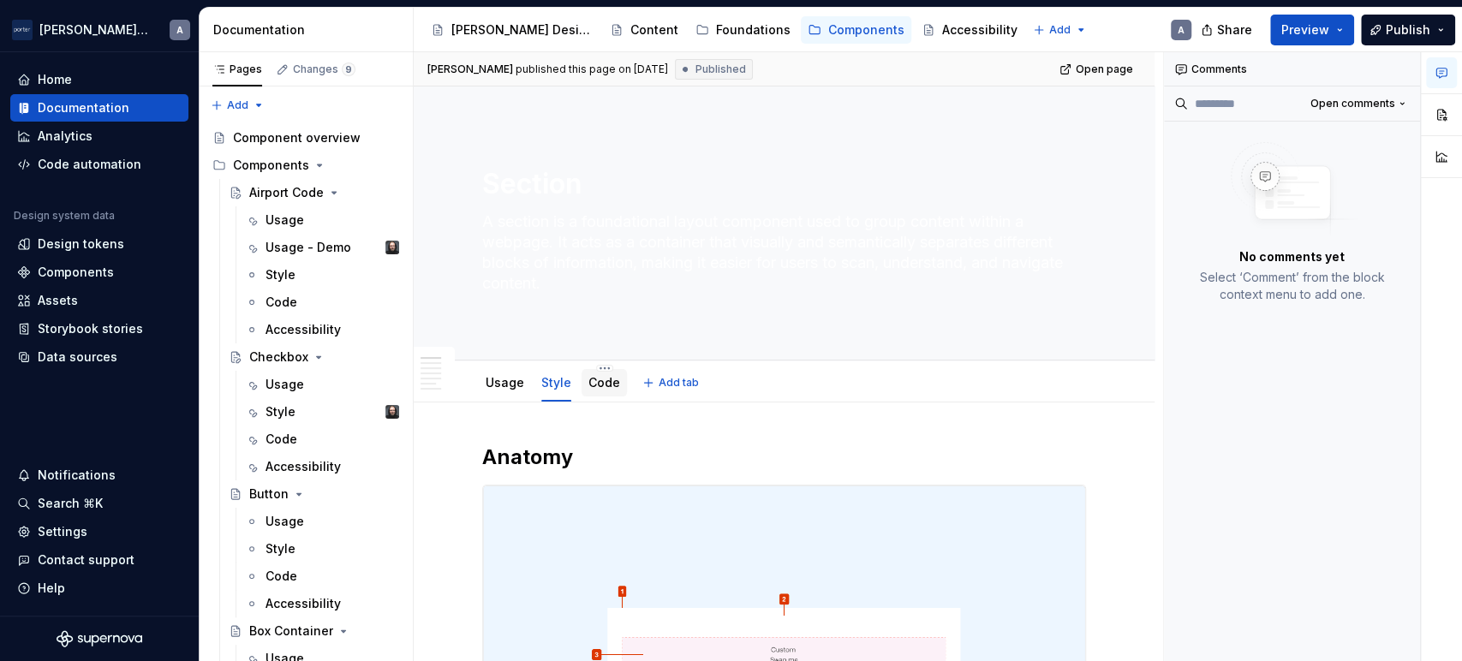
click at [589, 382] on link "Code" at bounding box center [605, 382] width 32 height 15
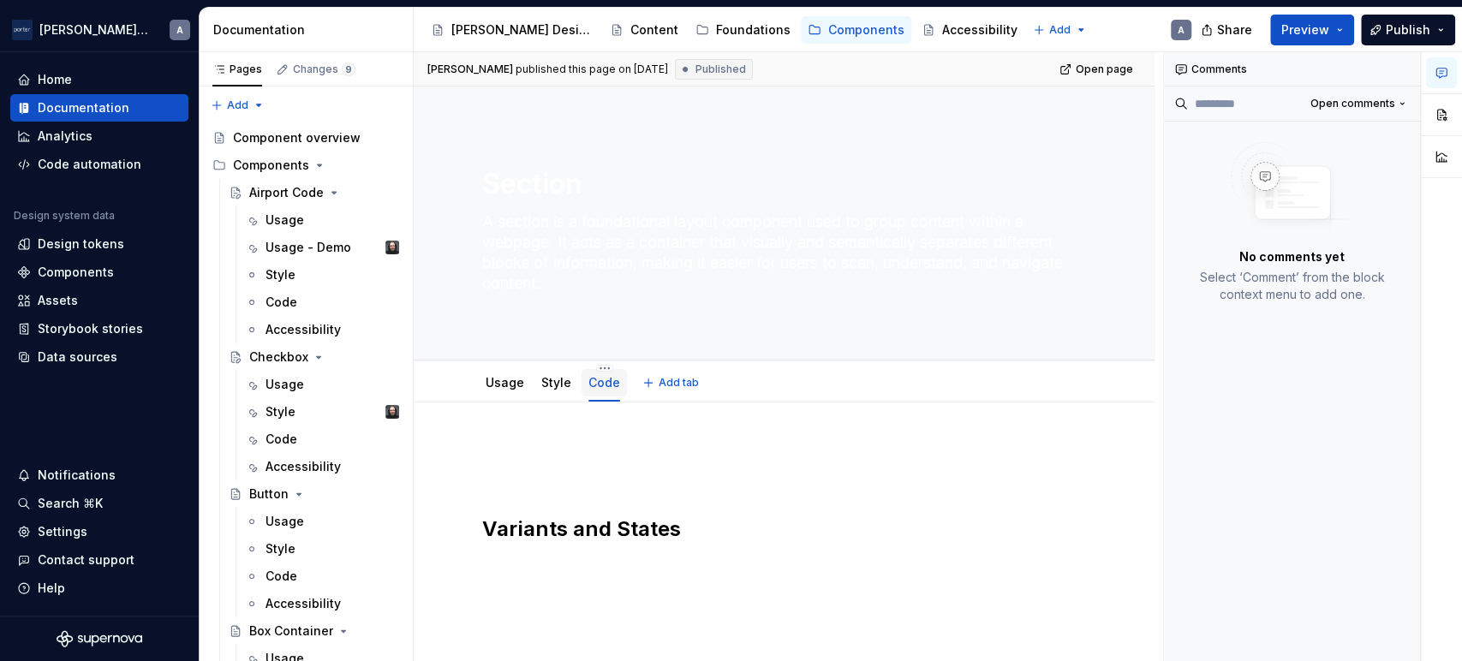
click at [596, 380] on link "Code" at bounding box center [605, 382] width 32 height 15
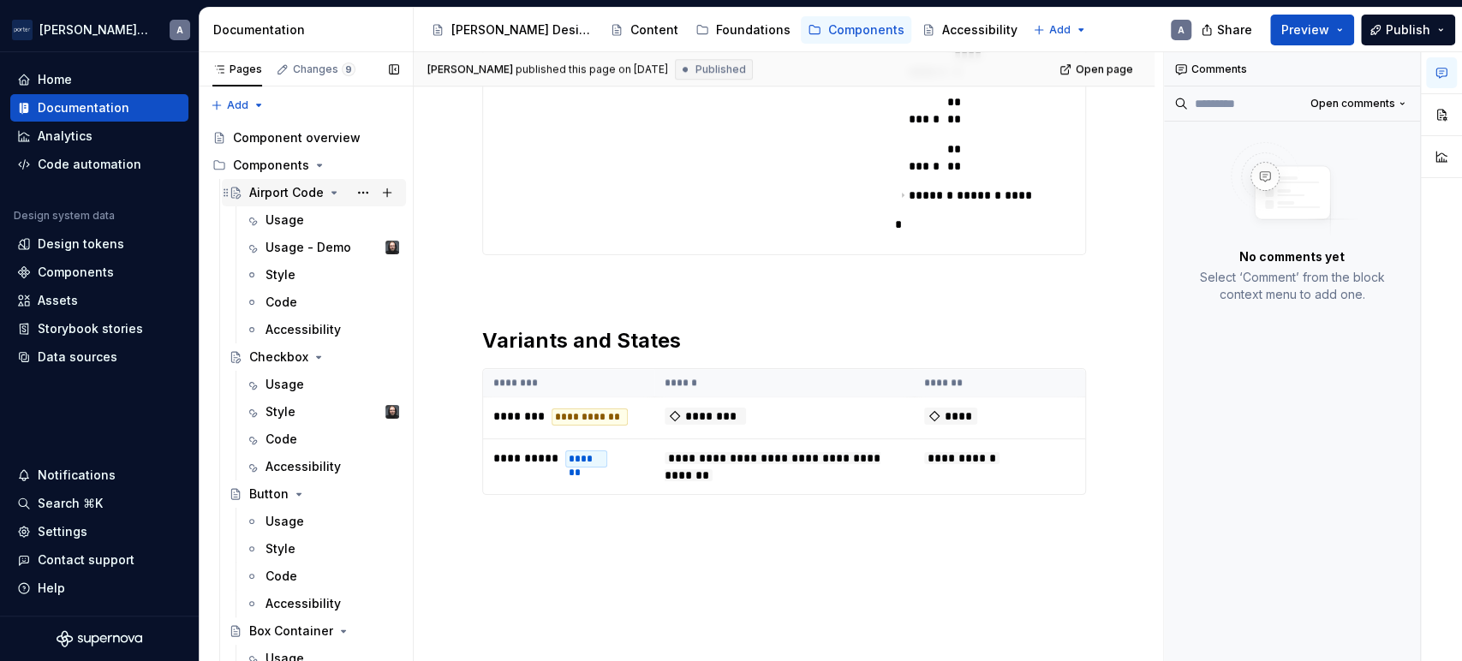
click at [292, 193] on div "Airport Code" at bounding box center [286, 192] width 75 height 17
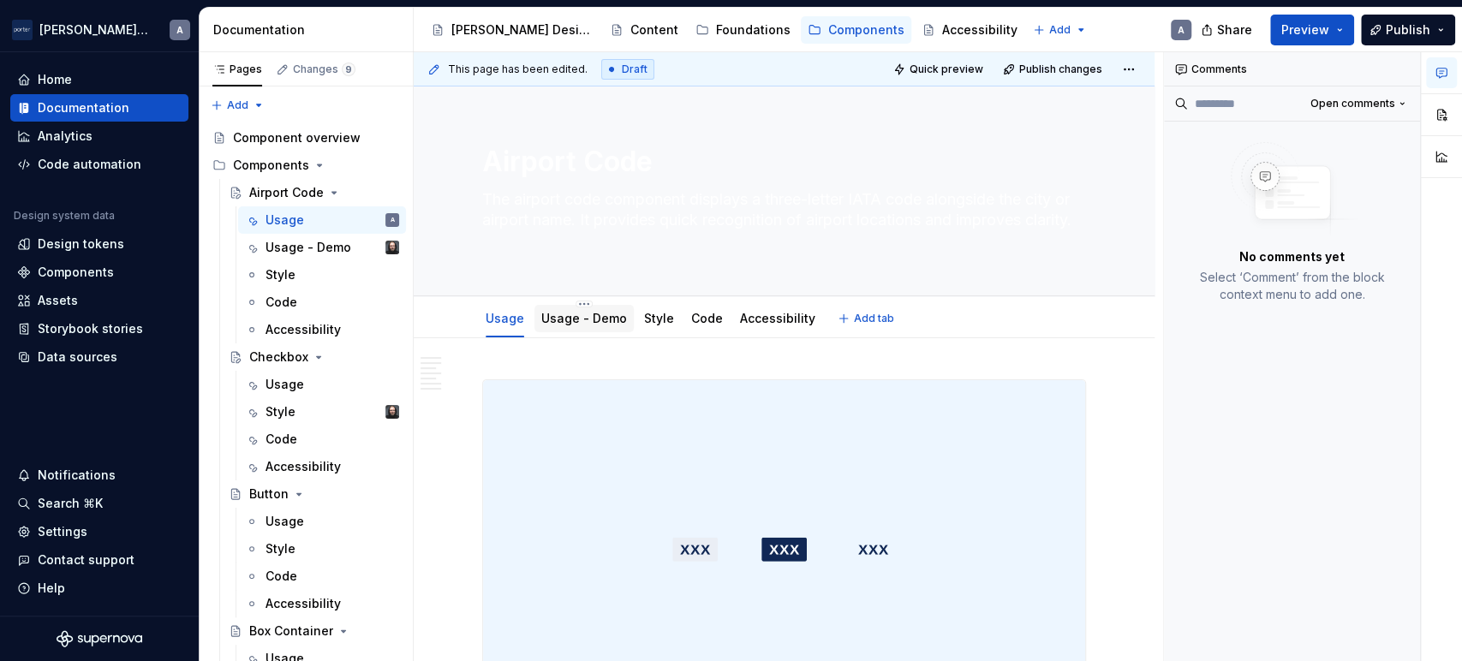
click at [560, 331] on div "Usage - Demo" at bounding box center [584, 318] width 99 height 27
click at [573, 328] on div "Usage - Demo" at bounding box center [584, 318] width 99 height 27
click at [582, 323] on link "Usage - Demo" at bounding box center [584, 318] width 86 height 15
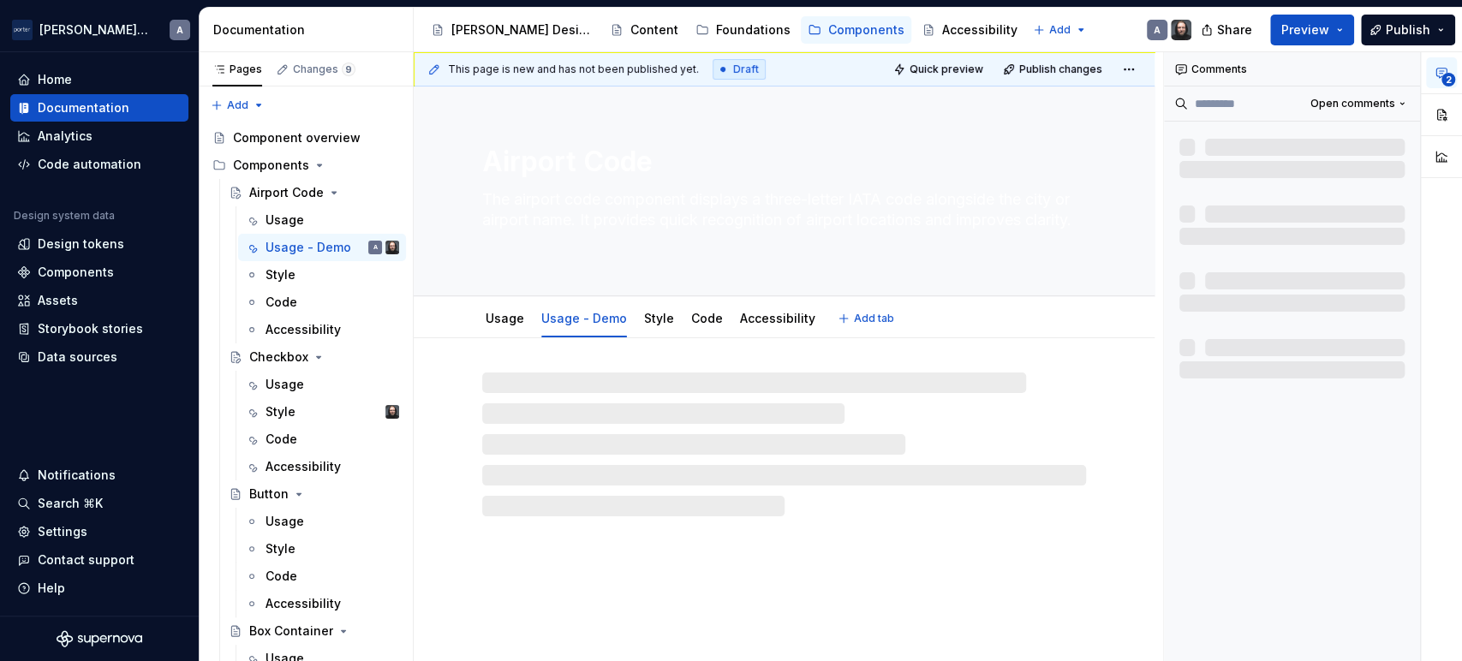
click at [582, 323] on link "Usage - Demo" at bounding box center [584, 318] width 86 height 15
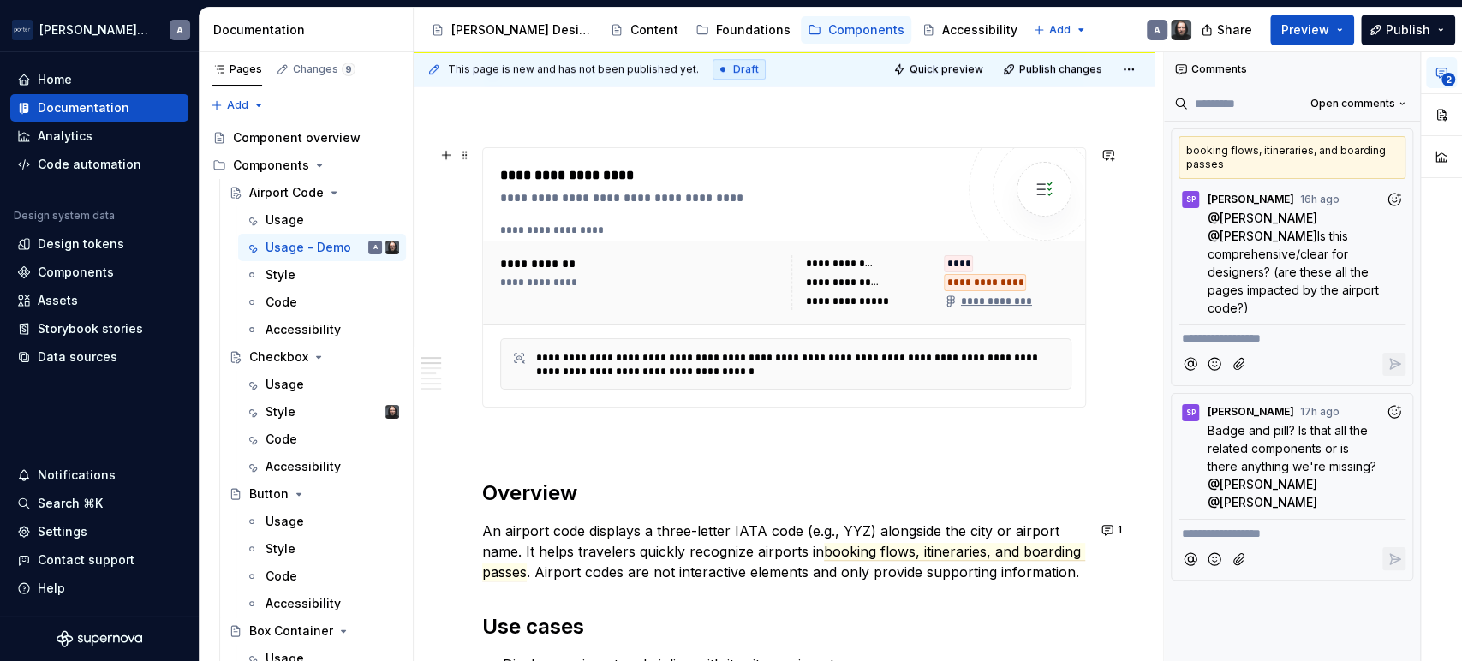
scroll to position [793, 0]
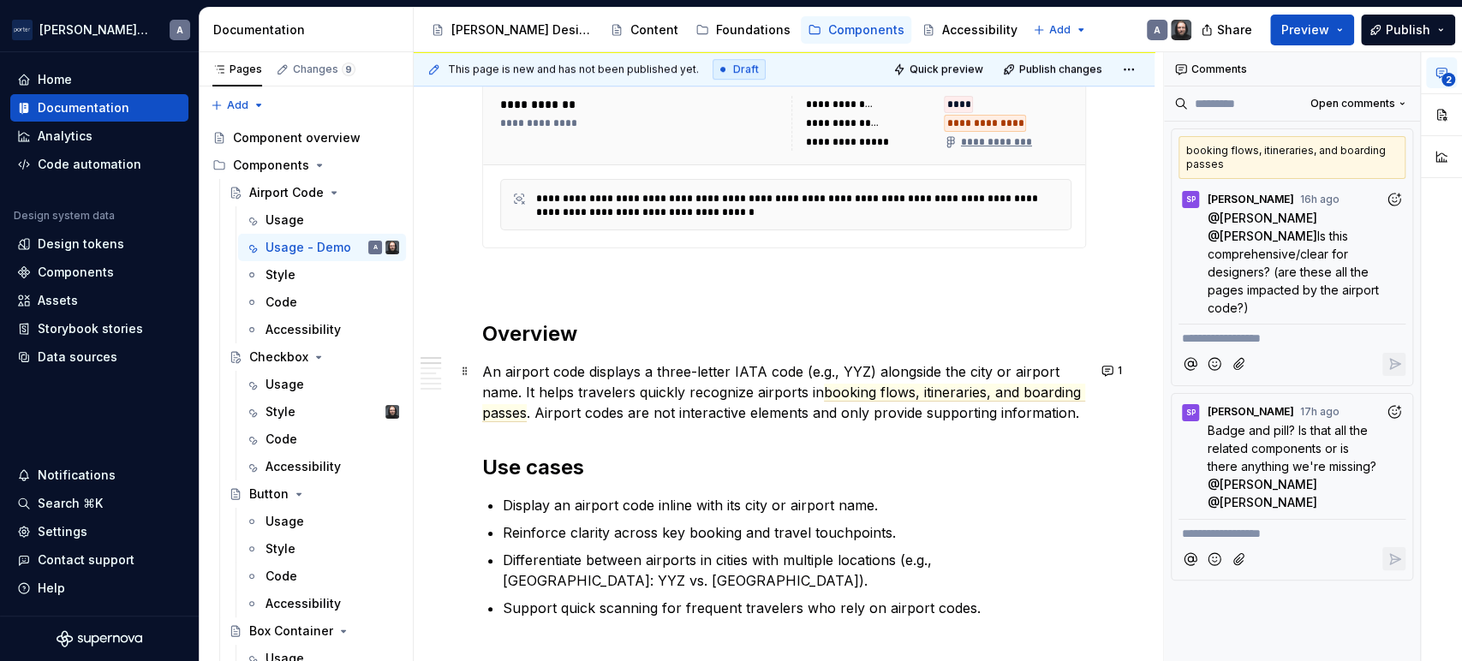
click at [734, 369] on p "An airport code displays a three-letter IATA code (e.g., YYZ) alongside the cit…" at bounding box center [784, 393] width 604 height 62
click at [763, 368] on p "An airport code displays a three-letter IATA code (e.g., YYZ) alongside the cit…" at bounding box center [784, 393] width 604 height 62
click at [757, 368] on p "An airport code displays a three-letter IATA code (e.g., YYZ) alongside the cit…" at bounding box center [784, 393] width 604 height 62
type textarea "*"
click at [735, 365] on p "An airport code displays a three-letter IATA code (e.g., YYZ) alongside the cit…" at bounding box center [784, 393] width 604 height 62
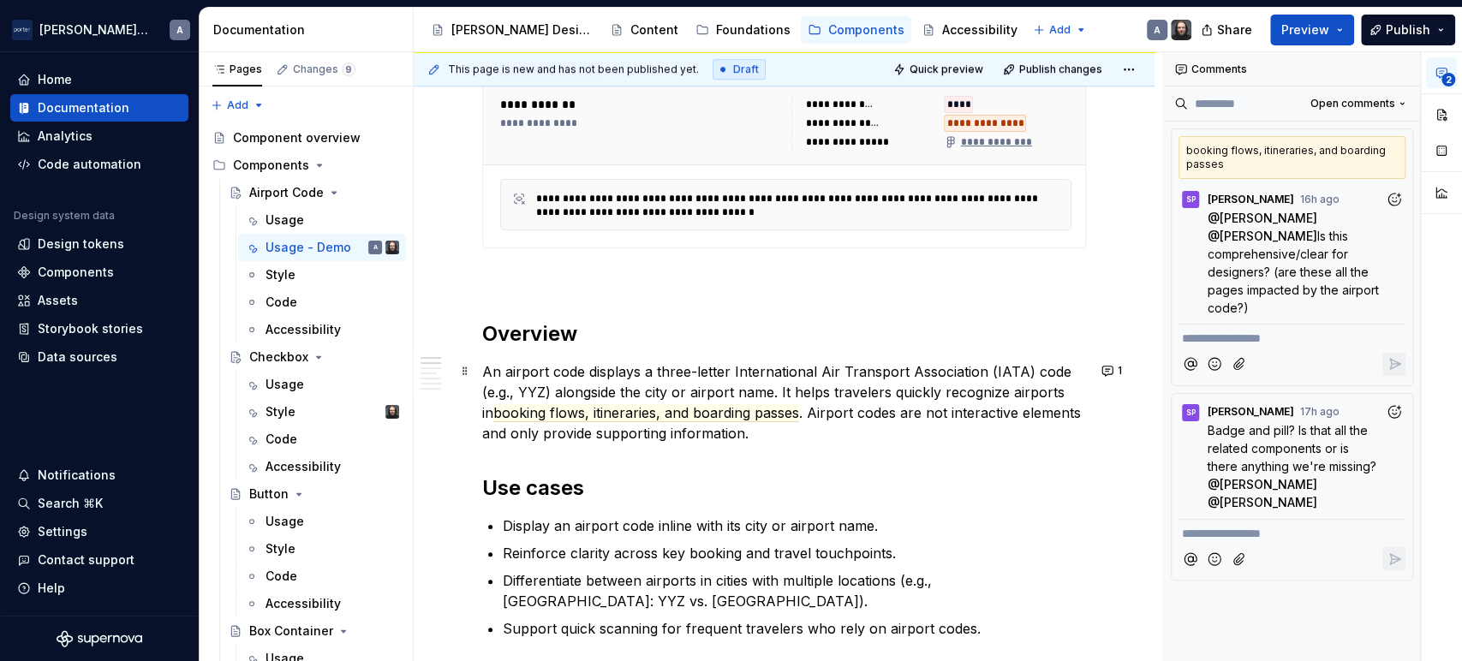
click at [821, 367] on p "An airport code displays a three-letter International Air Transport Association…" at bounding box center [784, 403] width 604 height 82
click at [860, 401] on p "An airport code displays a three-letter International Air Transport Association…" at bounding box center [784, 403] width 604 height 82
click at [894, 427] on p "An airport code displays a three-letter International Air Transport Association…" at bounding box center [784, 403] width 604 height 82
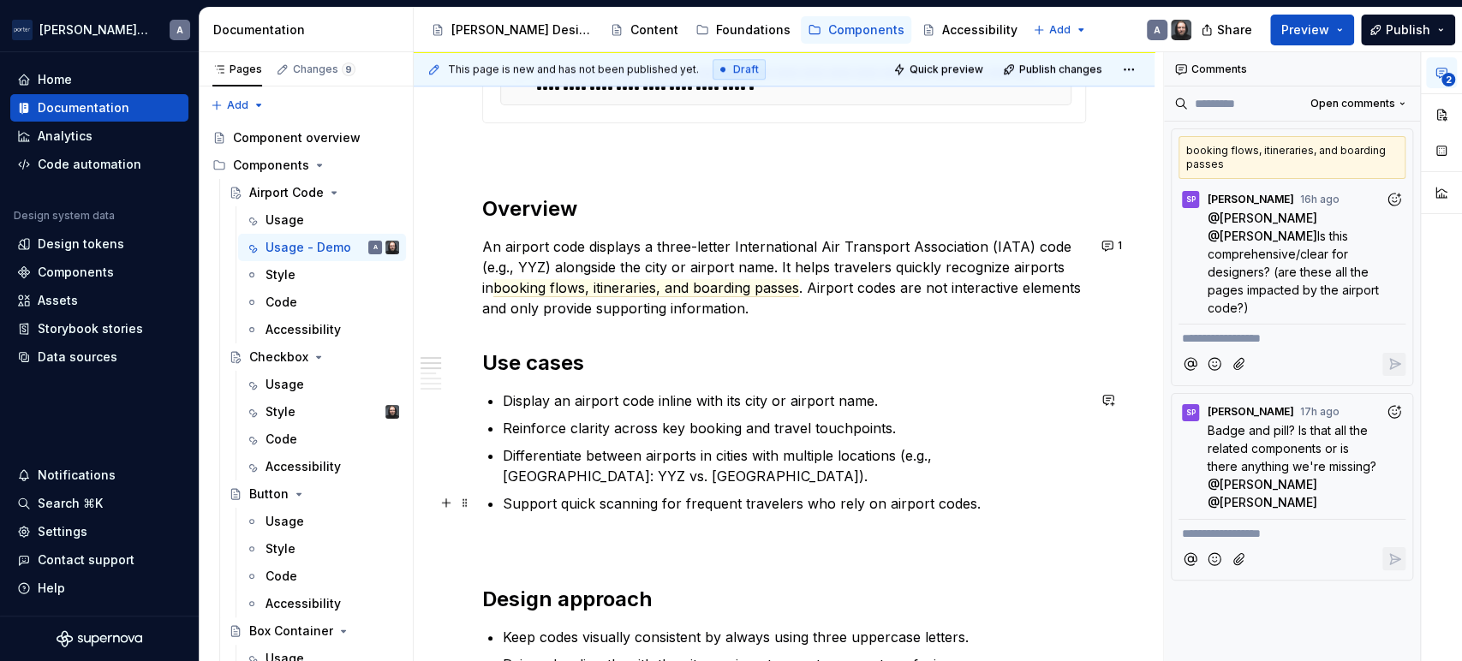
scroll to position [952, 0]
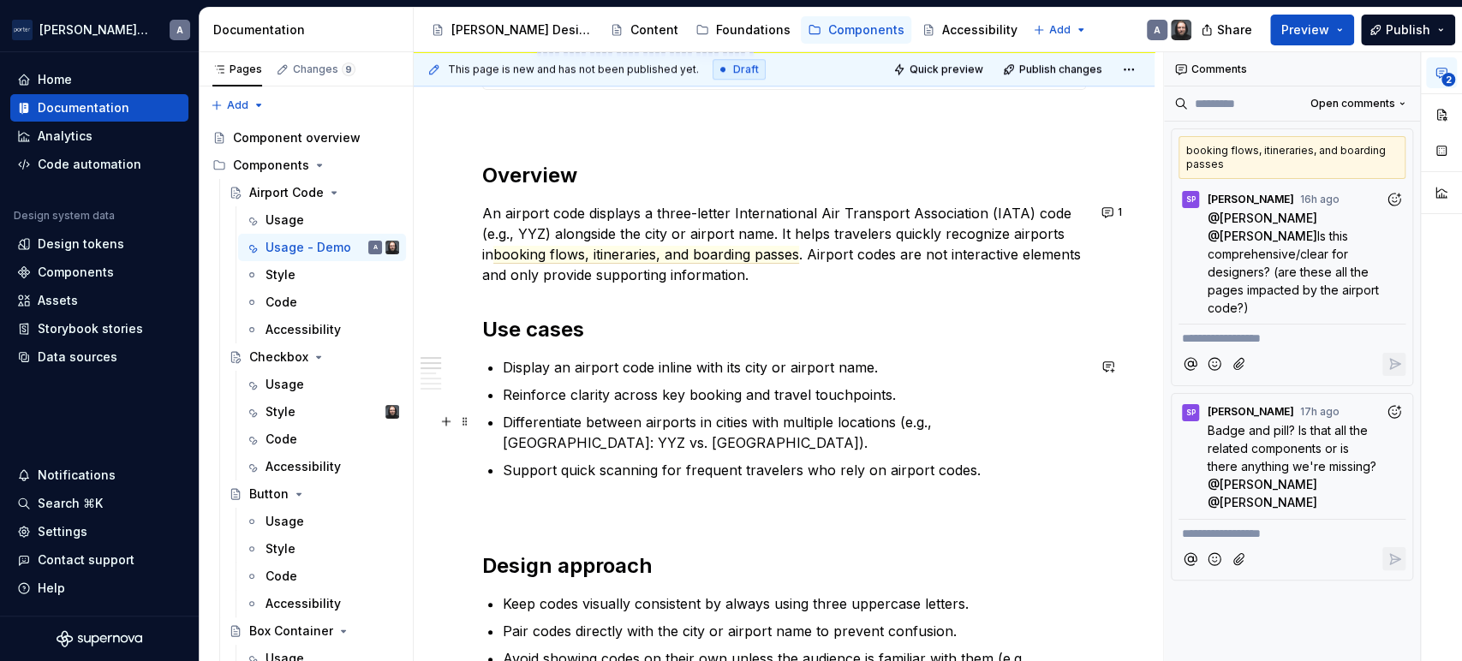
click at [956, 451] on ul "Display an airport code inline with its city or airport name. Reinforce clarity…" at bounding box center [794, 418] width 583 height 123
click at [904, 450] on p "Differentiate between airports in cities with multiple locations (e.g., Toronto…" at bounding box center [794, 432] width 583 height 41
click at [983, 451] on p "Differentiate between airports in cities with multiple locations (e.g., Toronto…" at bounding box center [794, 432] width 583 height 41
click at [999, 473] on p "Support quick scanning for frequent travelers who rely on airport codes." at bounding box center [794, 470] width 583 height 21
click at [669, 493] on div "**********" at bounding box center [784, 644] width 604 height 2433
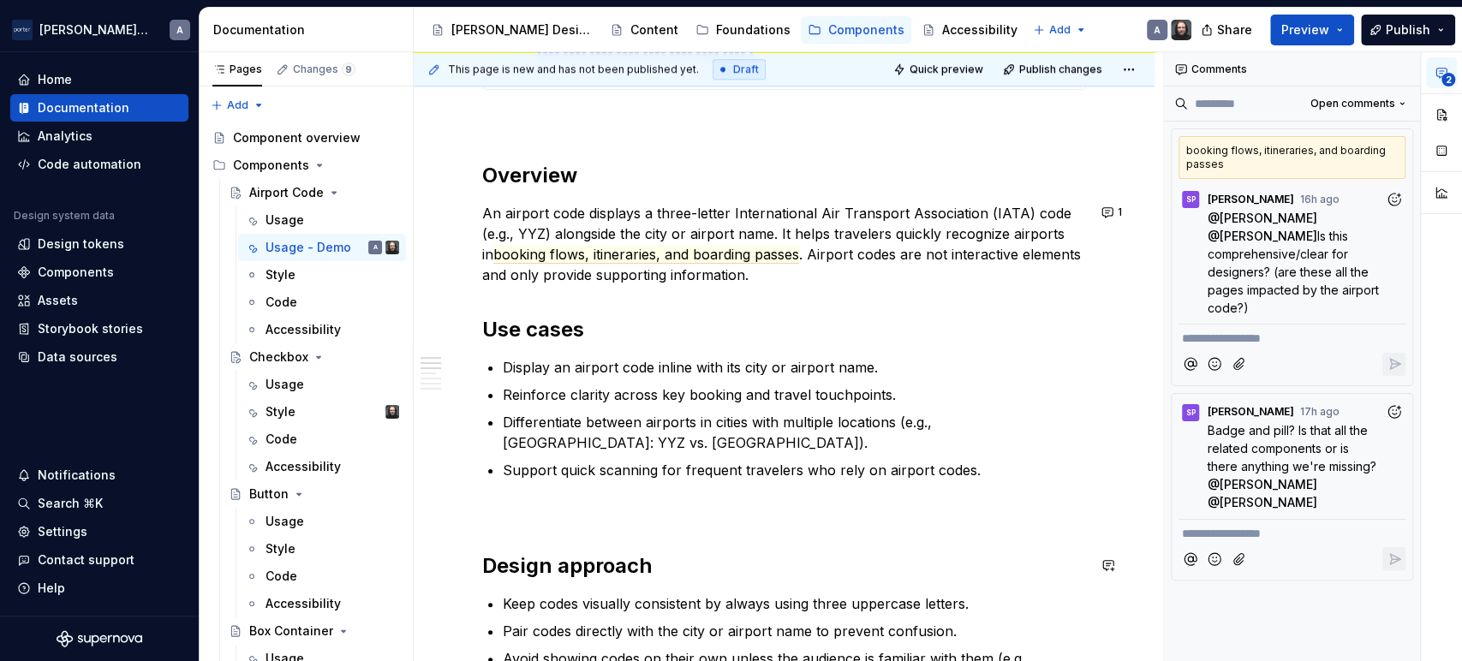
click at [660, 538] on div "**********" at bounding box center [784, 644] width 604 height 2433
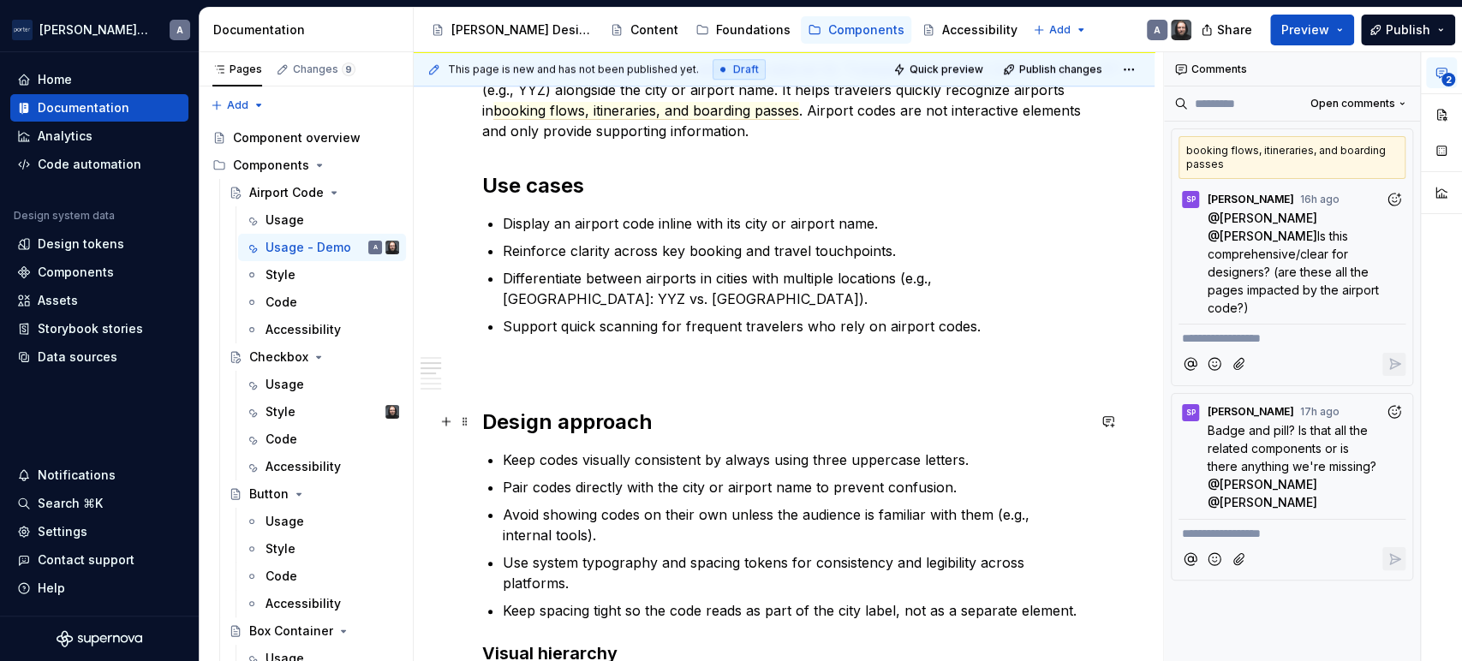
scroll to position [1269, 0]
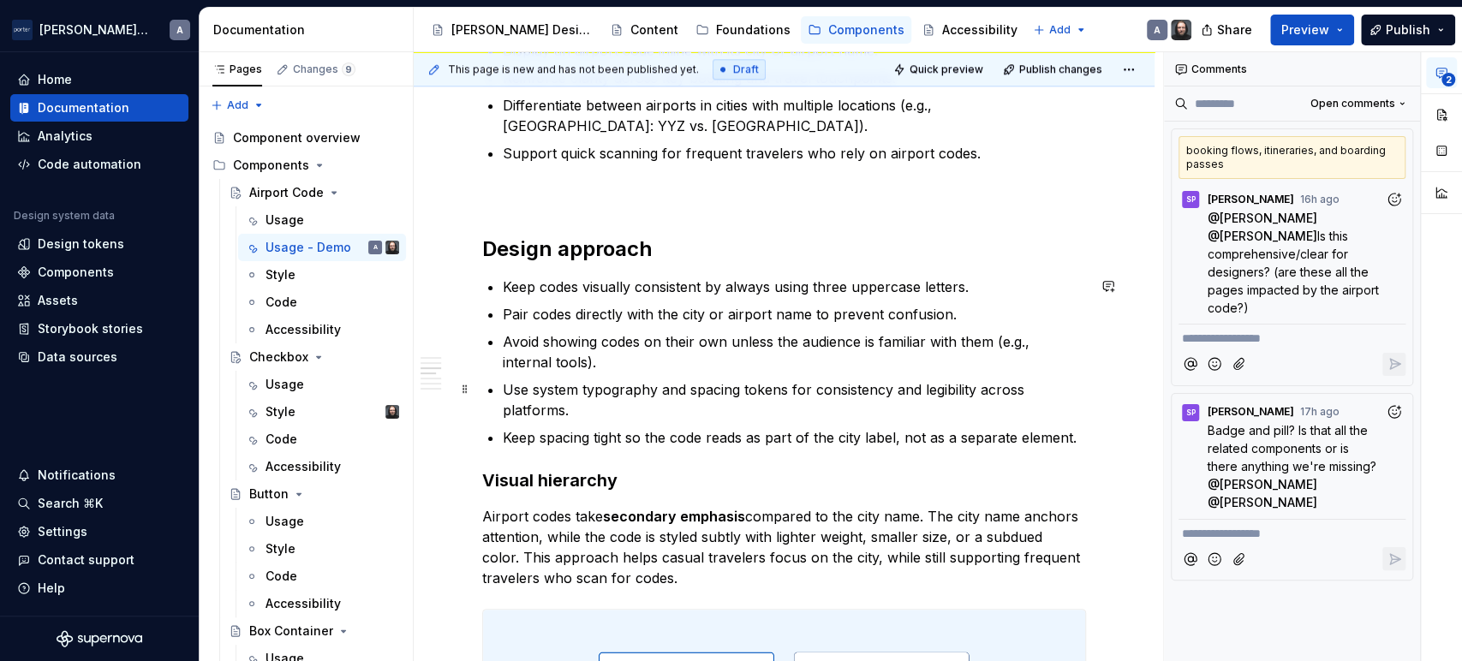
click at [780, 410] on p "Use system typography and spacing tokens for consistency and legibility across …" at bounding box center [794, 400] width 583 height 41
type textarea "*"
